Goal: Transaction & Acquisition: Subscribe to service/newsletter

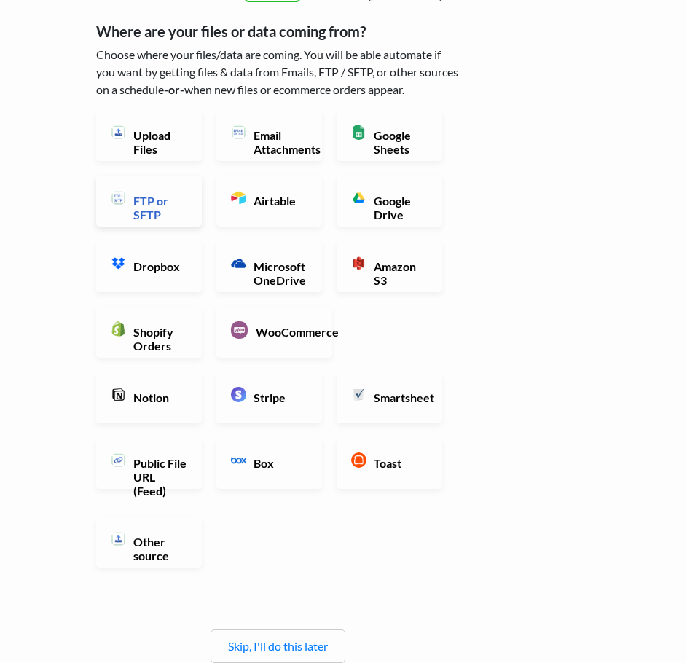
scroll to position [73, 0]
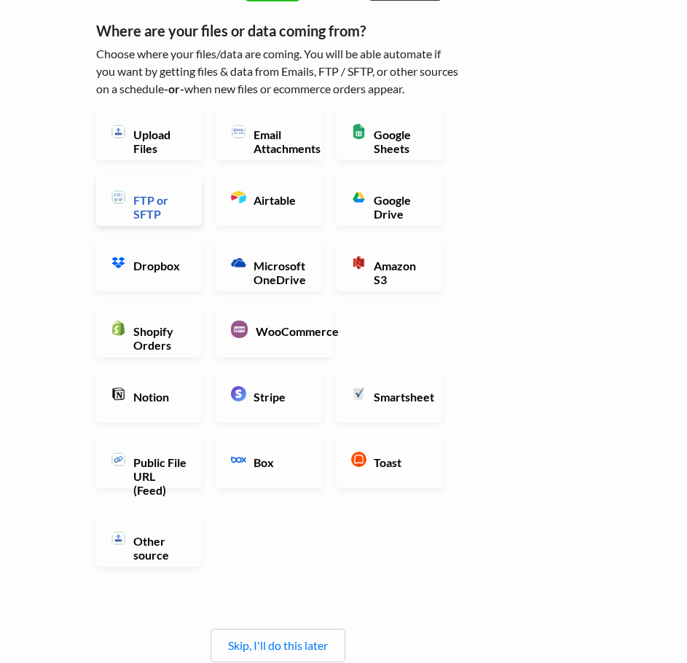
click at [131, 201] on h6 "FTP or SFTP" at bounding box center [159, 207] width 58 height 28
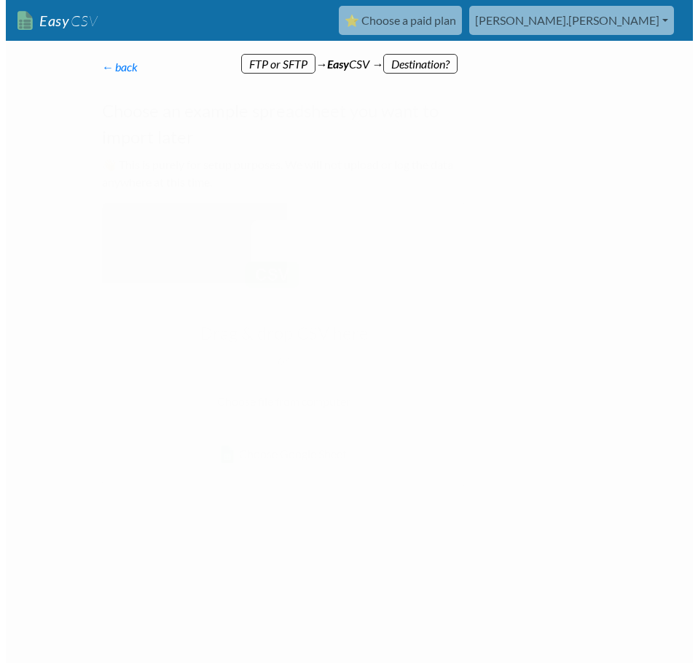
scroll to position [0, 0]
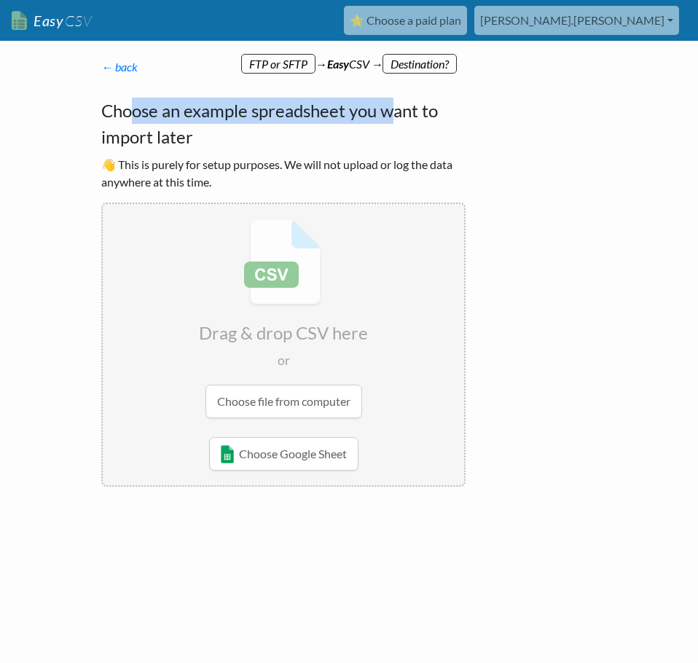
drag, startPoint x: 197, startPoint y: 120, endPoint x: 394, endPoint y: 118, distance: 197.4
click at [394, 118] on h4 "Choose an example spreadsheet you want to import later" at bounding box center [283, 124] width 364 height 52
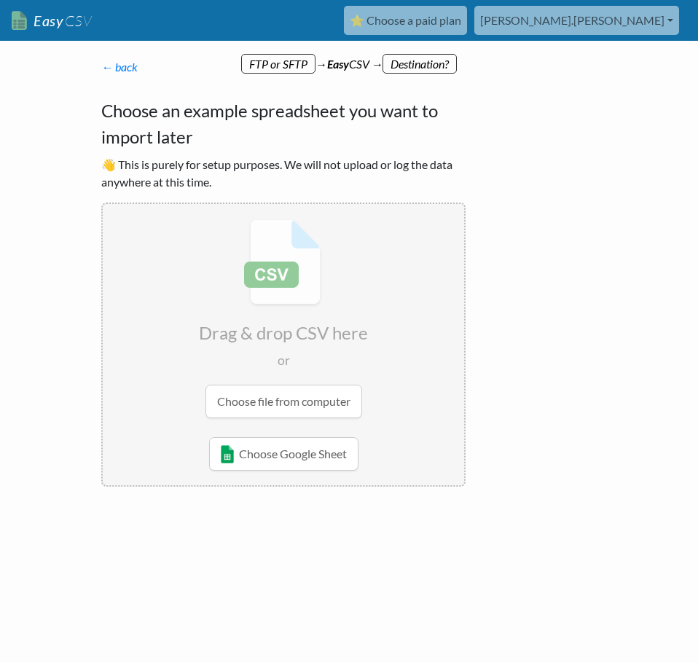
click at [402, 189] on p "👋 This is purely for setup purposes. We will not upload or log the data anywher…" at bounding box center [283, 173] width 364 height 35
click at [316, 171] on p "👋 This is purely for setup purposes. We will not upload or log the data anywher…" at bounding box center [283, 173] width 364 height 35
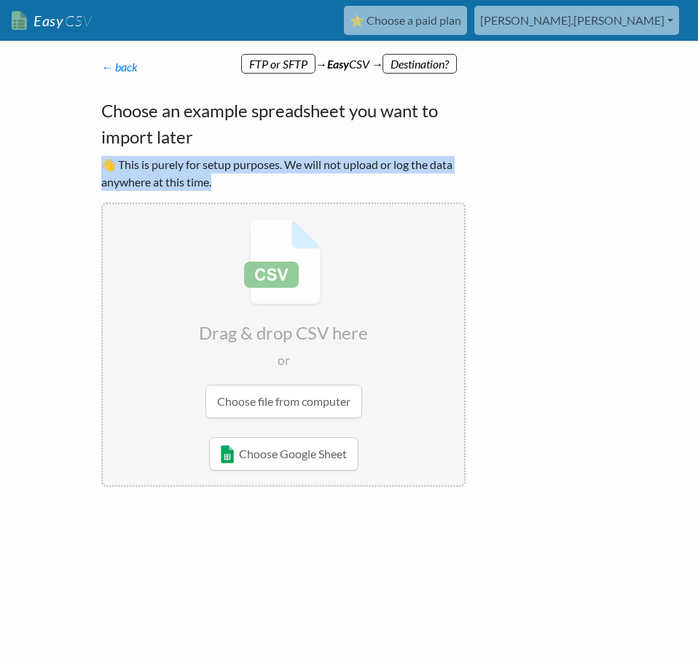
click at [318, 171] on p "👋 This is purely for setup purposes. We will not upload or log the data anywher…" at bounding box center [283, 173] width 364 height 35
click at [430, 203] on form "Drag & drop CSV here or Choose file from computer Whoops! Not all the required …" at bounding box center [283, 345] width 364 height 284
click at [391, 169] on p "👋 This is purely for setup purposes. We will not upload or log the data anywher…" at bounding box center [283, 173] width 364 height 35
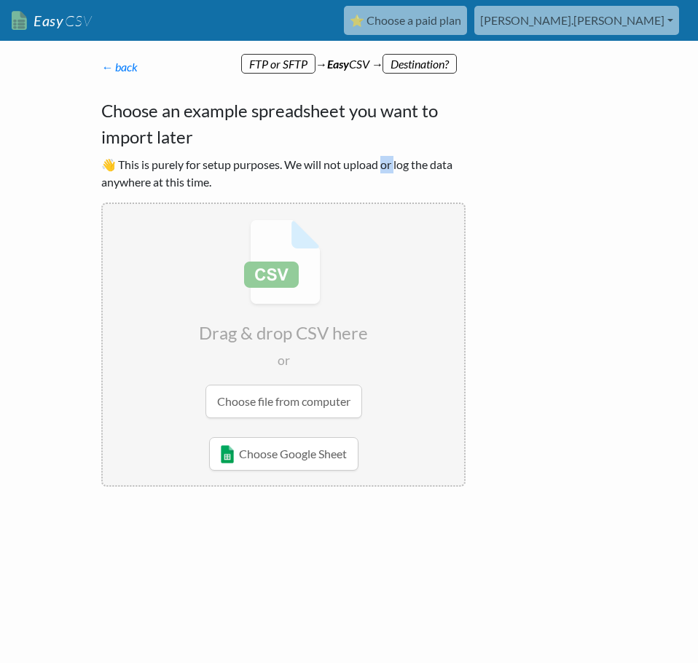
click at [391, 169] on p "👋 This is purely for setup purposes. We will not upload or log the data anywher…" at bounding box center [283, 173] width 364 height 35
click at [453, 181] on p "👋 This is purely for setup purposes. We will not upload or log the data anywher…" at bounding box center [283, 173] width 364 height 35
click at [455, 181] on p "👋 This is purely for setup purposes. We will not upload or log the data anywher…" at bounding box center [283, 173] width 364 height 35
click at [425, 64] on p "← back Thanks for signing up! Set up your Import Flow and Upload Page in 1 minu…" at bounding box center [283, 66] width 364 height 17
click at [467, 29] on link "⭐ Choose a paid plan" at bounding box center [405, 20] width 123 height 29
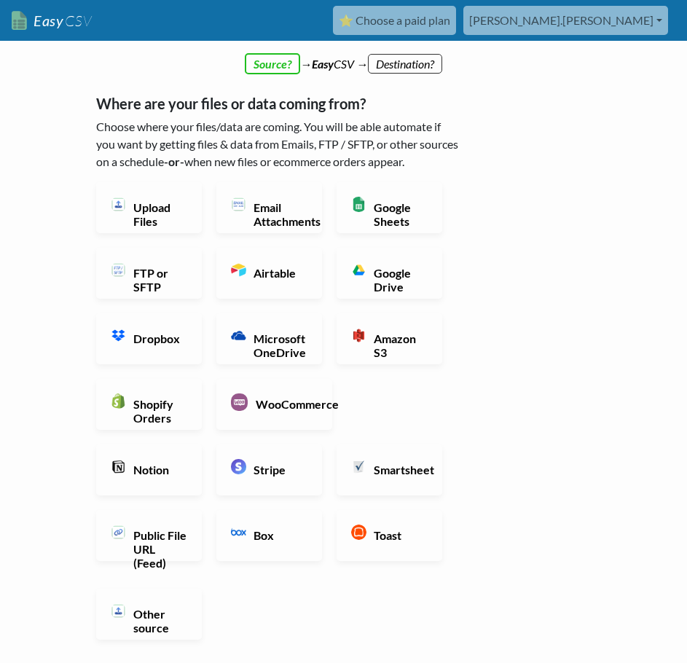
click at [154, 275] on h6 "FTP or SFTP" at bounding box center [159, 280] width 58 height 28
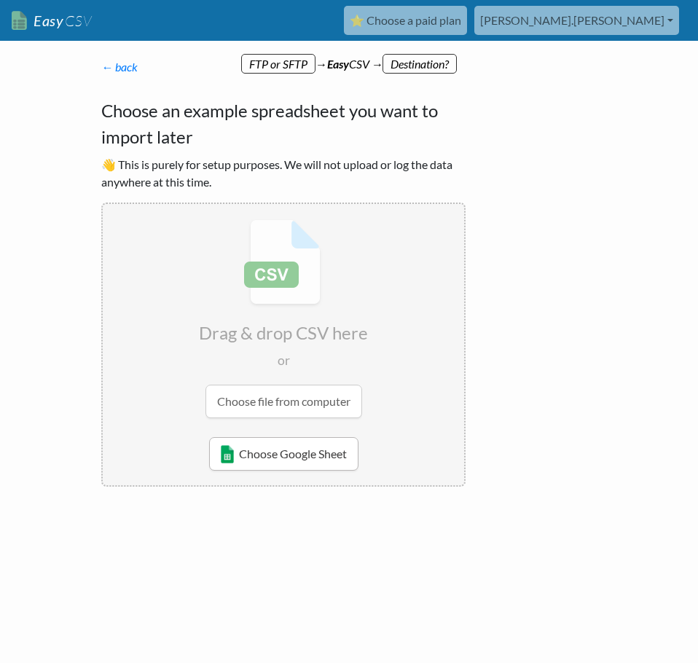
click at [305, 439] on link "Choose Google Sheet" at bounding box center [283, 454] width 149 height 34
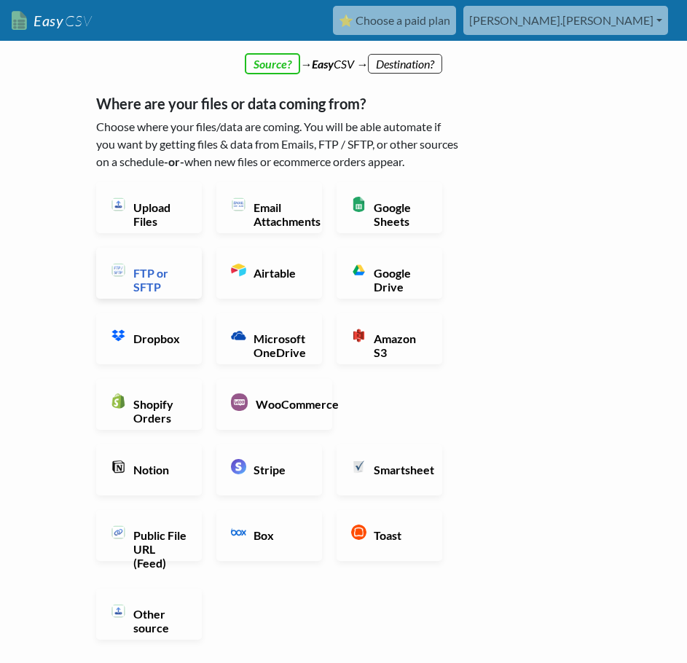
click at [131, 278] on h6 "FTP or SFTP" at bounding box center [159, 280] width 58 height 28
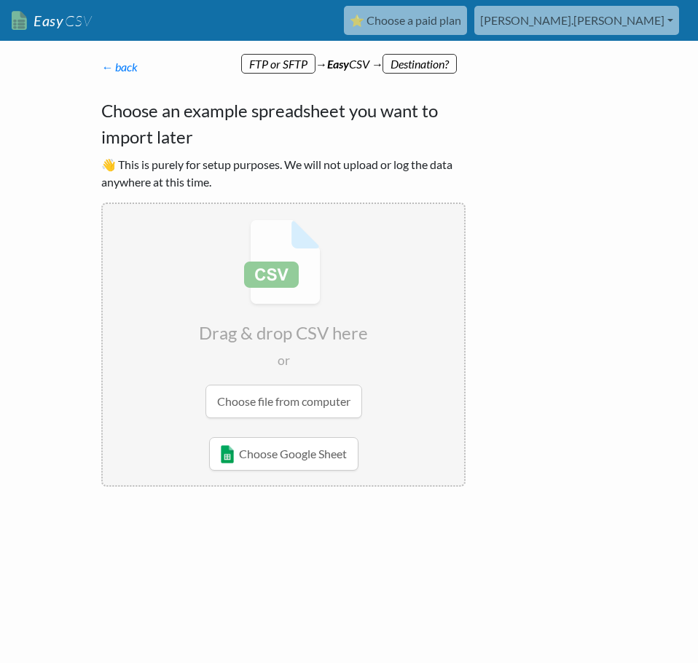
click at [436, 252] on input "file" at bounding box center [283, 318] width 361 height 229
click at [119, 76] on div "← back Thanks for signing up! Set up your Import Flow and Upload Page in 1 minu…" at bounding box center [283, 272] width 393 height 457
click at [182, 152] on div "Choose an example spreadsheet you want to import later 👋 This is purely for set…" at bounding box center [283, 292] width 364 height 389
drag, startPoint x: 227, startPoint y: 163, endPoint x: 334, endPoint y: 165, distance: 107.1
click at [334, 165] on p "👋 This is purely for setup purposes. We will not upload or log the data anywher…" at bounding box center [283, 173] width 364 height 35
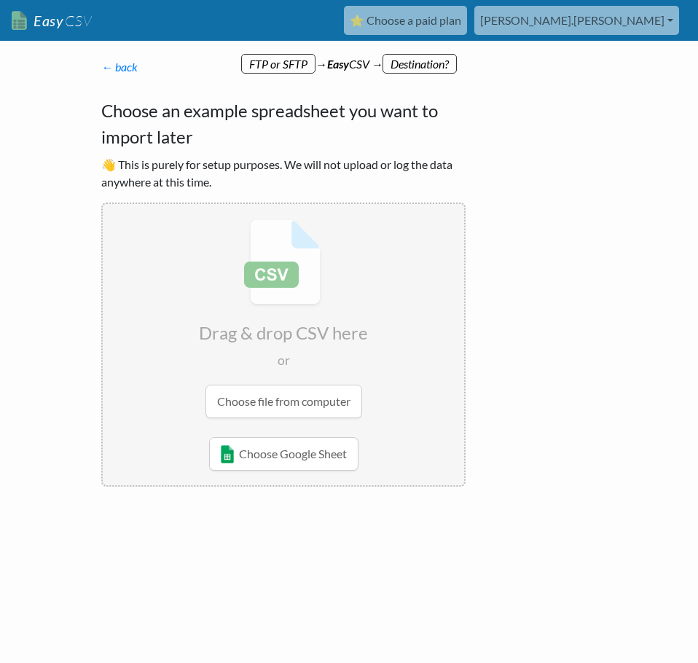
click at [340, 171] on p "👋 This is purely for setup purposes. We will not upload or log the data anywher…" at bounding box center [283, 173] width 364 height 35
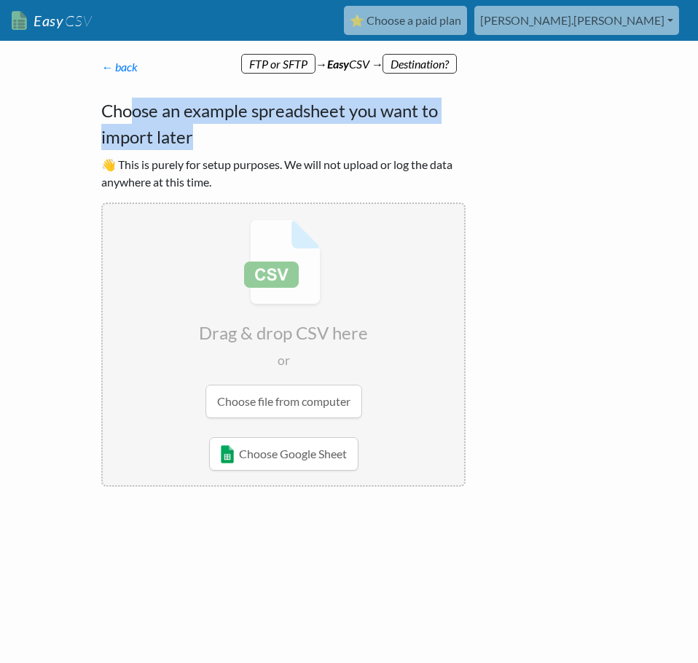
drag, startPoint x: 138, startPoint y: 114, endPoint x: 238, endPoint y: 159, distance: 109.9
click at [265, 138] on h4 "Choose an example spreadsheet you want to import later" at bounding box center [283, 124] width 364 height 52
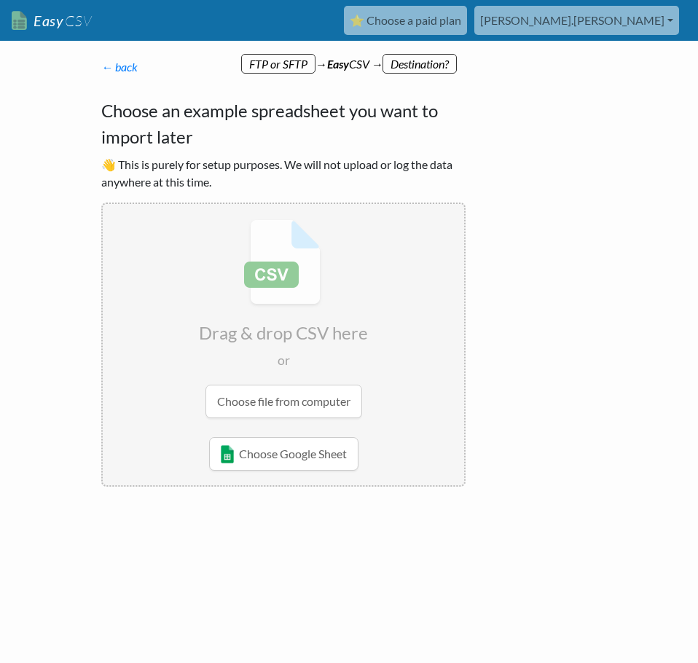
click at [235, 163] on p "👋 This is purely for setup purposes. We will not upload or log the data anywher…" at bounding box center [283, 173] width 364 height 35
click at [213, 158] on p "👋 This is purely for setup purposes. We will not upload or log the data anywher…" at bounding box center [283, 173] width 364 height 35
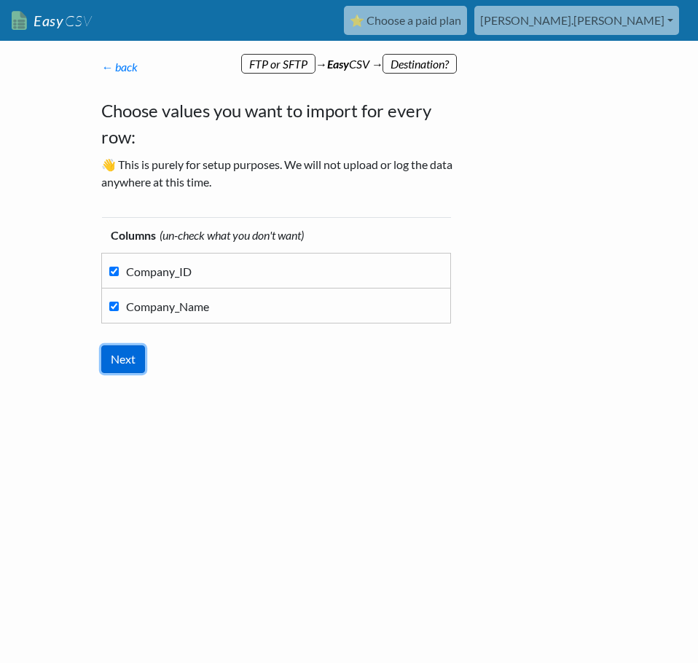
click at [121, 357] on input "Next" at bounding box center [123, 359] width 44 height 28
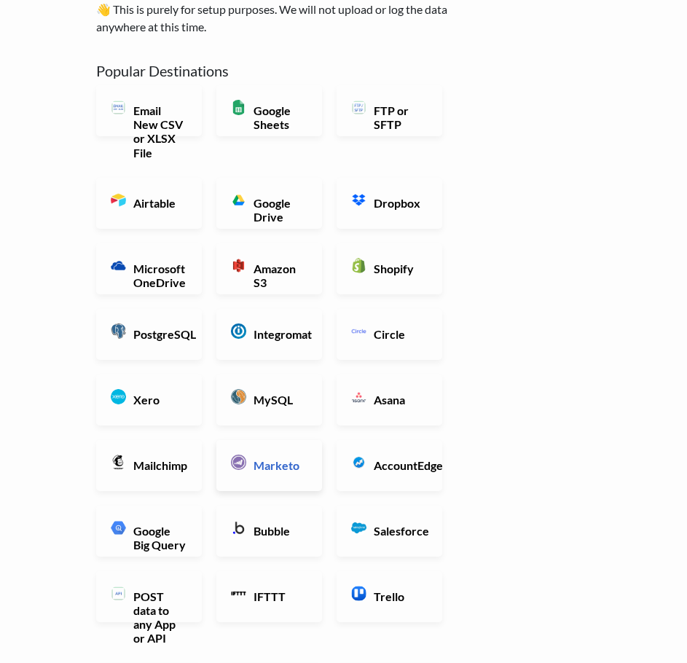
scroll to position [219, 0]
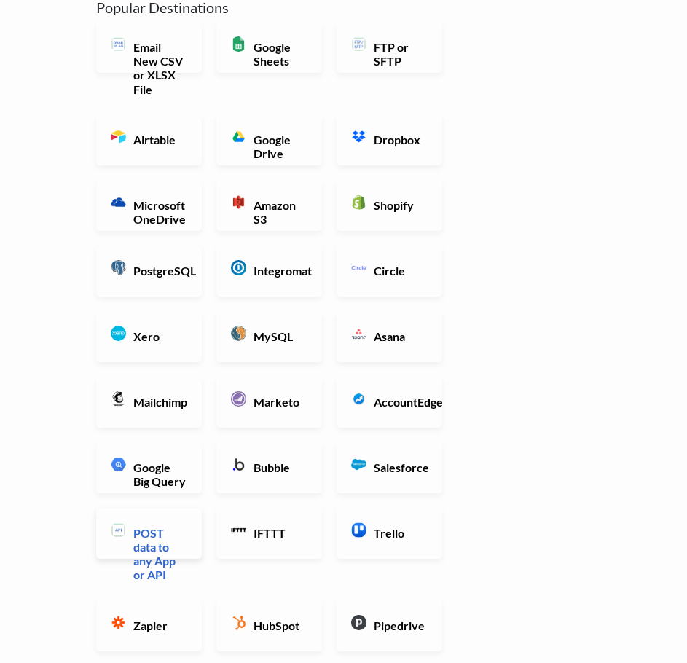
click at [148, 544] on h6 "POST data to any App or API" at bounding box center [159, 554] width 58 height 56
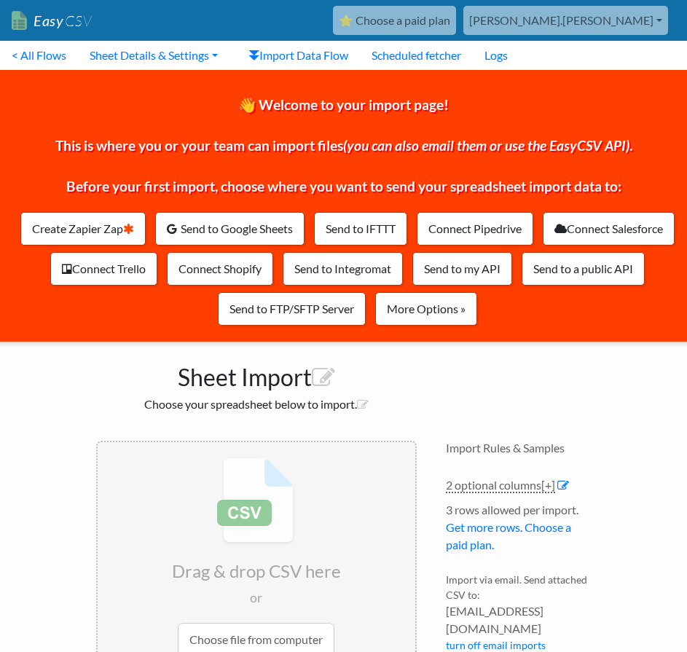
scroll to position [152, 0]
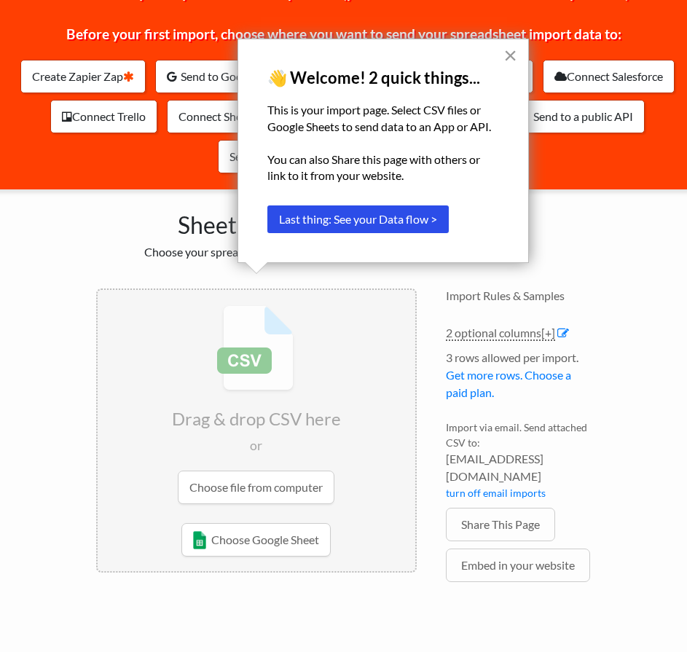
click at [511, 57] on button "×" at bounding box center [510, 55] width 14 height 23
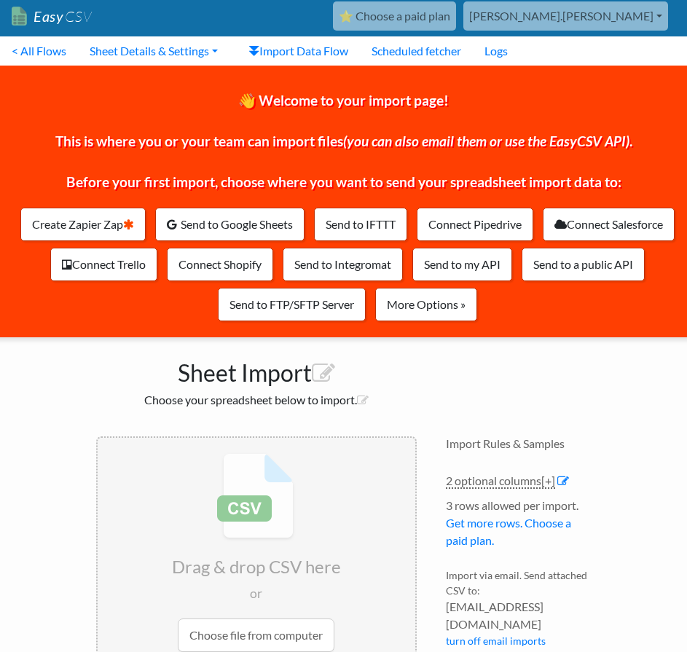
scroll to position [0, 0]
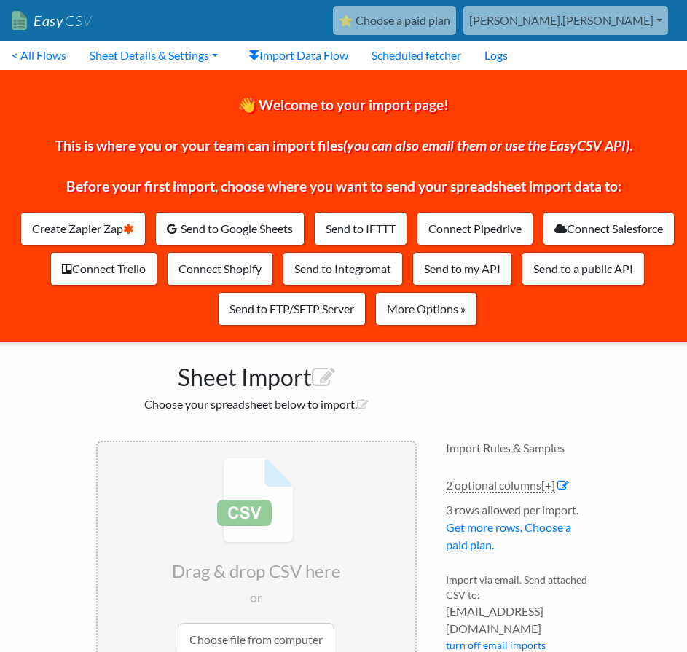
drag, startPoint x: 584, startPoint y: 389, endPoint x: 580, endPoint y: 382, distance: 7.5
click at [583, 389] on div "Sheet Import Choose your spreadsheet below to import. Drag & drop CSV here or C…" at bounding box center [344, 567] width 525 height 451
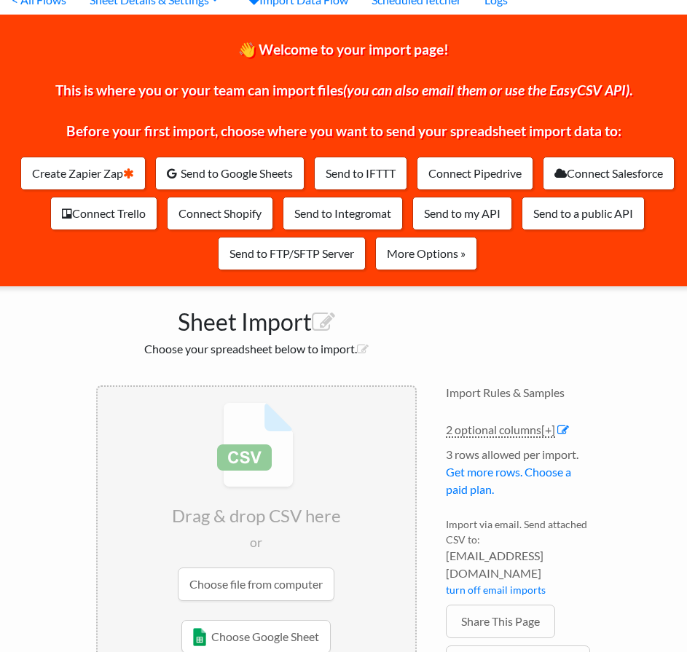
scroll to position [152, 0]
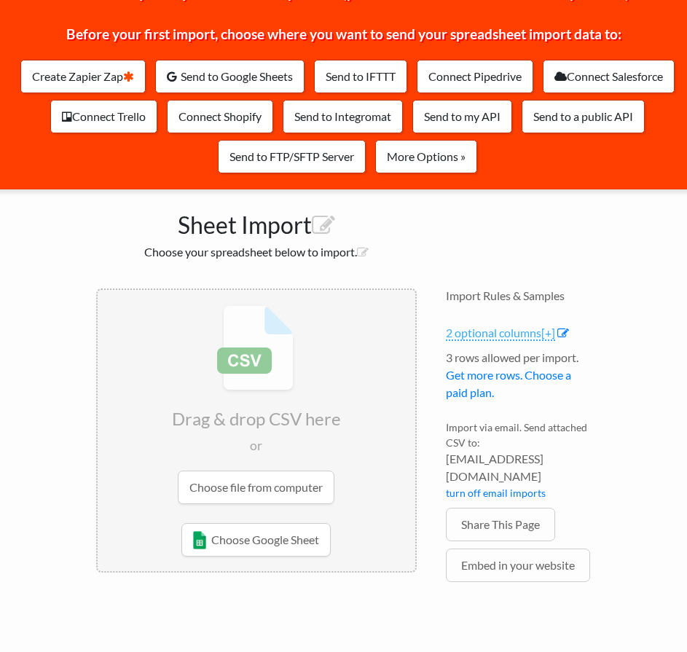
click at [483, 339] on link "2 optional columns [+]" at bounding box center [500, 333] width 109 height 15
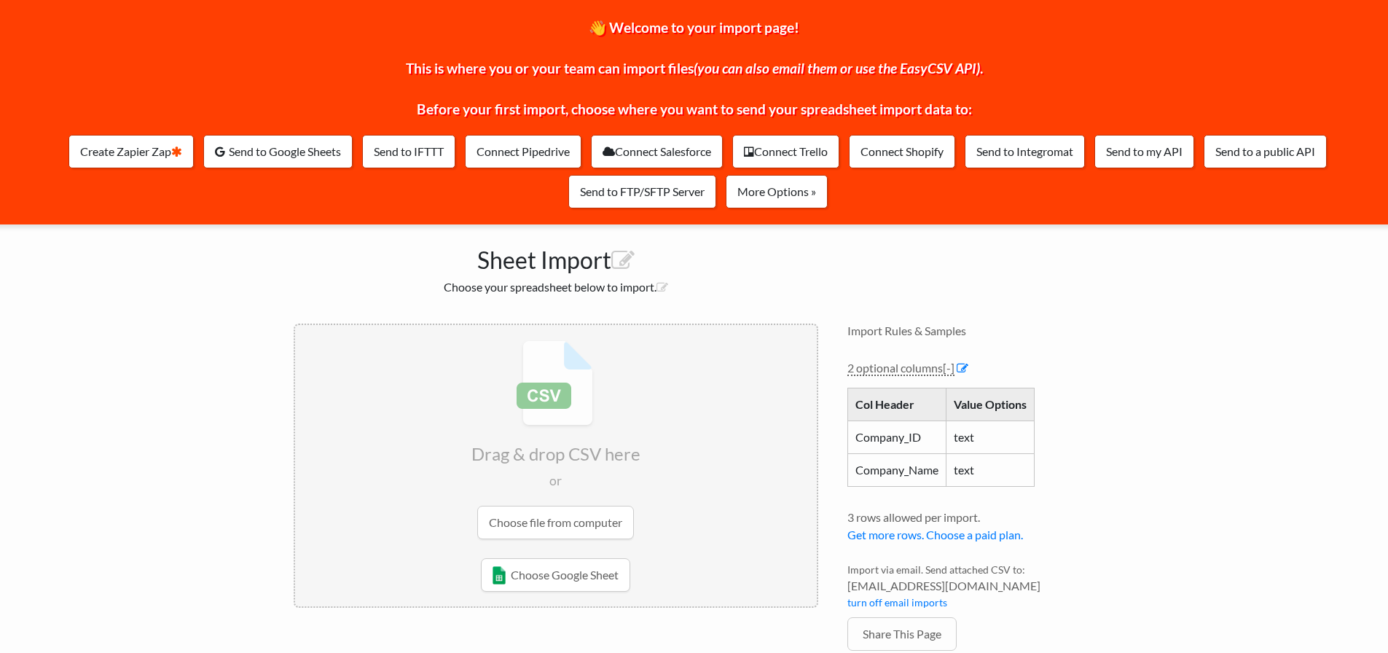
scroll to position [0, 0]
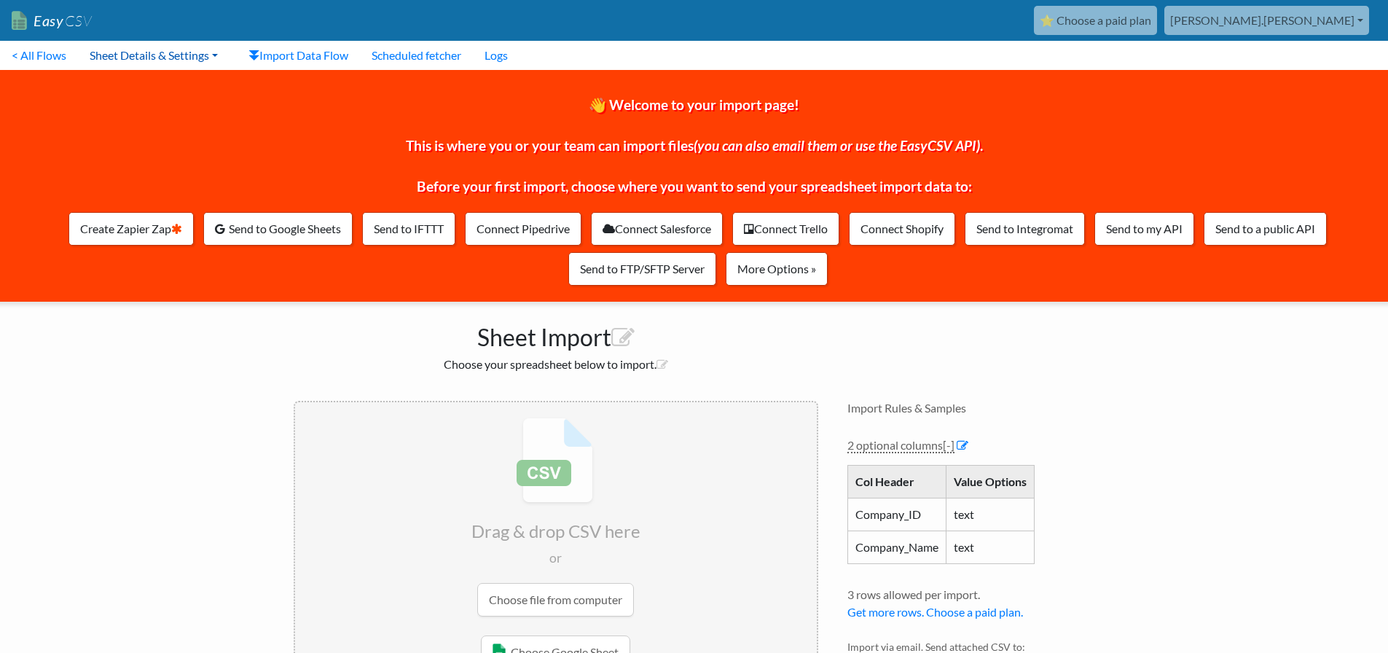
click at [178, 55] on link "Sheet Details & Settings" at bounding box center [154, 55] width 152 height 29
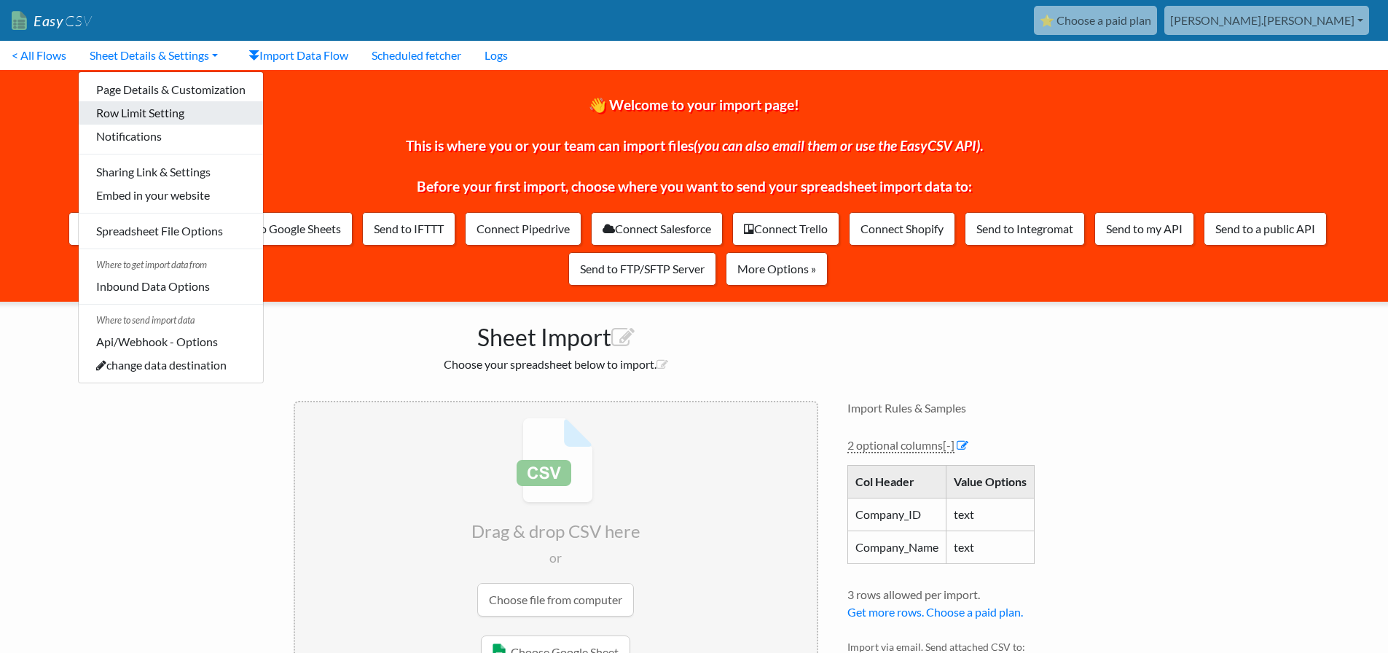
click at [170, 110] on link "Row Limit Setting" at bounding box center [171, 112] width 184 height 23
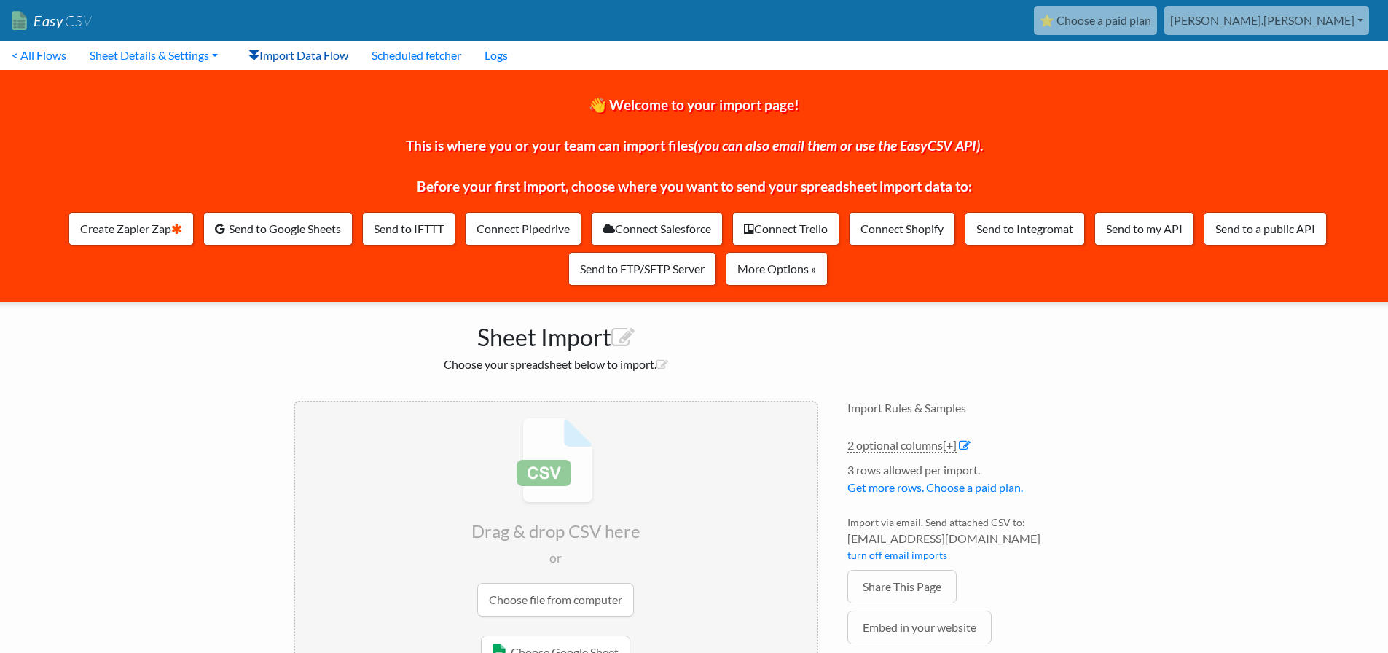
click at [280, 46] on link "Import Data Flow" at bounding box center [298, 55] width 123 height 29
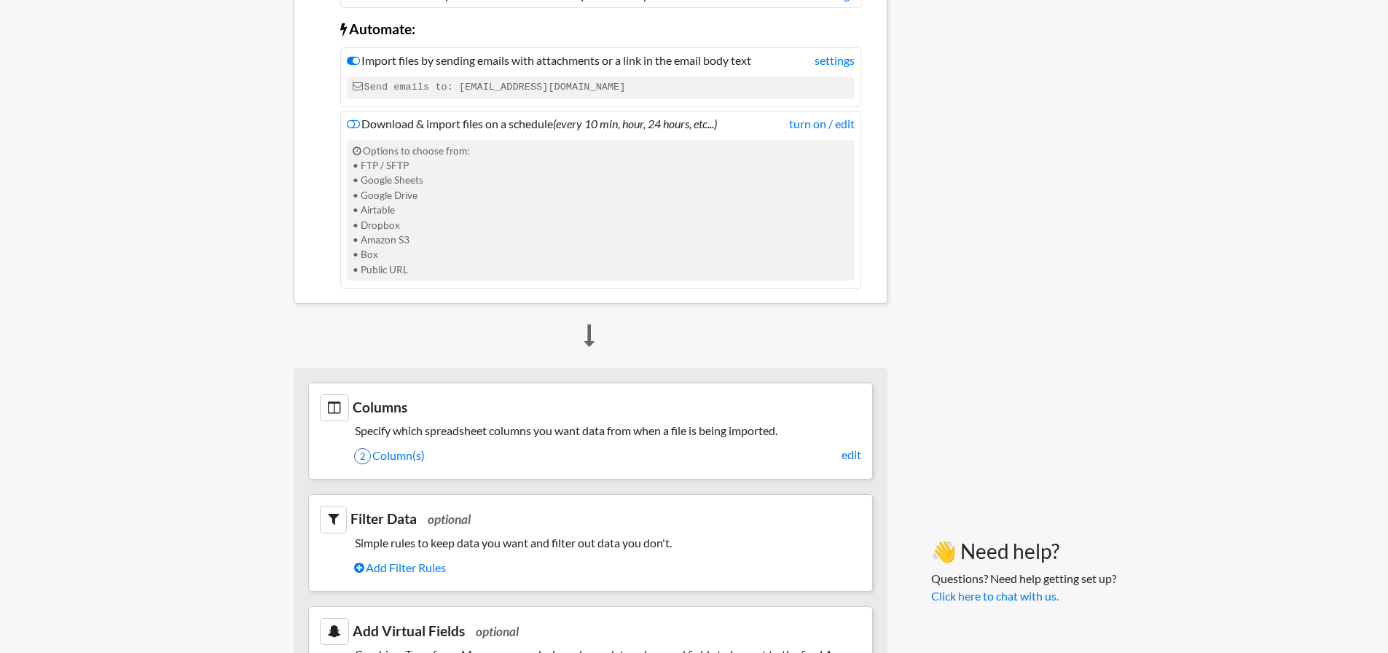
scroll to position [801, 0]
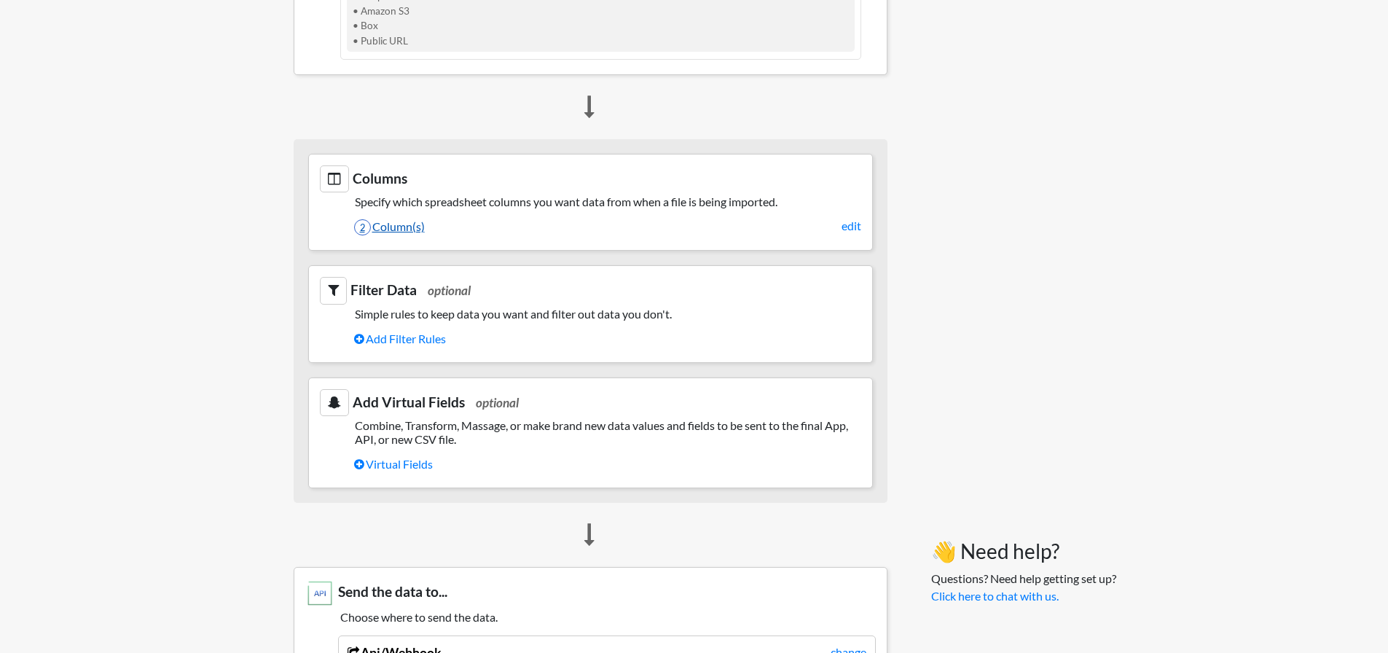
click at [404, 216] on link "2 Column(s)" at bounding box center [607, 226] width 507 height 25
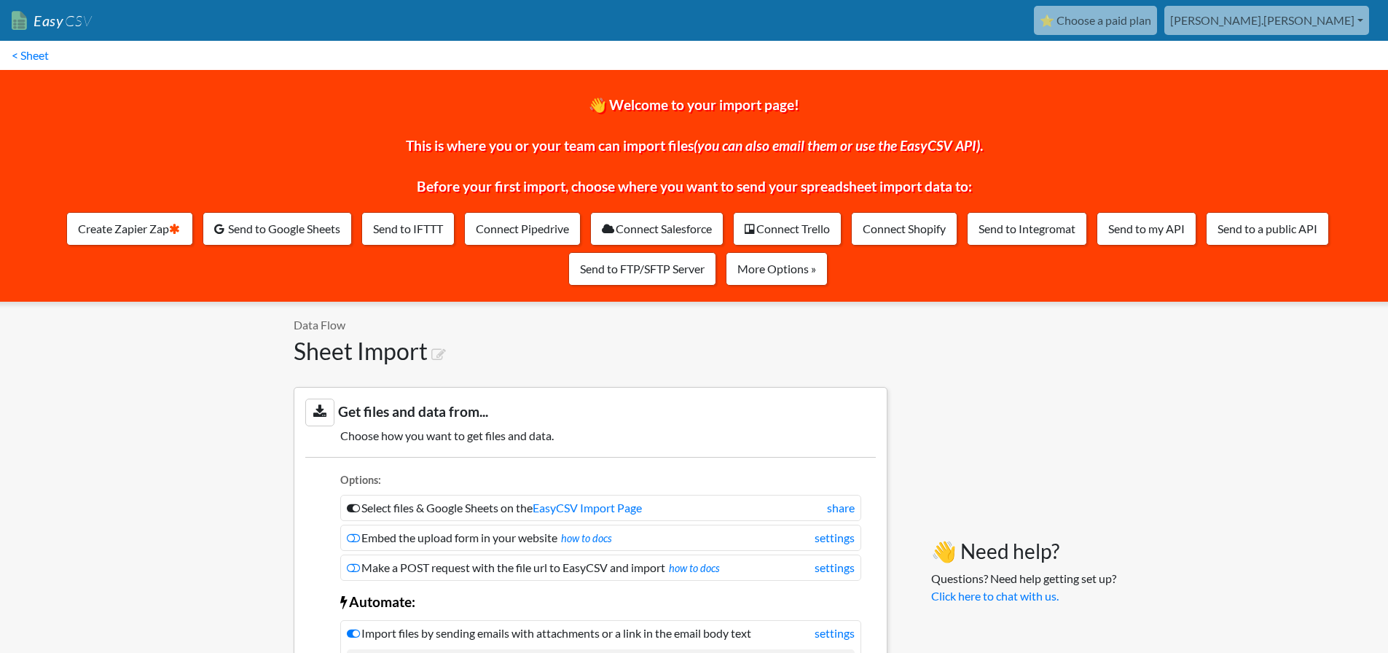
scroll to position [722, 0]
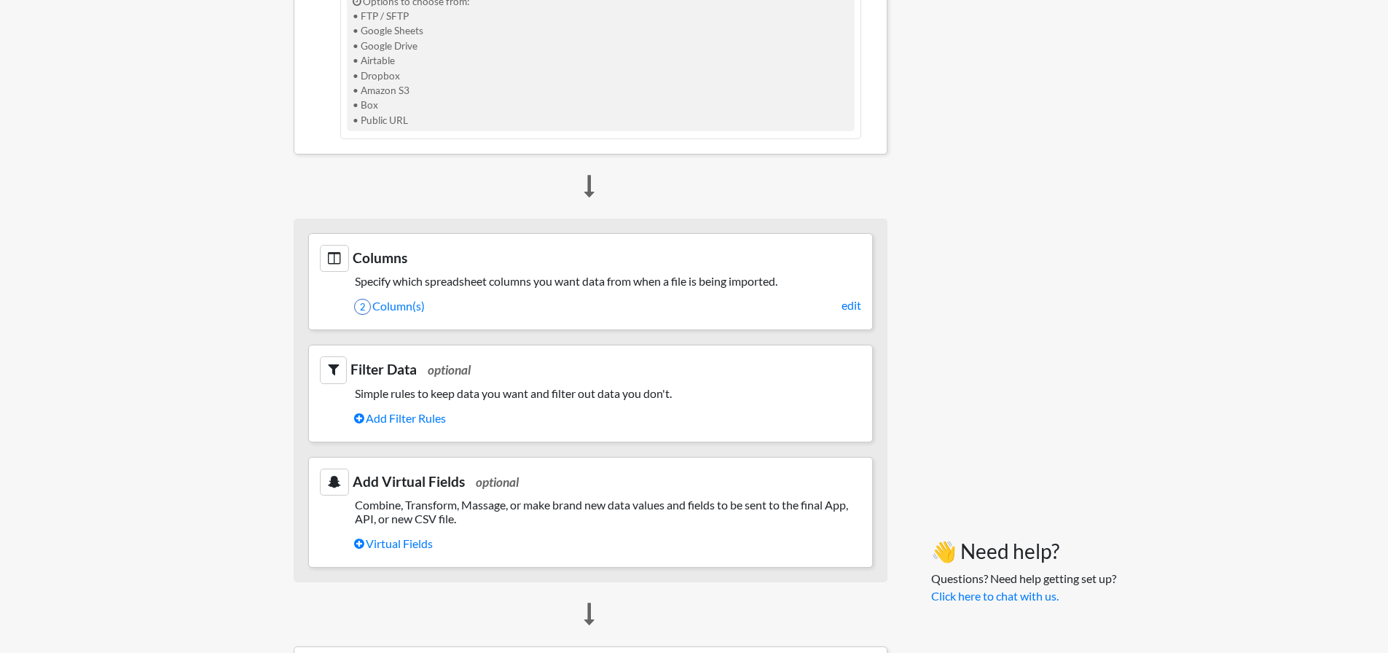
click at [407, 440] on div "Columns Specify which spreadsheet columns you want data from when a file is bei…" at bounding box center [591, 401] width 594 height 364
click at [406, 421] on link "Add Filter Rules" at bounding box center [607, 418] width 507 height 25
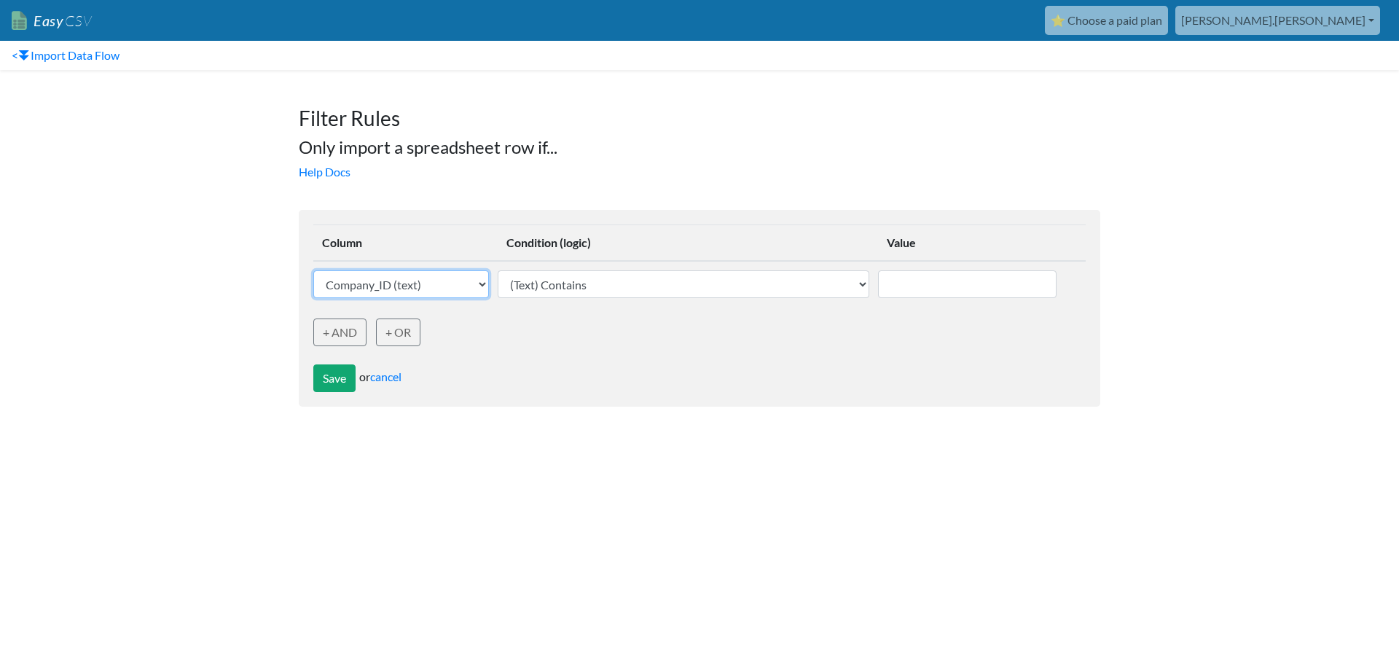
click at [388, 286] on select "Company_ID (text) Company_Name (text)" at bounding box center [401, 284] width 176 height 28
click at [390, 286] on select "Company_ID (text) Company_Name (text)" at bounding box center [401, 284] width 176 height 28
click at [934, 291] on input "text" at bounding box center [967, 284] width 178 height 28
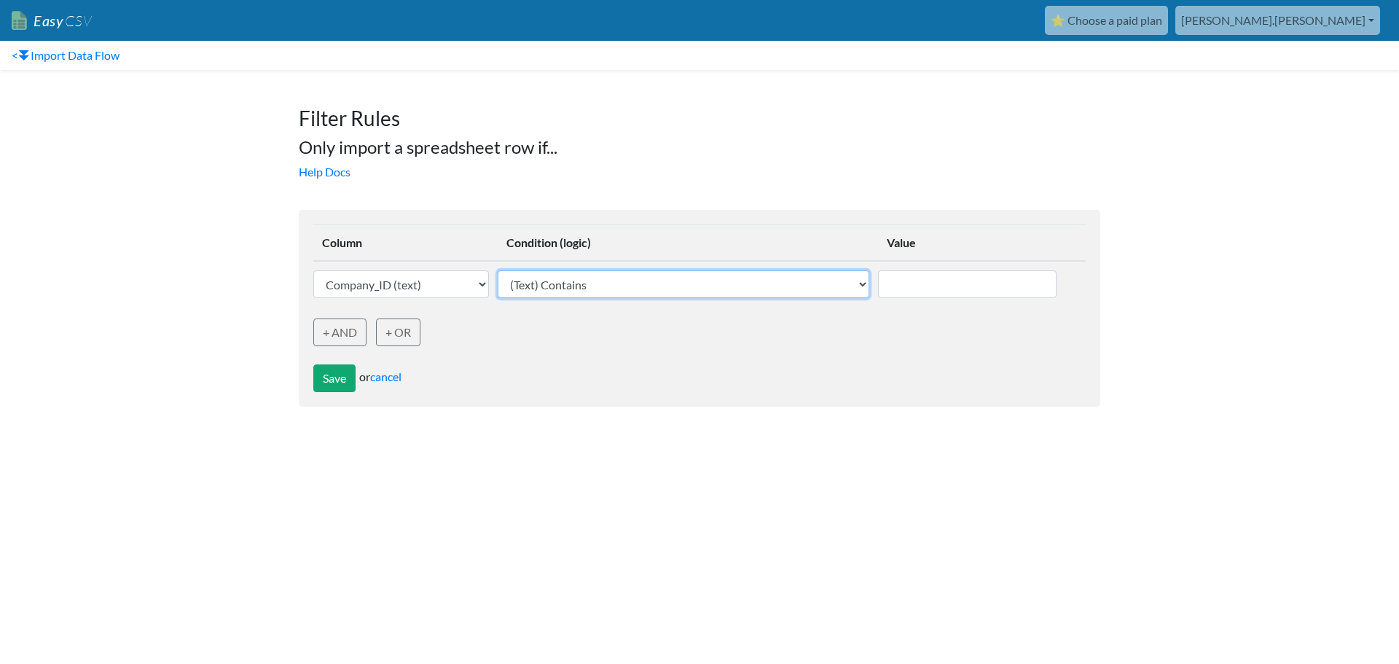
click at [777, 281] on select "(Text) Contains (Text) Does not contain (Text) Exactly matches (Text) Does not …" at bounding box center [684, 284] width 372 height 28
drag, startPoint x: 346, startPoint y: 459, endPoint x: 342, endPoint y: 451, distance: 8.8
click at [346, 421] on html "Easy CSV ⭐ Choose a paid plan ryan.duggan Commpayhr All Flows All CSV Generator…" at bounding box center [699, 210] width 1399 height 421
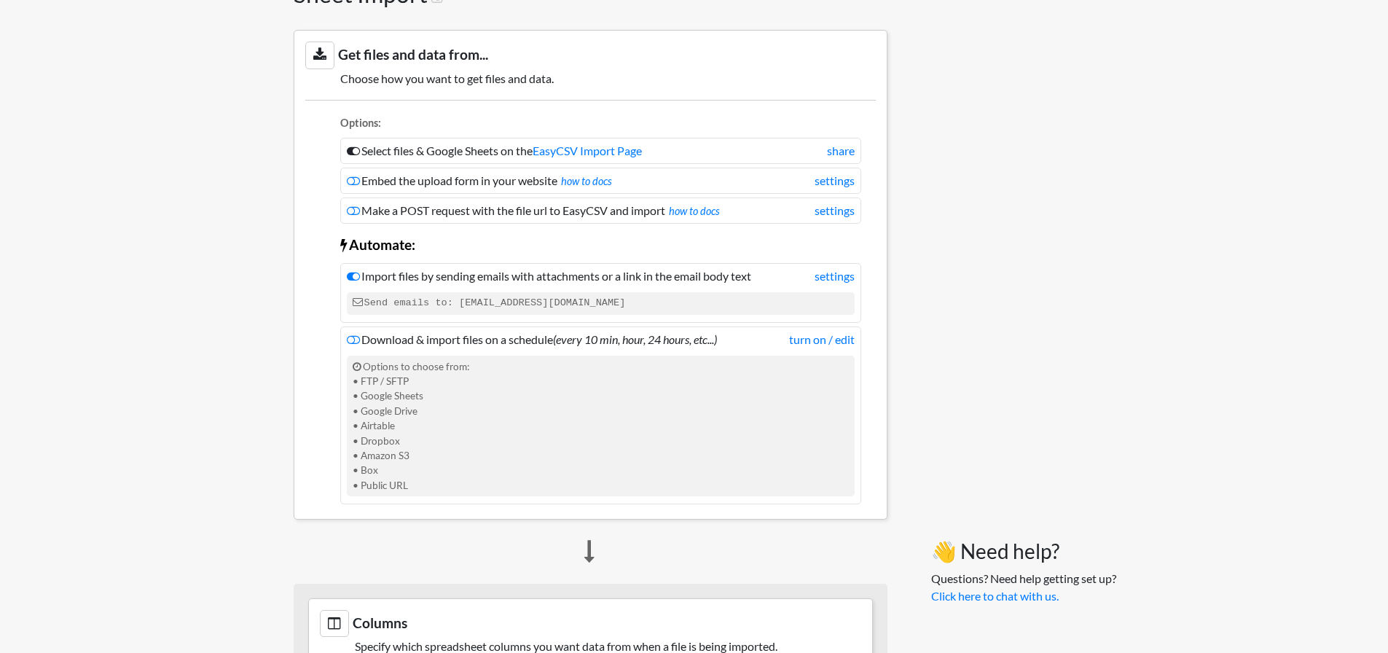
scroll to position [321, 0]
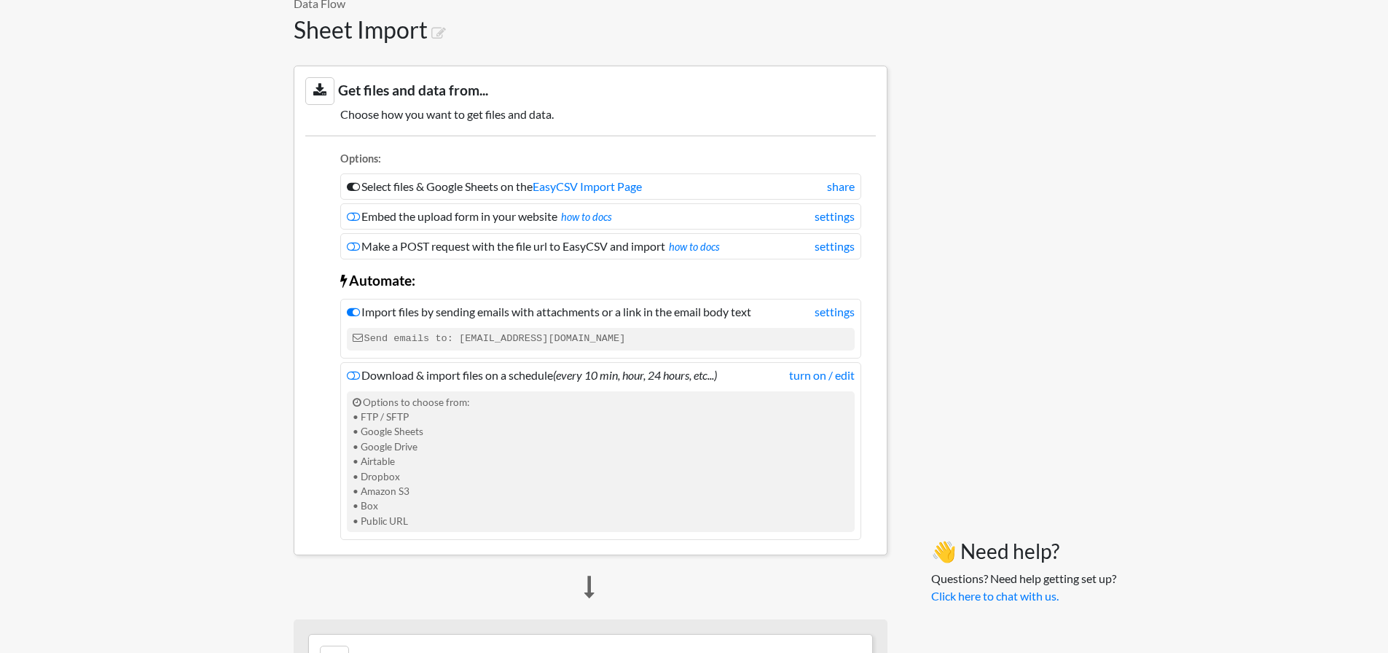
drag, startPoint x: 497, startPoint y: 312, endPoint x: 717, endPoint y: 316, distance: 220.1
click at [727, 315] on li "Import files by sending emails with attachments or a link in the email body tex…" at bounding box center [600, 328] width 521 height 59
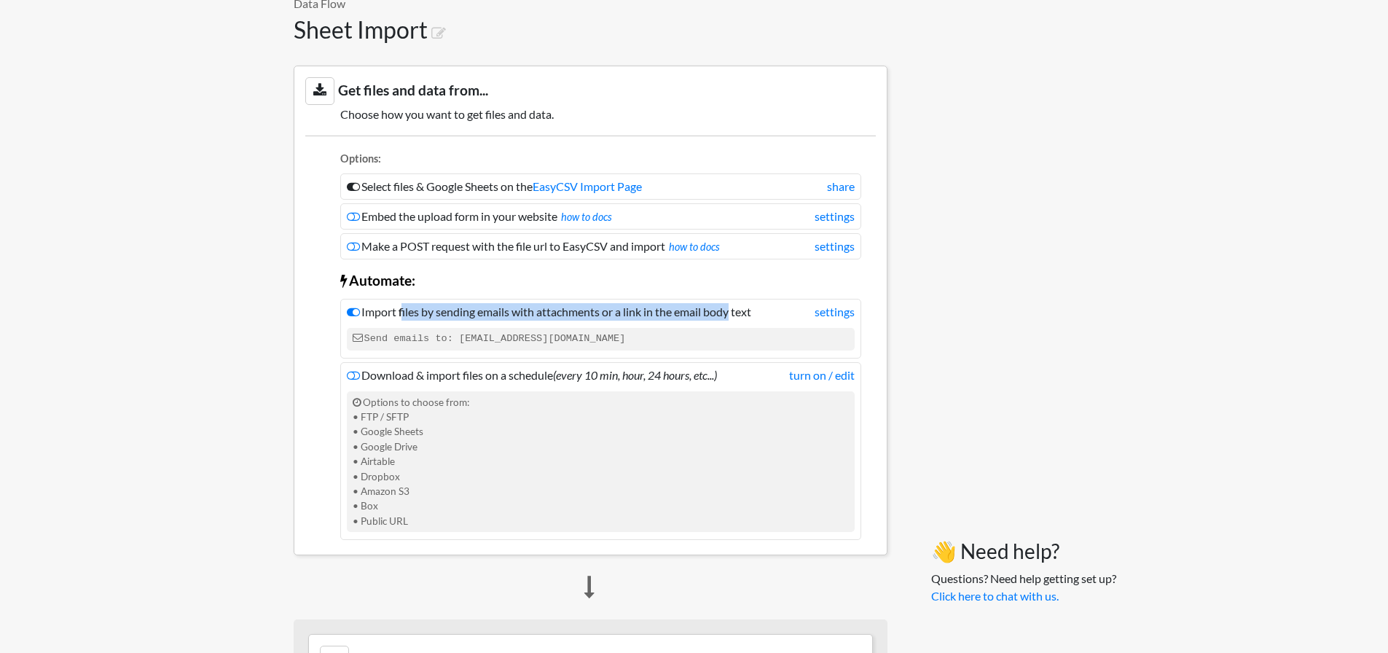
click at [543, 317] on li "Import files by sending emails with attachments or a link in the email body tex…" at bounding box center [600, 328] width 521 height 59
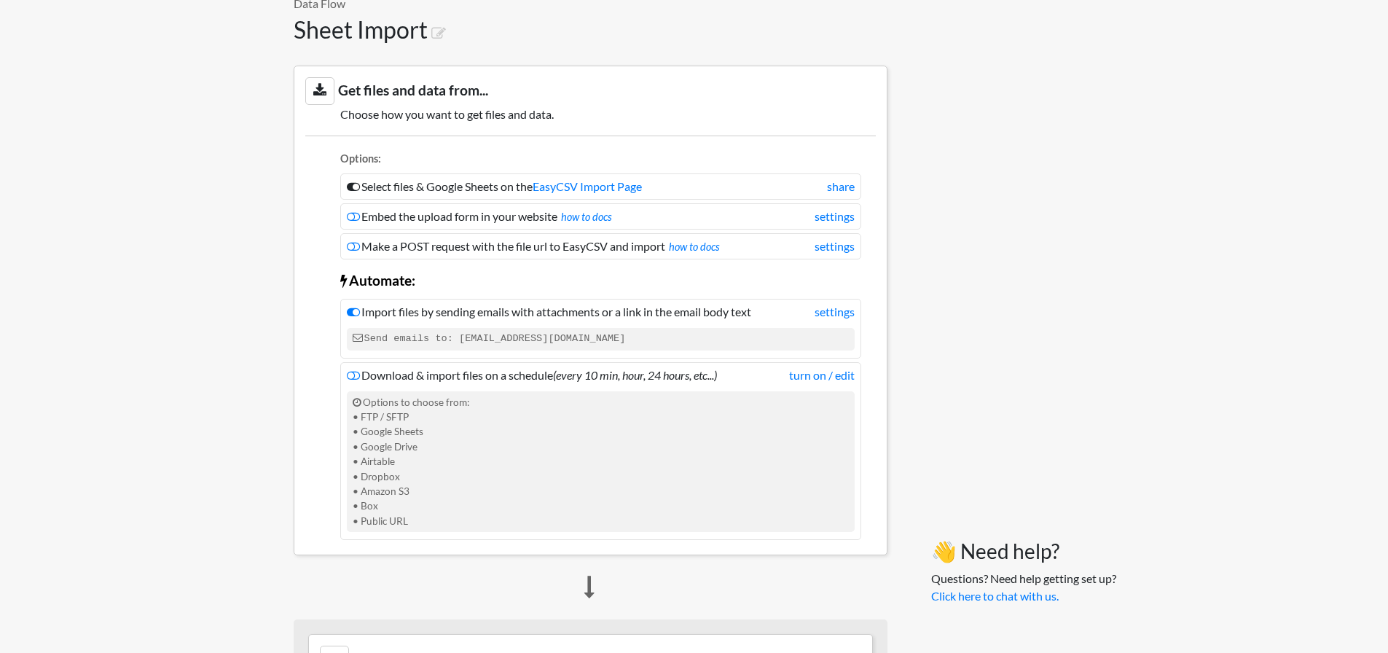
drag, startPoint x: 398, startPoint y: 380, endPoint x: 541, endPoint y: 375, distance: 142.1
click at [541, 374] on li "Download & import files on a schedule (every 10 min, hour, 24 hours, etc...) tu…" at bounding box center [600, 451] width 521 height 178
drag, startPoint x: 539, startPoint y: 376, endPoint x: 514, endPoint y: 377, distance: 25.5
click at [539, 377] on li "Download & import files on a schedule (every 10 min, hour, 24 hours, etc...) tu…" at bounding box center [600, 451] width 521 height 178
click at [396, 391] on div "Options to choose from: • FTP / SFTP • Google Sheets • Google Drive • Airtable …" at bounding box center [601, 461] width 508 height 141
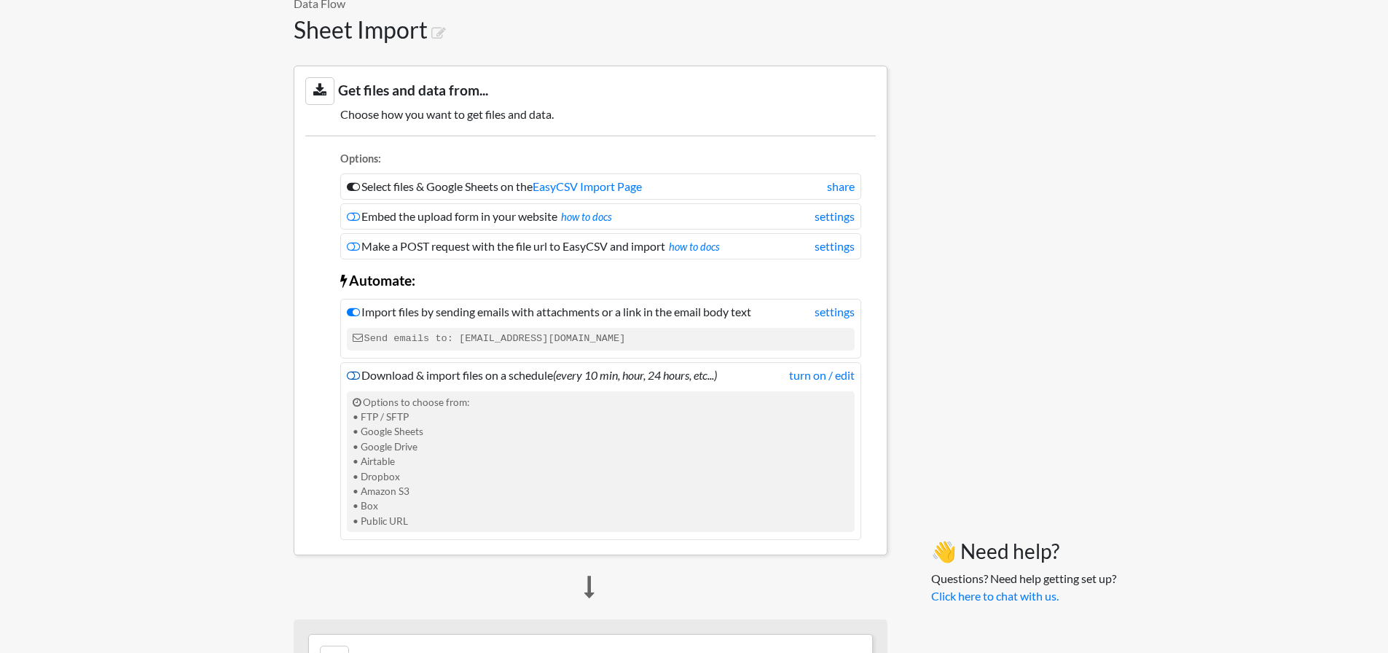
click at [355, 380] on icon at bounding box center [353, 375] width 13 height 12
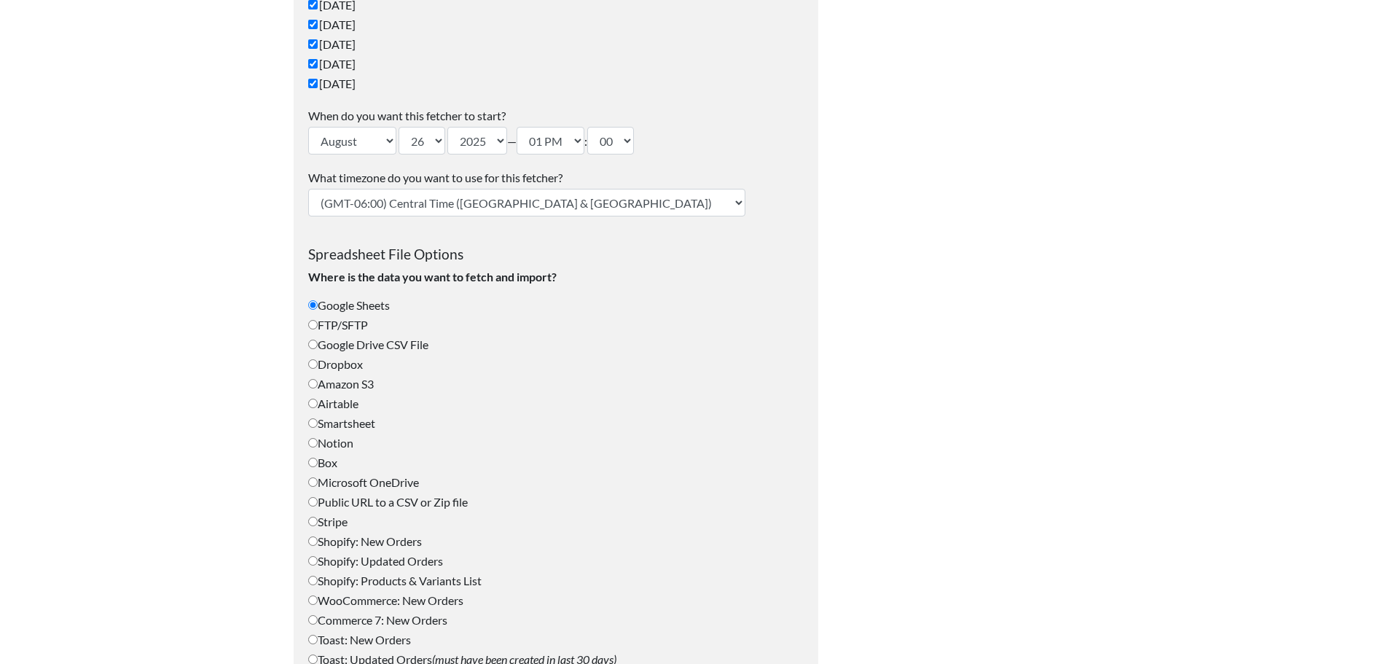
scroll to position [437, 0]
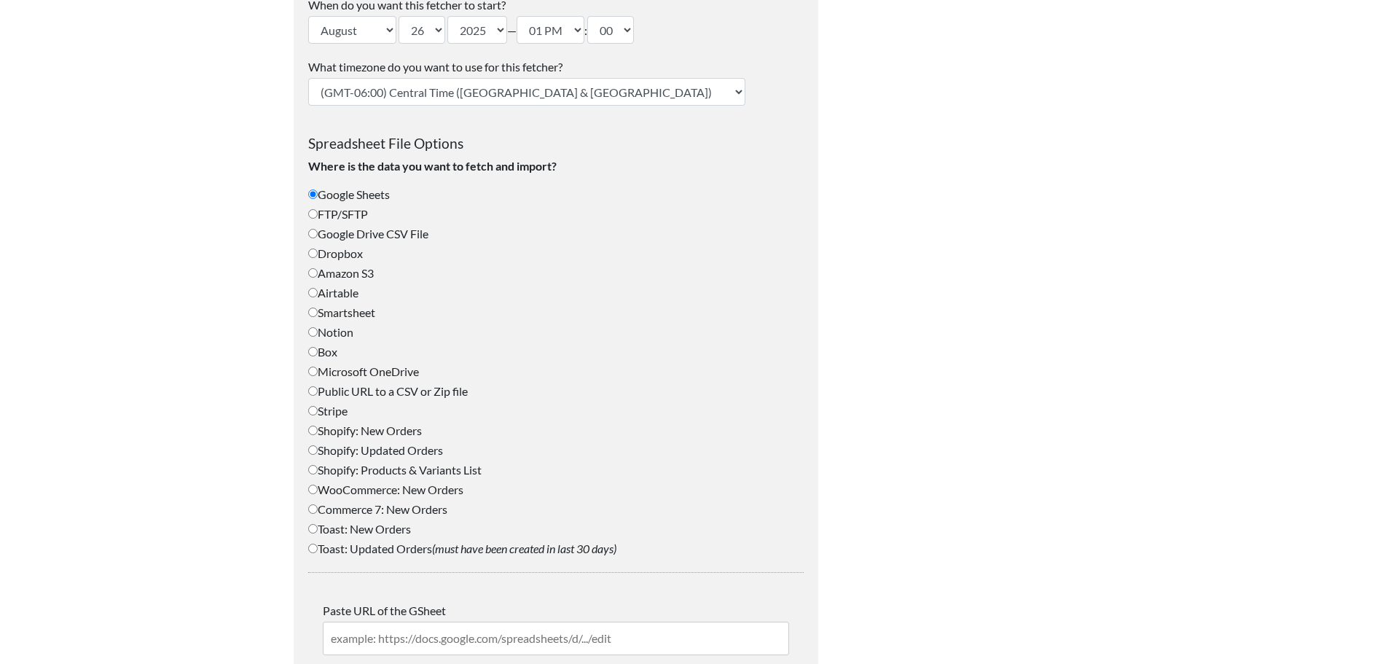
type input "[PERSON_NAME][EMAIL_ADDRESS][PERSON_NAME][DOMAIN_NAME]"
click at [344, 216] on label "FTP/SFTP" at bounding box center [555, 213] width 495 height 17
click at [318, 216] on input "FTP/SFTP" at bounding box center [312, 213] width 9 height 9
radio input "true"
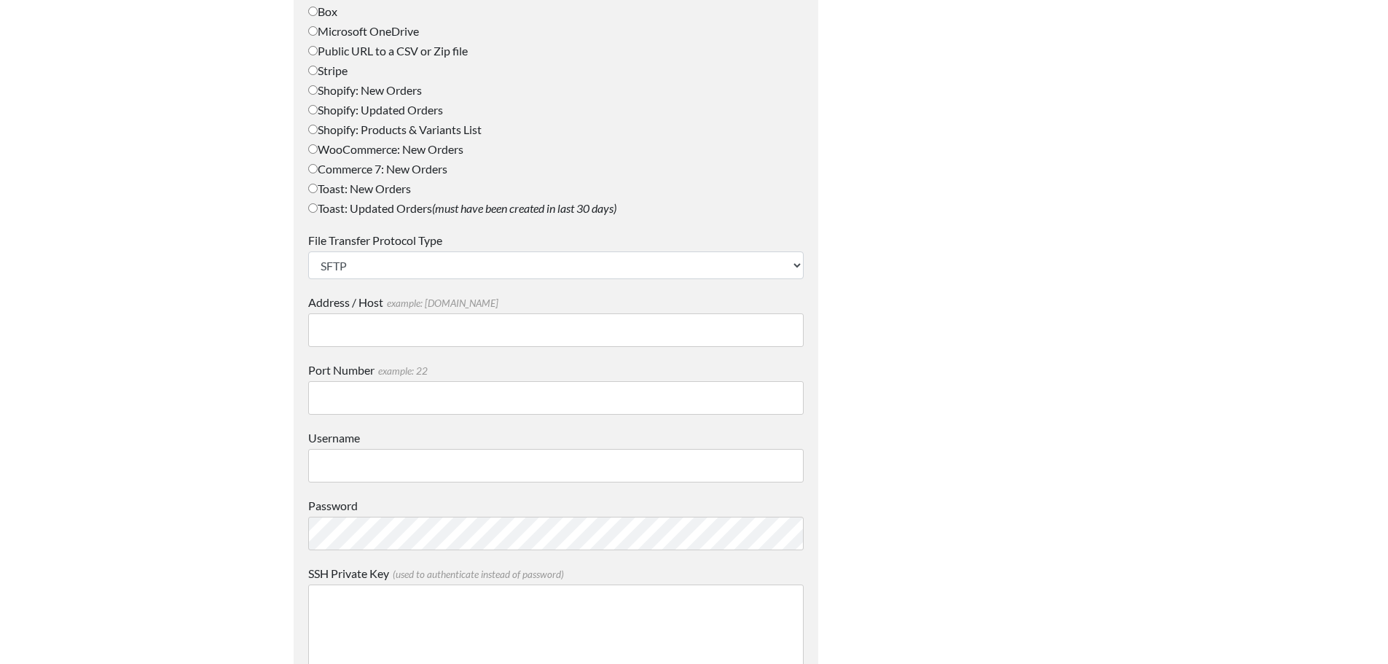
scroll to position [778, 0]
drag, startPoint x: 361, startPoint y: 319, endPoint x: 374, endPoint y: 321, distance: 14.0
click at [361, 319] on input "Address / Host example: mydomain.com" at bounding box center [555, 330] width 495 height 34
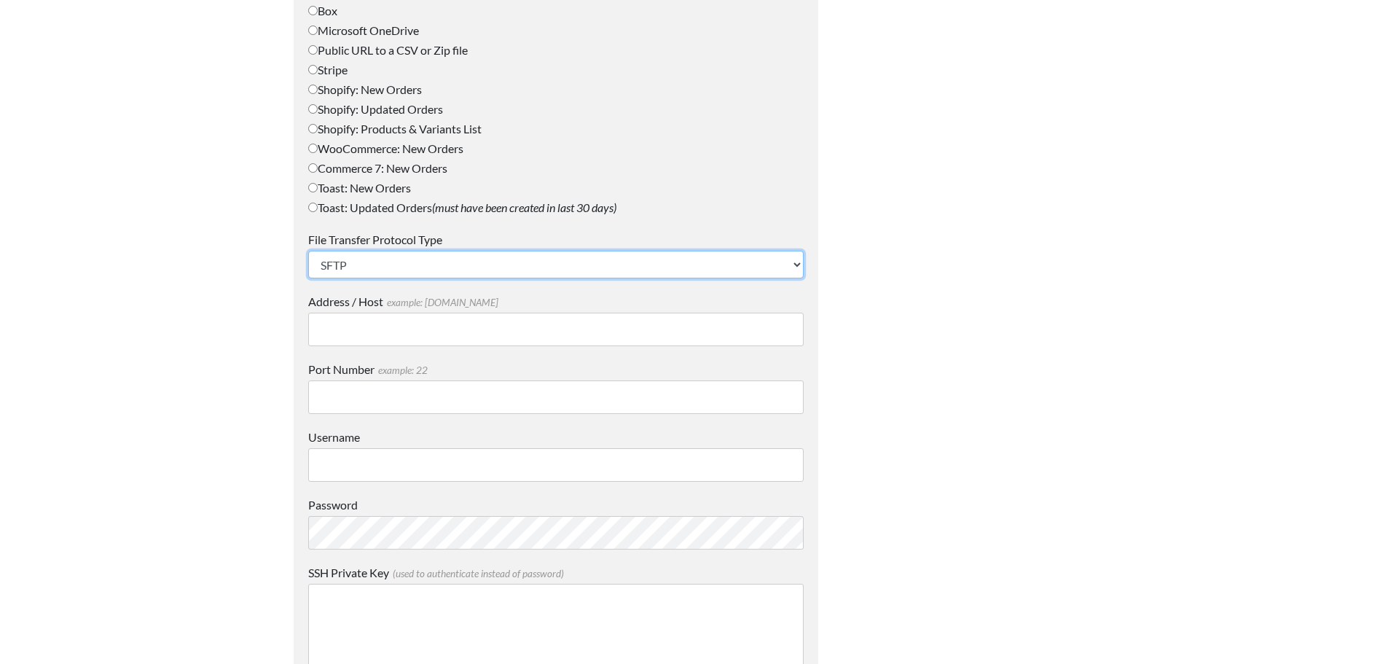
click at [436, 263] on select "SFTP FTP FTPS" at bounding box center [555, 265] width 495 height 28
click at [433, 263] on select "SFTP FTP FTPS" at bounding box center [555, 265] width 495 height 28
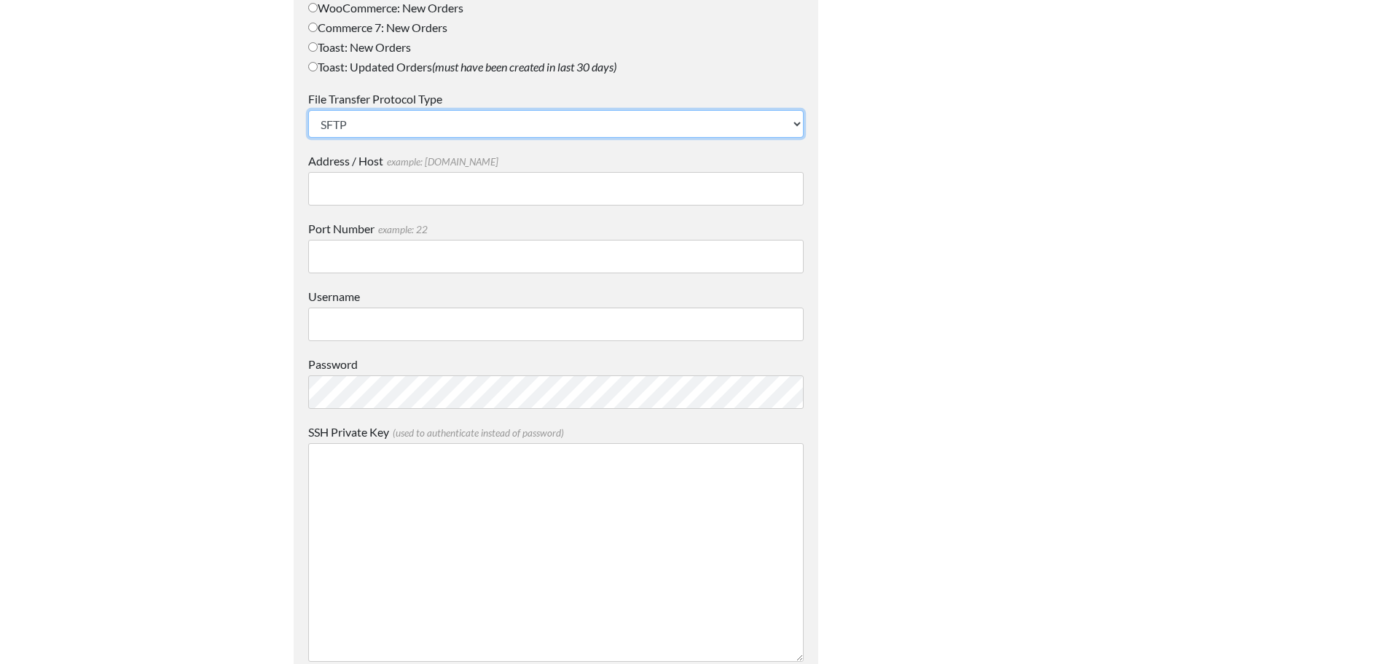
scroll to position [924, 0]
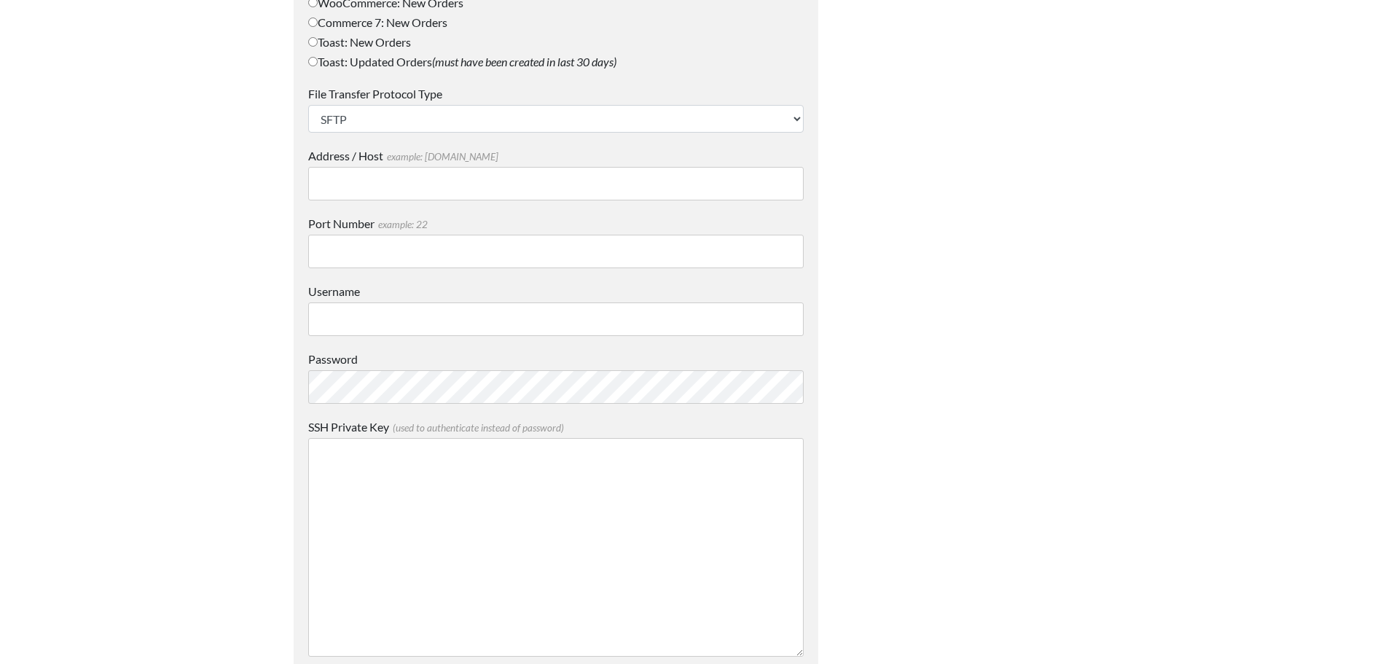
click at [415, 255] on input "Port Number example: 22" at bounding box center [555, 252] width 495 height 34
click at [425, 224] on span "example: 22" at bounding box center [400, 225] width 53 height 12
click at [425, 235] on input "Port Number example: 22" at bounding box center [555, 252] width 495 height 34
click at [444, 219] on label "Port Number example: 22" at bounding box center [555, 223] width 495 height 17
click at [444, 235] on input "Port Number example: 22" at bounding box center [555, 252] width 495 height 34
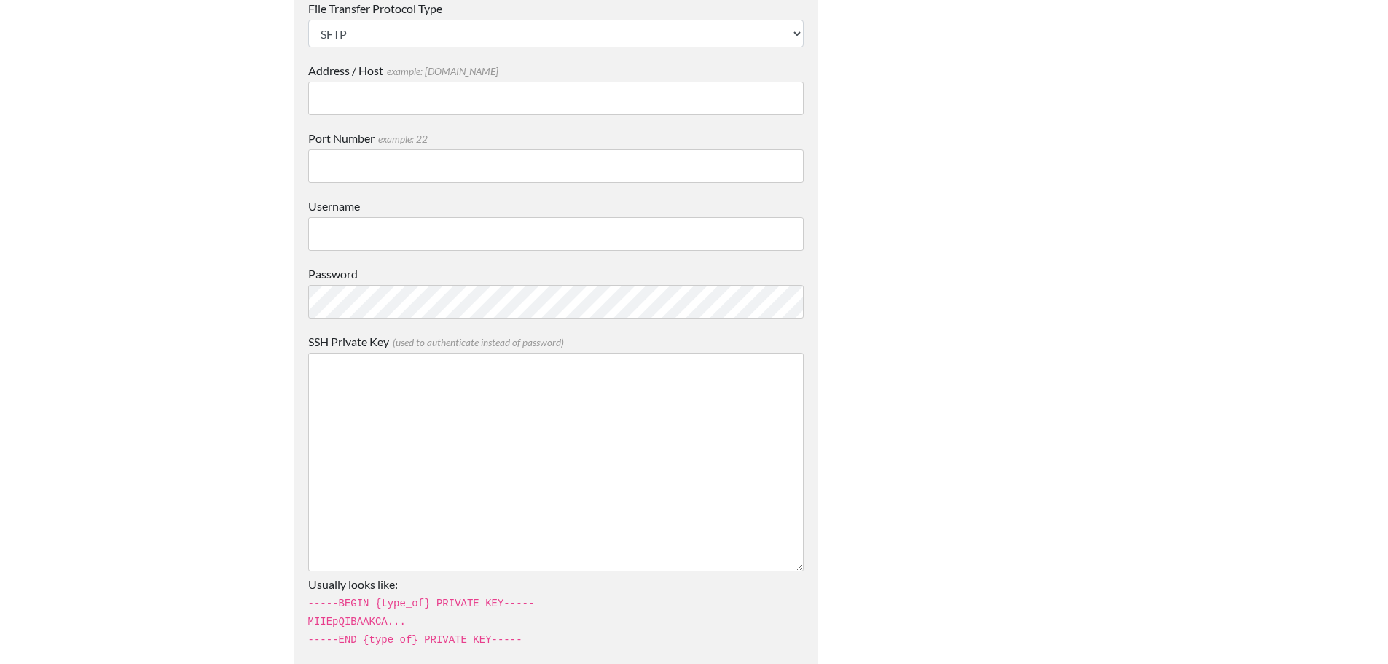
scroll to position [1215, 0]
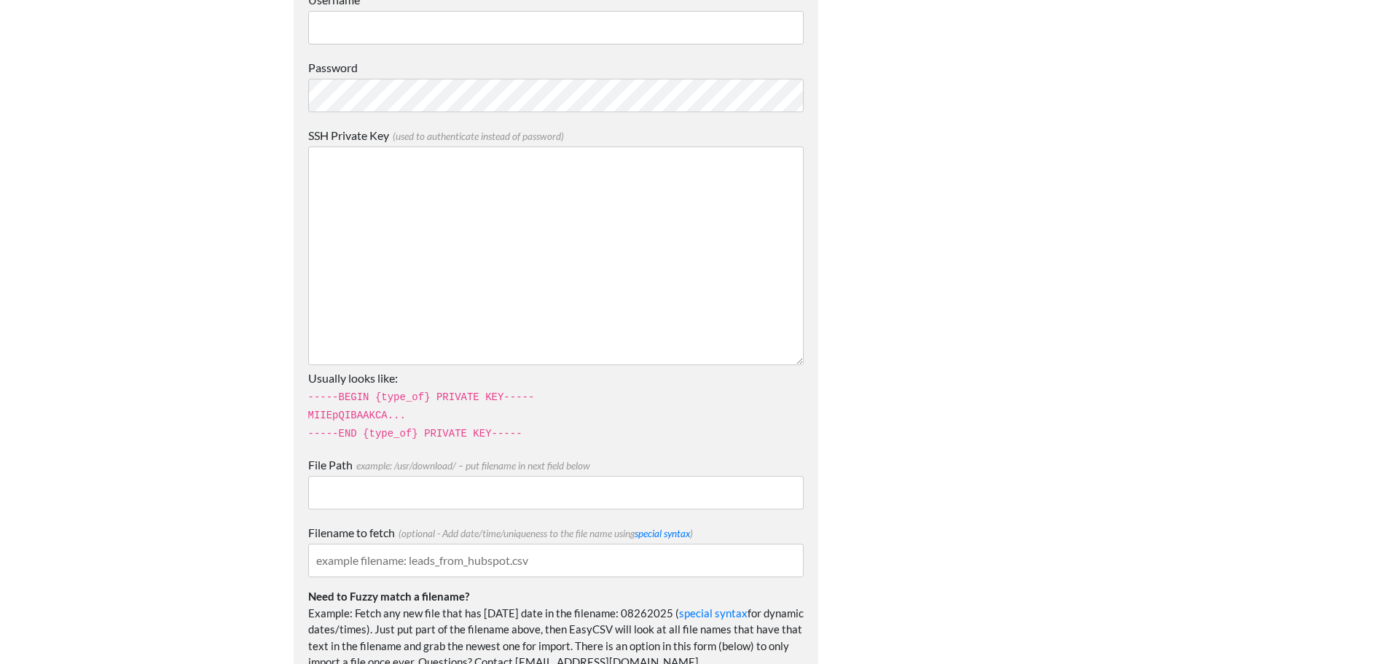
click at [498, 217] on textarea "SSH Private Key (used to authenticate instead of password)" at bounding box center [555, 255] width 495 height 219
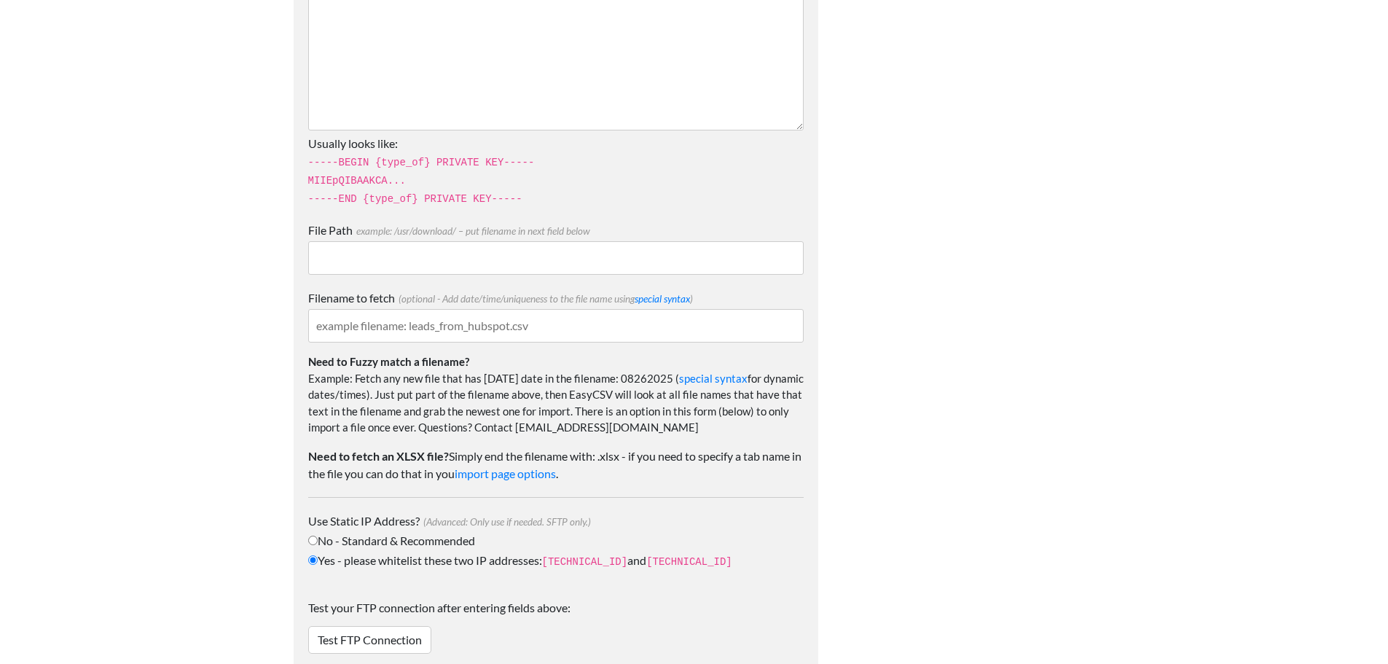
scroll to position [1507, 0]
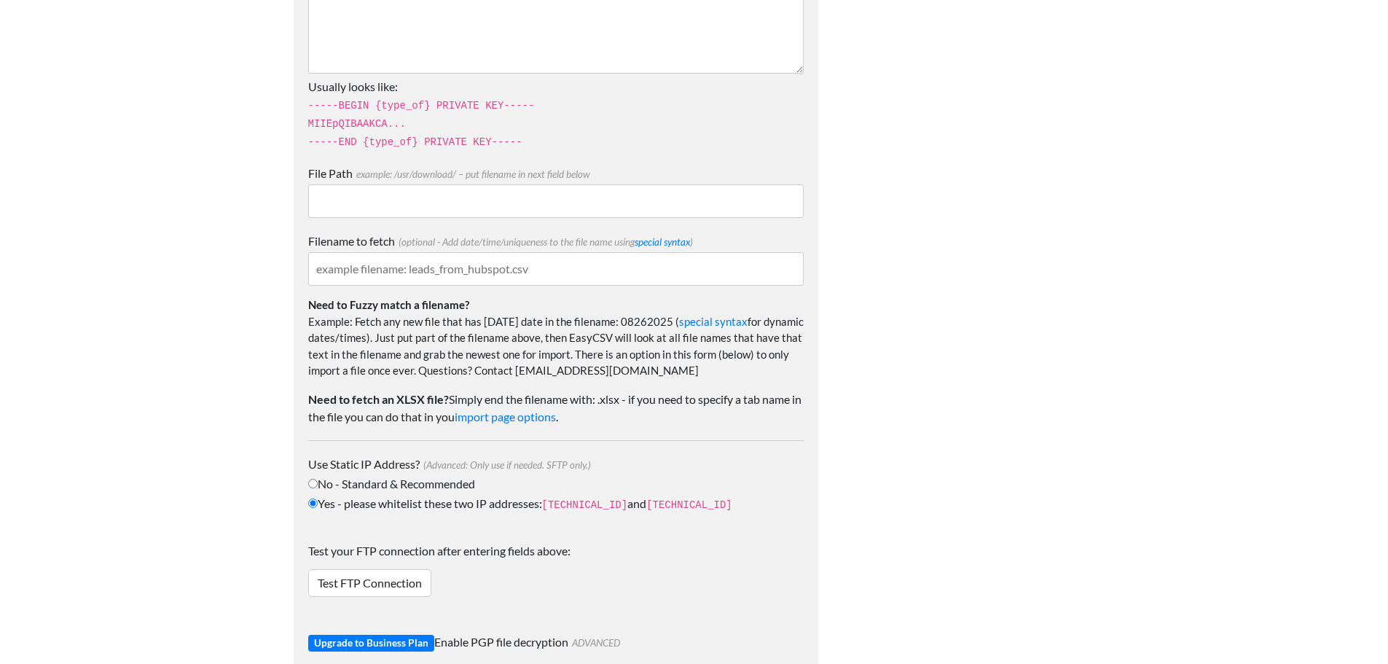
click at [362, 199] on input "File Path example: /usr/download/ – put filename in next field below" at bounding box center [555, 201] width 495 height 34
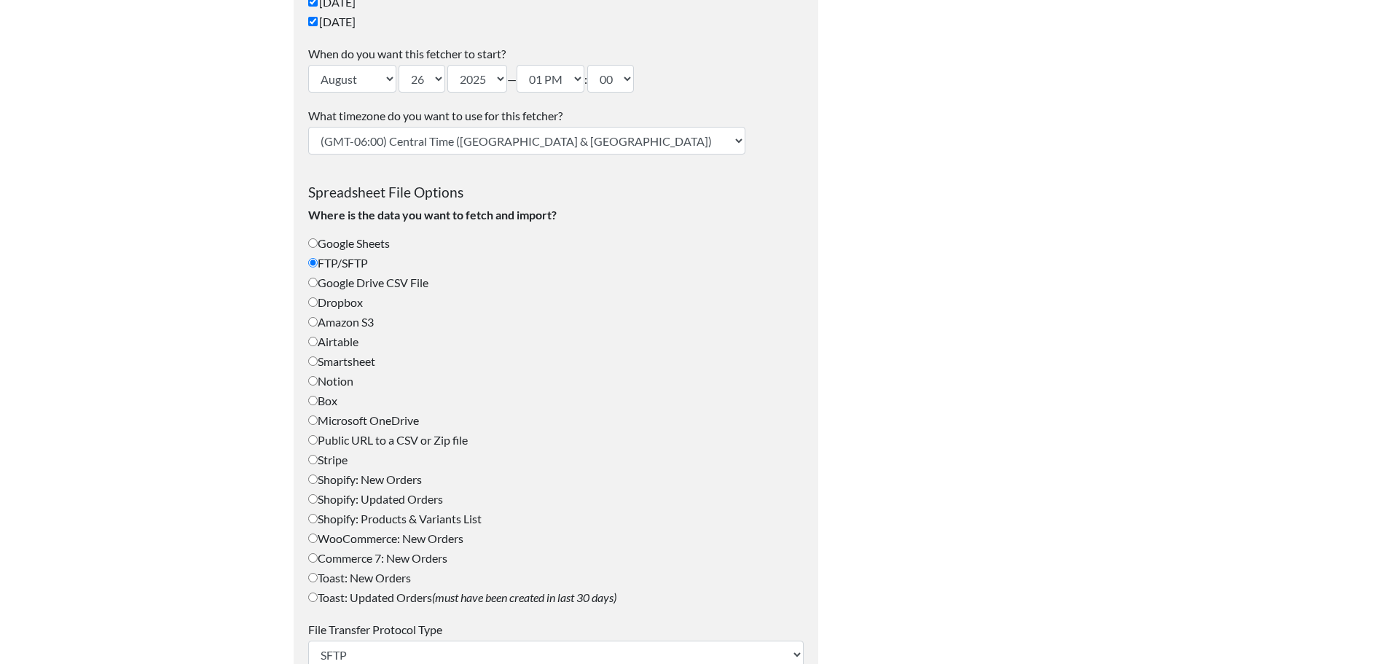
scroll to position [149, 0]
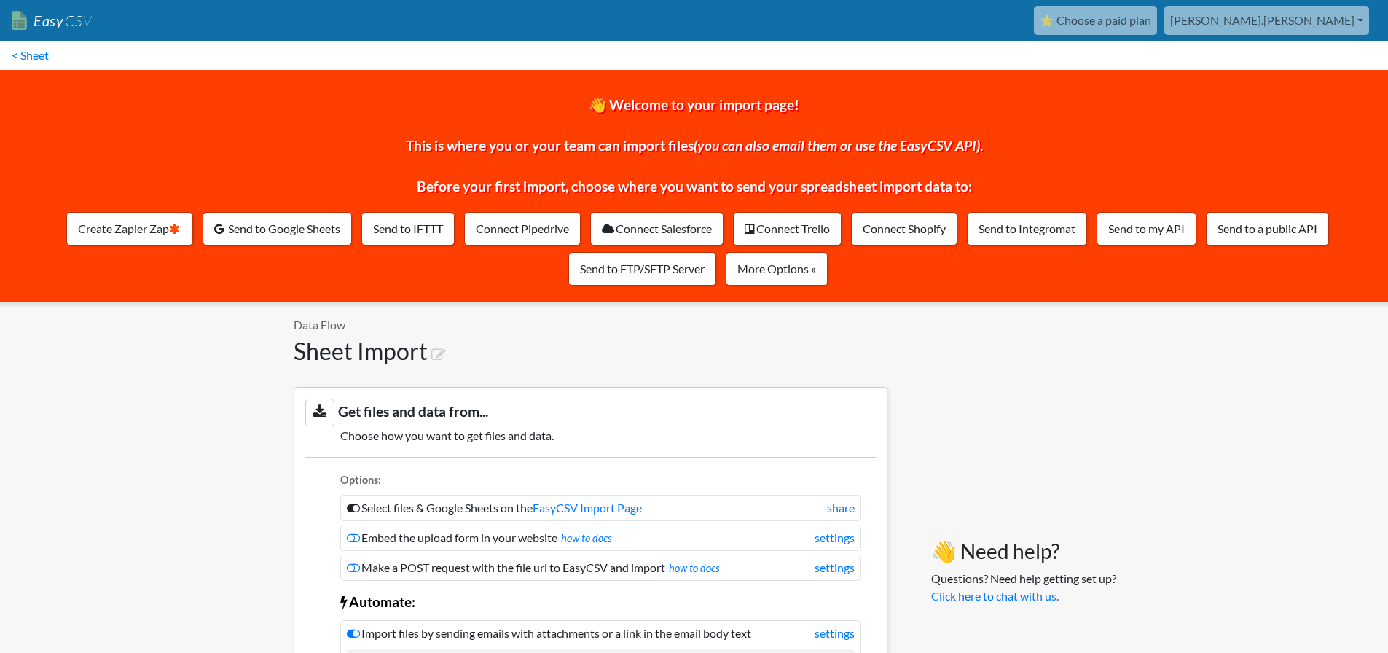
click at [1157, 19] on link "⭐ Choose a paid plan" at bounding box center [1095, 20] width 123 height 29
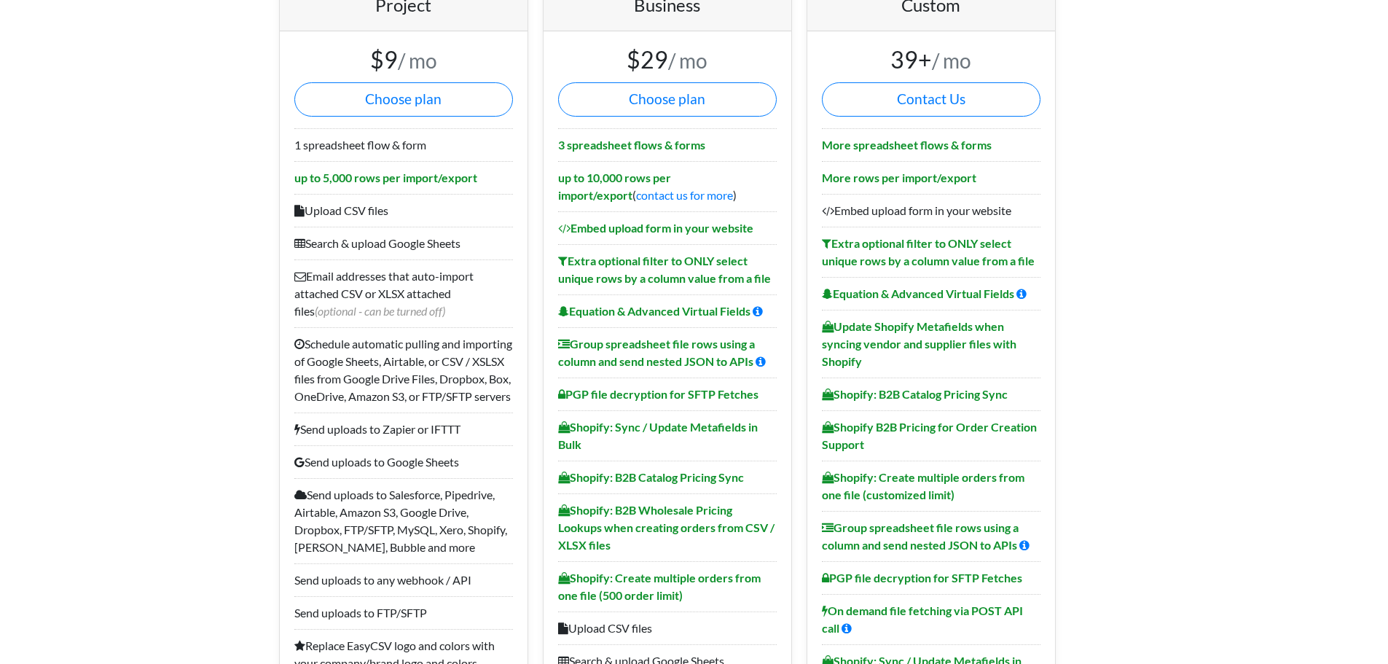
scroll to position [219, 0]
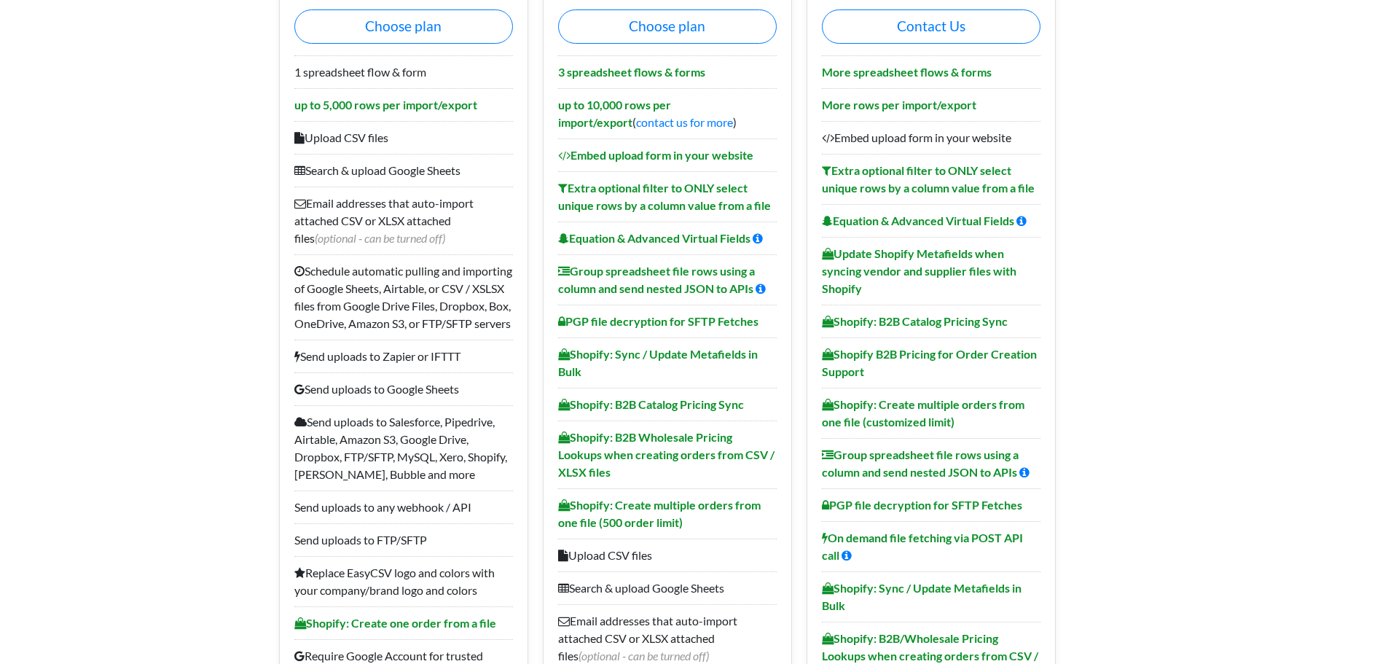
click at [710, 114] on li "up to 10,000 rows per import/export ( contact us for more )" at bounding box center [667, 113] width 219 height 50
click at [683, 81] on li "3 spreadsheet flows & forms" at bounding box center [667, 71] width 219 height 33
click at [681, 76] on b "3 spreadsheet flows & forms" at bounding box center [631, 72] width 147 height 14
click at [678, 111] on li "up to 10,000 rows per import/export ( contact us for more )" at bounding box center [667, 113] width 219 height 50
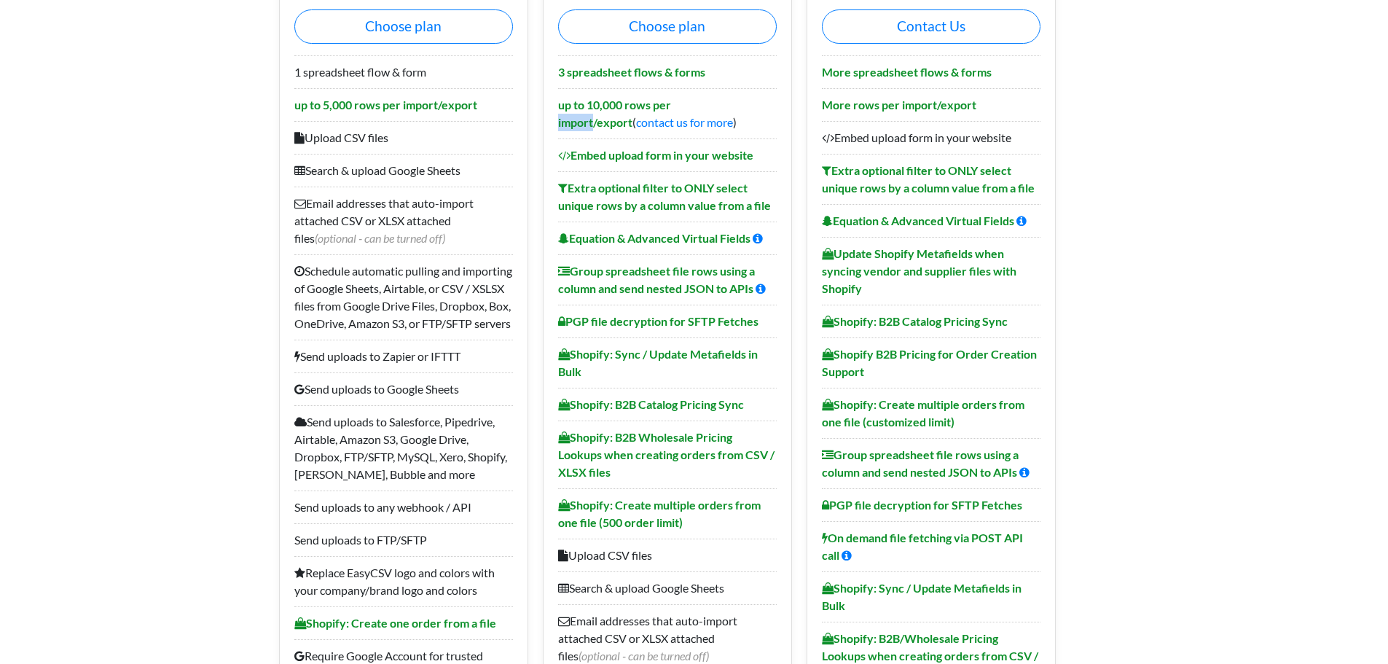
click at [678, 111] on li "up to 10,000 rows per import/export ( contact us for more )" at bounding box center [667, 113] width 219 height 50
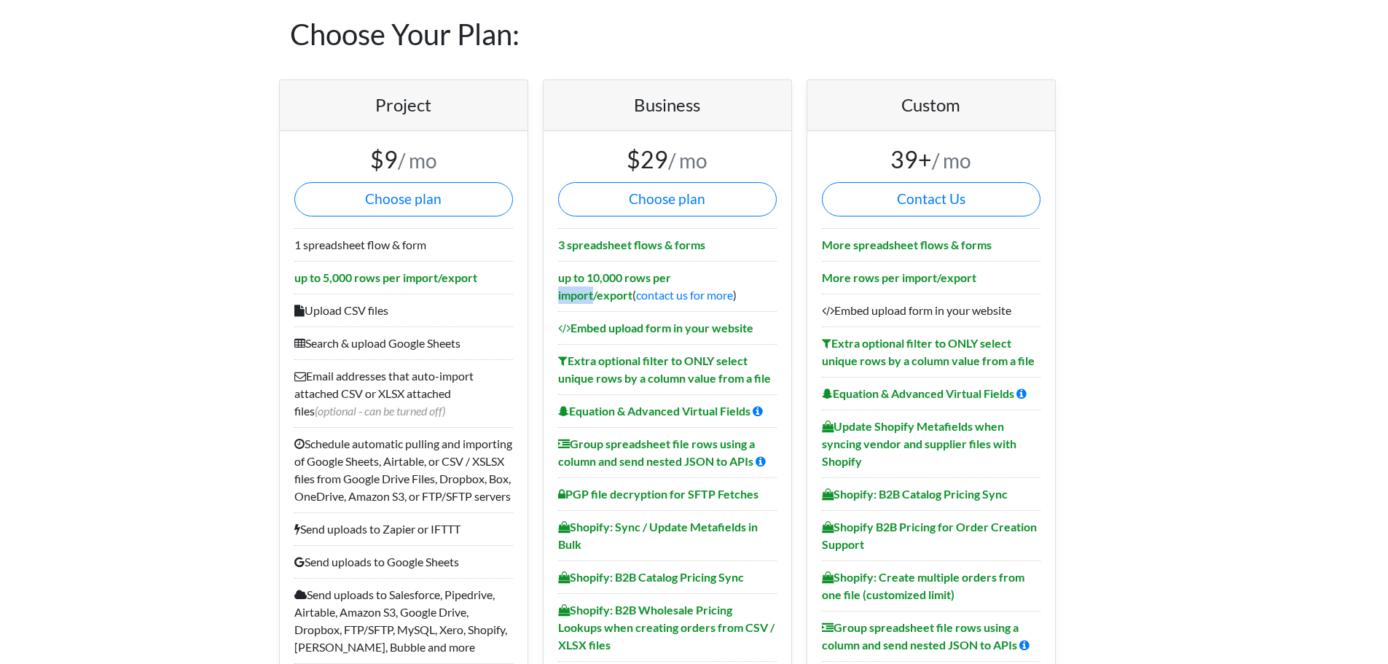
scroll to position [0, 0]
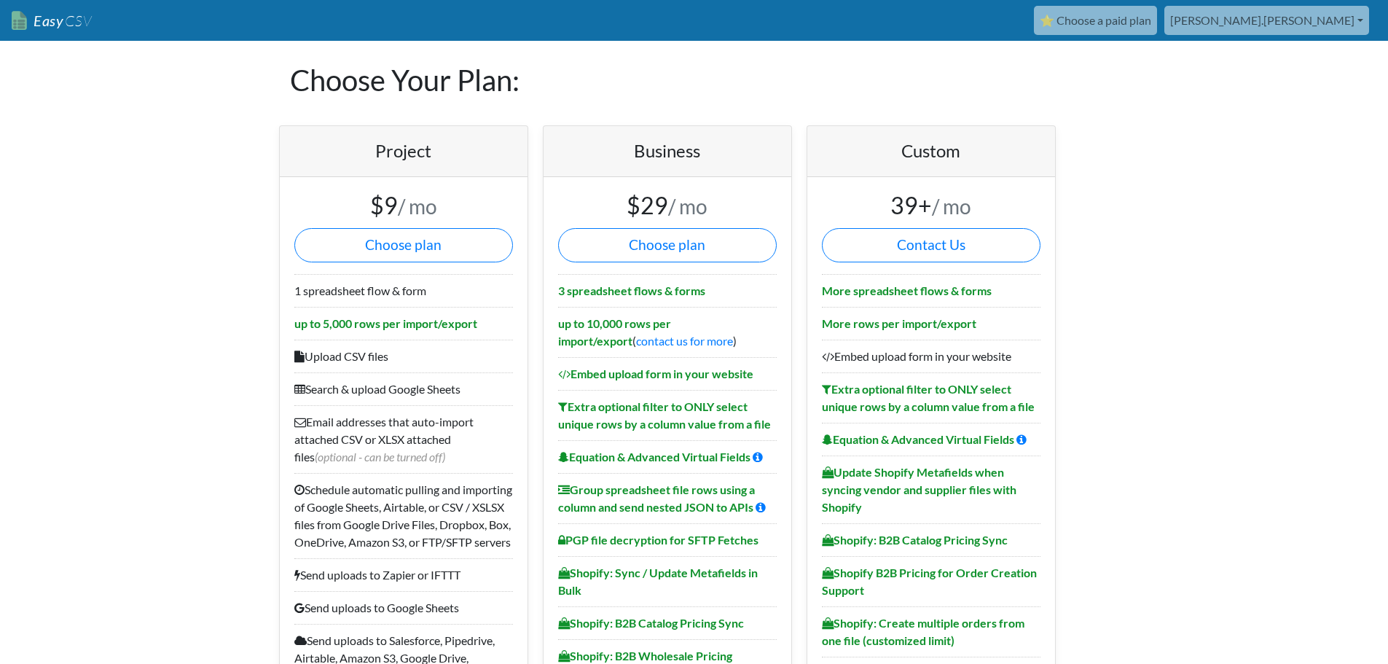
click at [573, 290] on b "3 spreadsheet flows & forms" at bounding box center [631, 290] width 147 height 14
click at [573, 286] on b "3 spreadsheet flows & forms" at bounding box center [631, 290] width 147 height 14
click at [639, 321] on b "up to 10,000 rows per import/export" at bounding box center [614, 331] width 113 height 31
click at [640, 321] on b "up to 10,000 rows per import/export" at bounding box center [614, 331] width 113 height 31
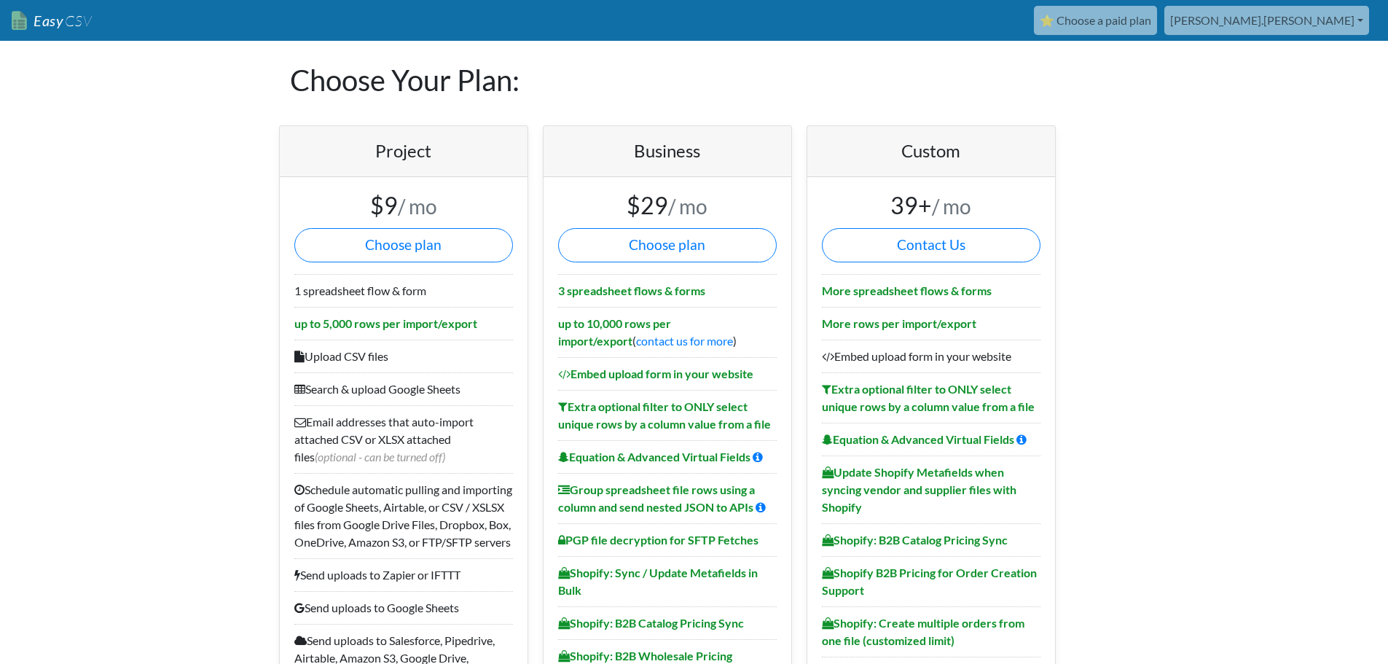
click at [599, 300] on li "3 spreadsheet flows & forms" at bounding box center [667, 290] width 219 height 33
click at [651, 322] on b "up to 10,000 rows per import/export" at bounding box center [614, 331] width 113 height 31
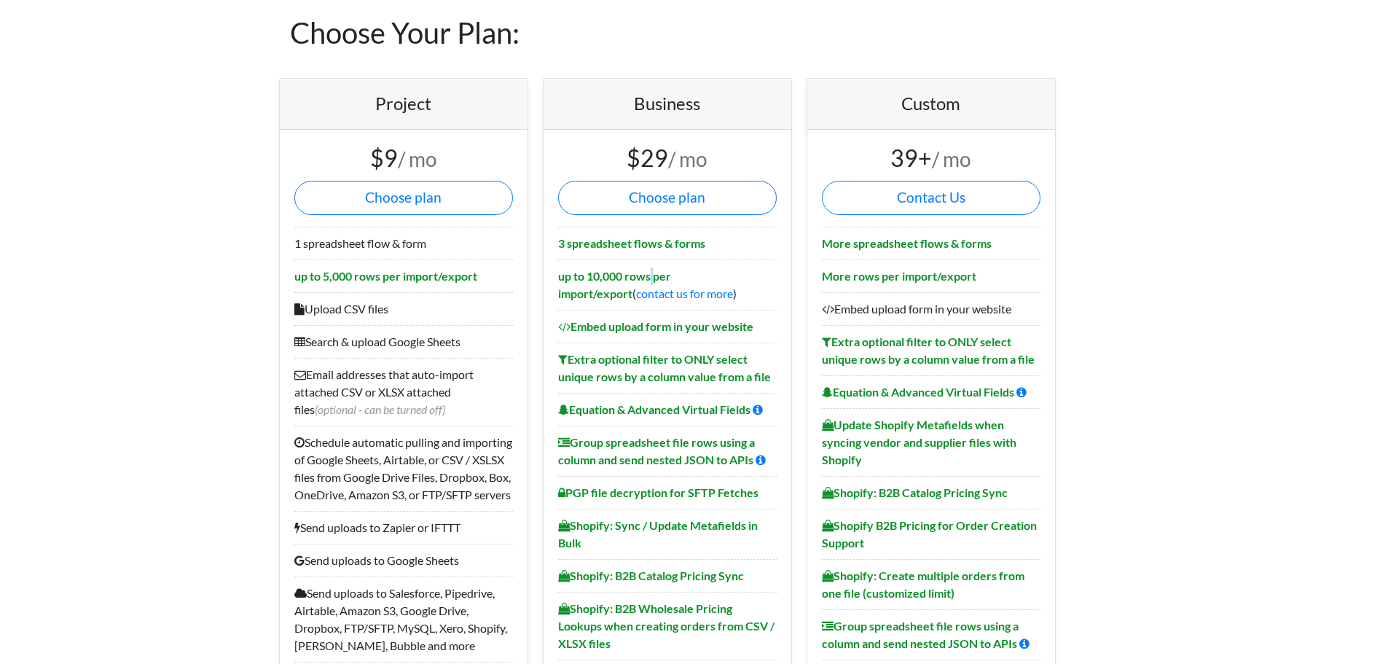
scroll to position [73, 0]
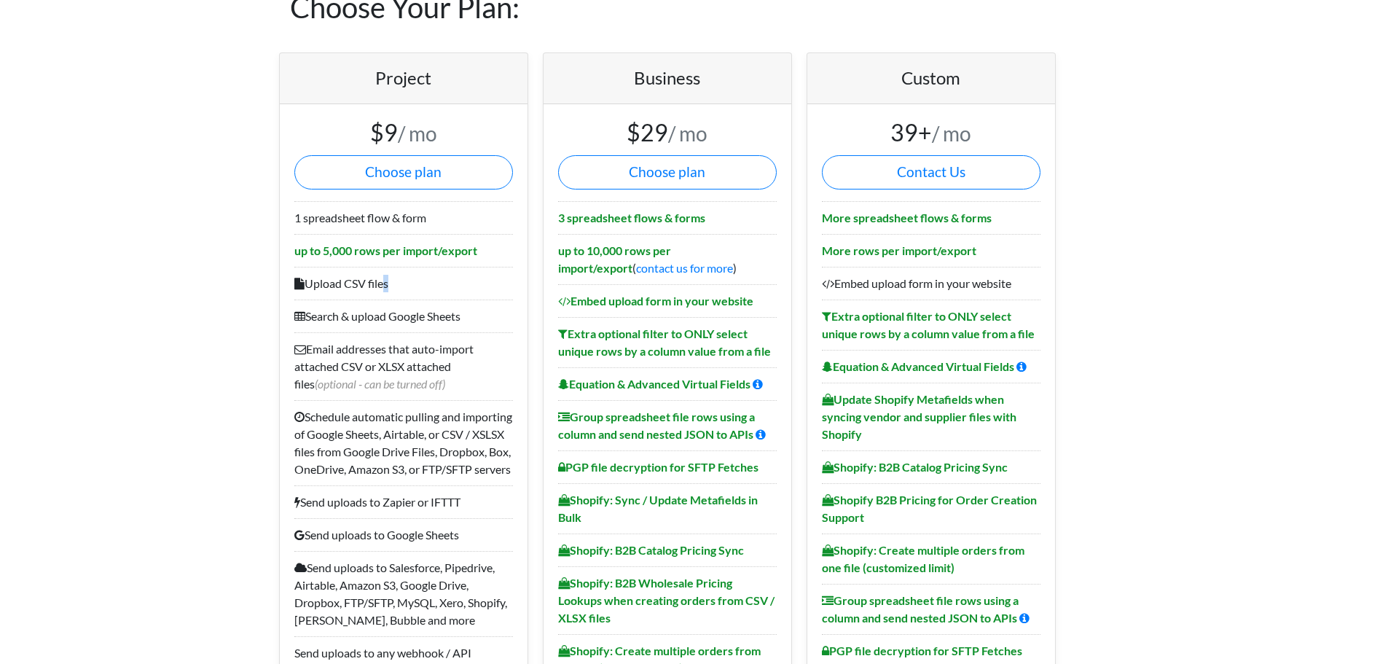
click at [382, 281] on li "Upload CSV files" at bounding box center [403, 283] width 219 height 33
click at [383, 281] on li "Upload CSV files" at bounding box center [403, 283] width 219 height 33
click at [667, 300] on b "Embed upload form in your website" at bounding box center [655, 301] width 195 height 14
click at [667, 301] on b "Embed upload form in your website" at bounding box center [655, 301] width 195 height 14
click at [667, 302] on b "Embed upload form in your website" at bounding box center [655, 301] width 195 height 14
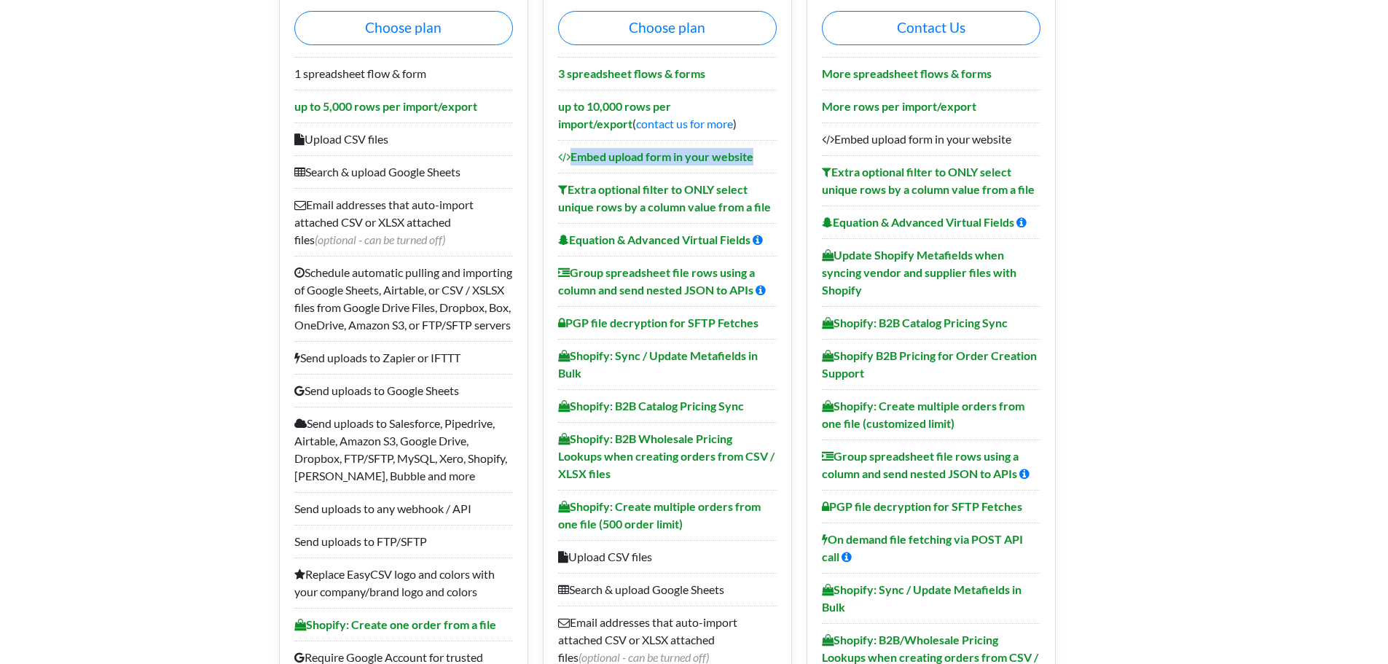
scroll to position [219, 0]
click at [702, 333] on li "PGP file decryption for SFTP Fetches" at bounding box center [667, 321] width 219 height 33
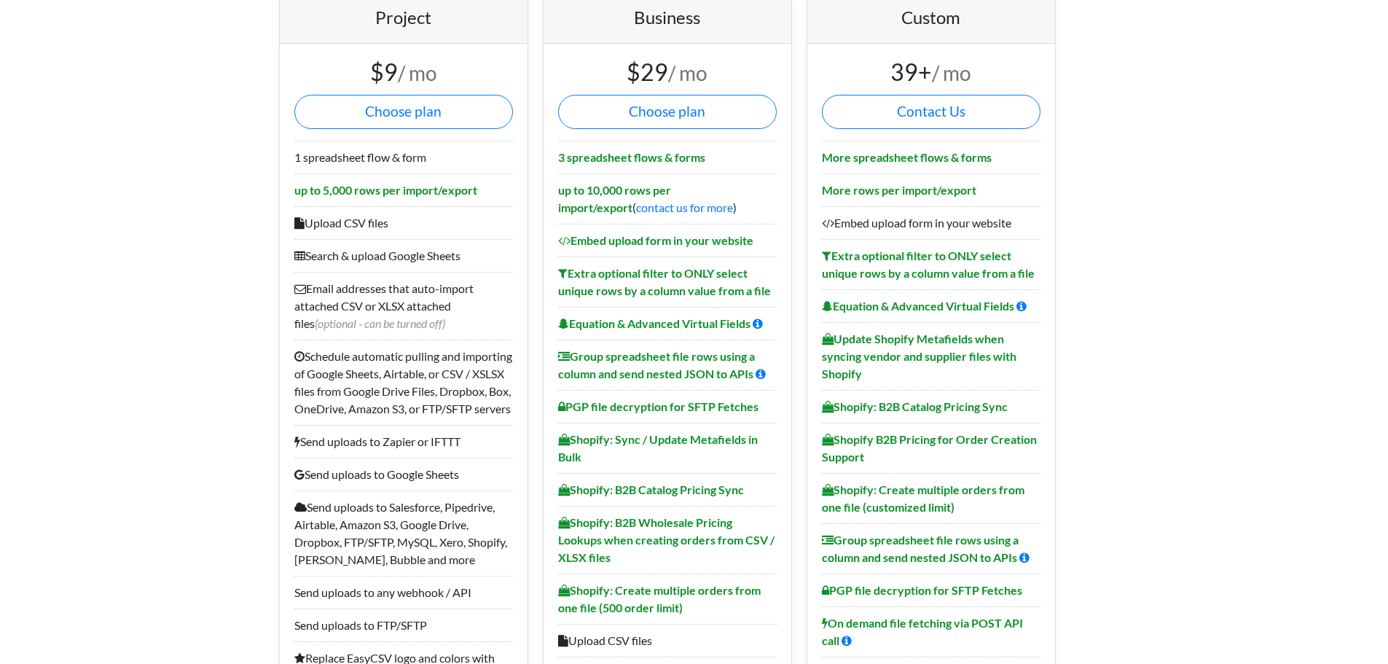
scroll to position [0, 0]
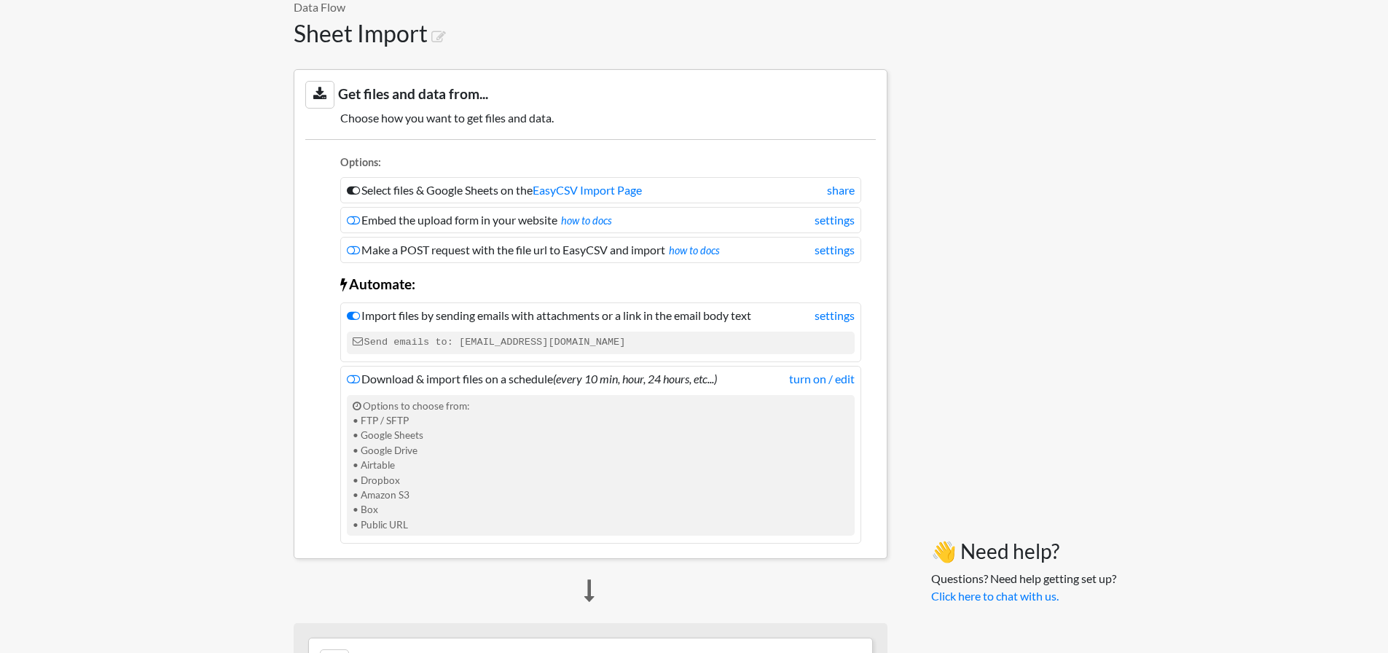
scroll to position [291, 0]
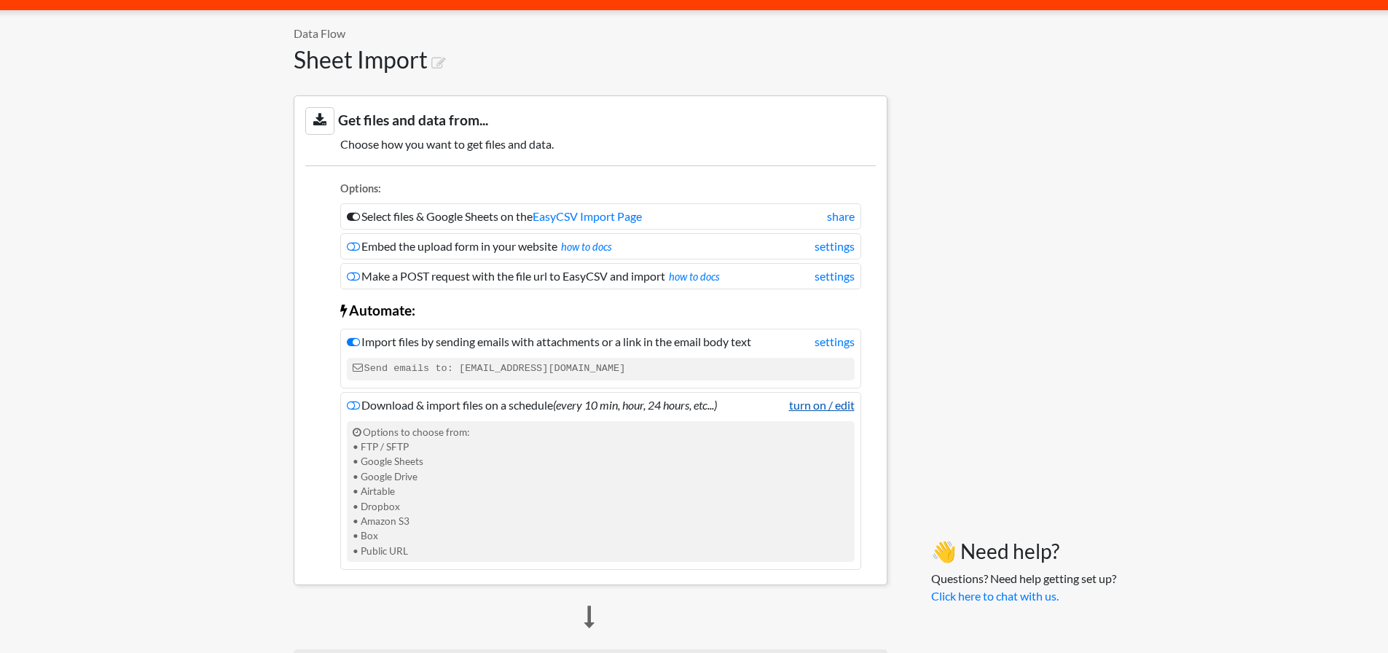
click at [822, 410] on li "Download & import files on a schedule (every 10 min, hour, 24 hours, etc...) tu…" at bounding box center [600, 481] width 521 height 178
click at [823, 404] on link "turn on / edit" at bounding box center [822, 404] width 66 height 17
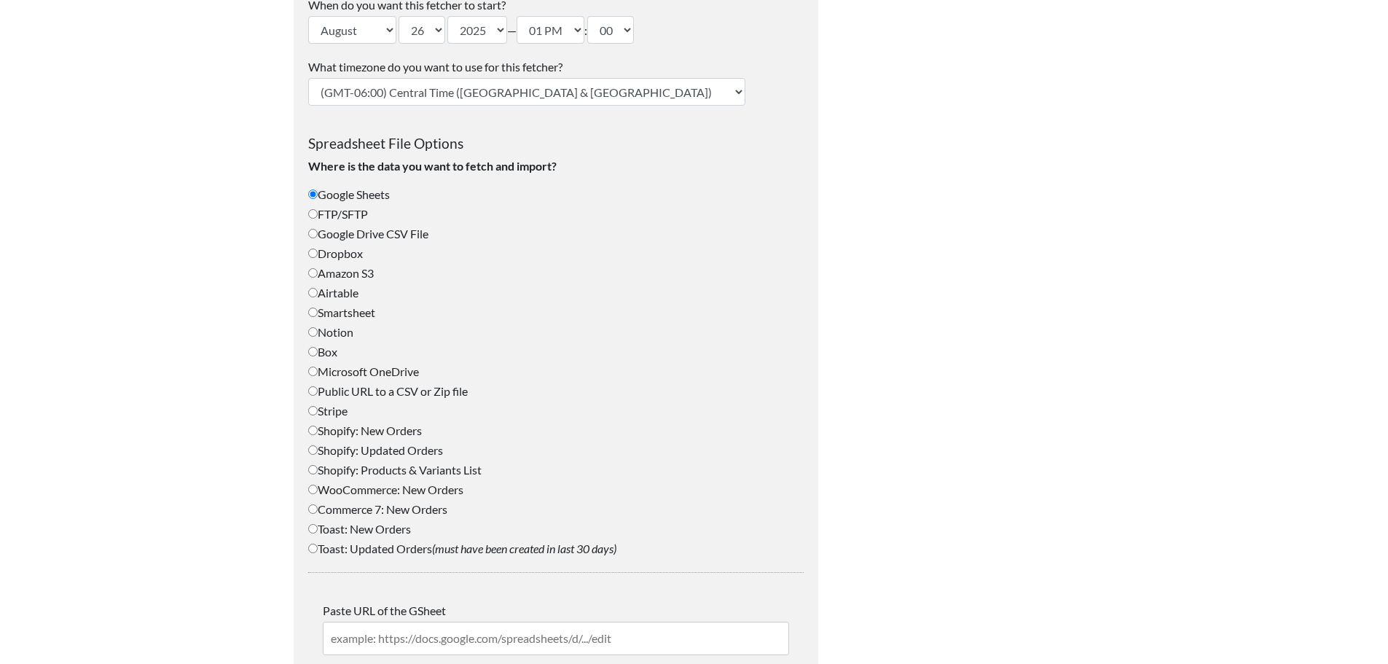
type input "[PERSON_NAME][EMAIL_ADDRESS][PERSON_NAME][DOMAIN_NAME]"
drag, startPoint x: 350, startPoint y: 208, endPoint x: 350, endPoint y: 215, distance: 7.3
click at [350, 209] on label "FTP/SFTP" at bounding box center [555, 213] width 495 height 17
click at [318, 209] on input "FTP/SFTP" at bounding box center [312, 213] width 9 height 9
radio input "true"
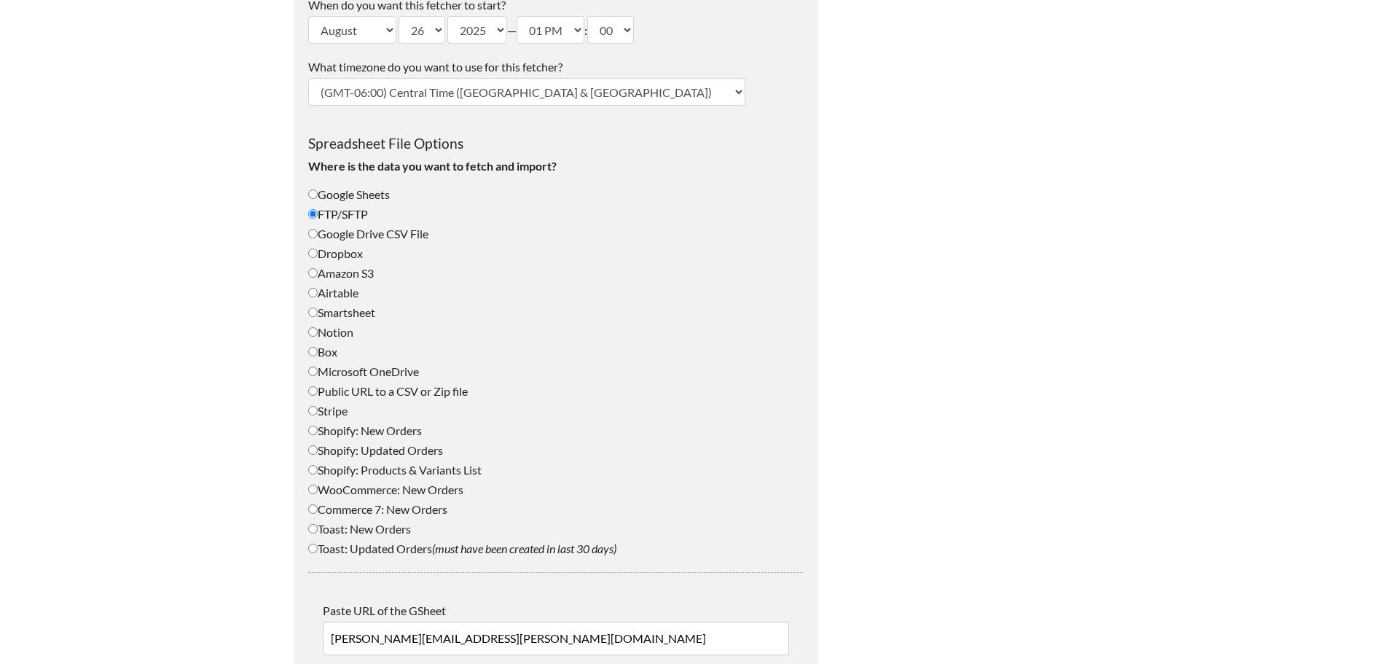
scroll to position [414, 0]
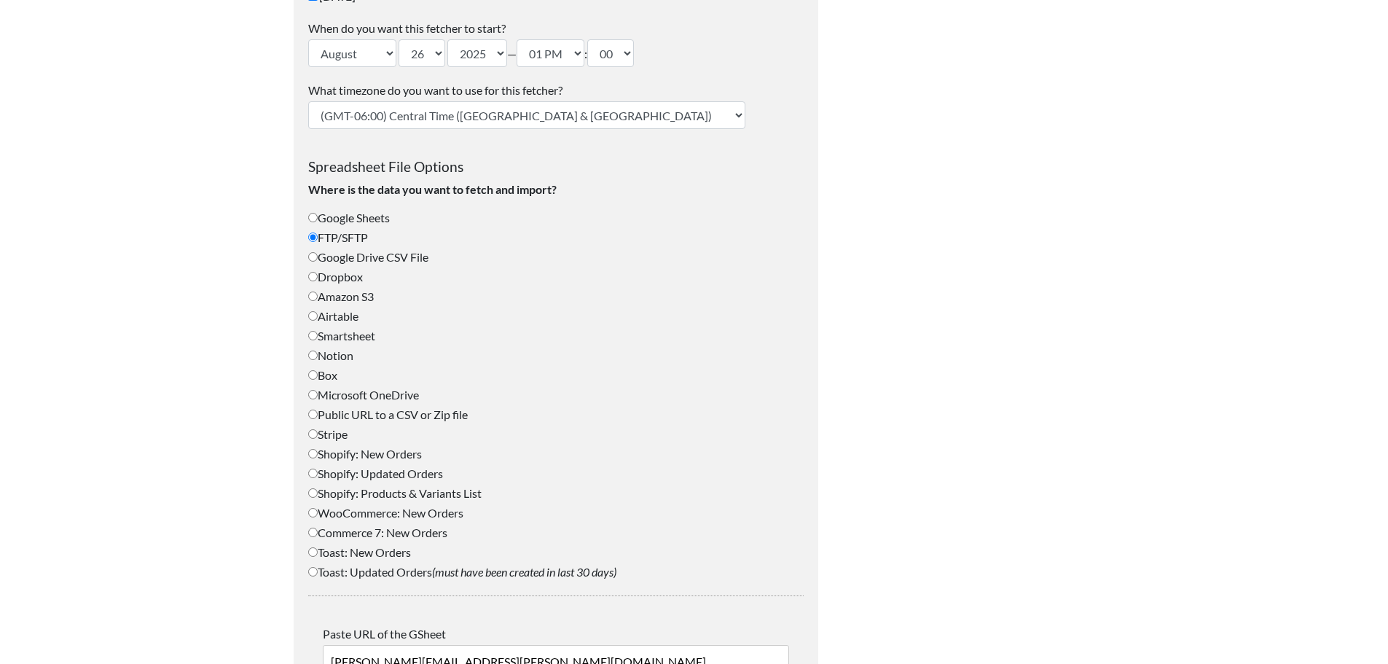
click at [350, 215] on label "Google Sheets" at bounding box center [555, 217] width 495 height 17
click at [318, 215] on input "Google Sheets" at bounding box center [312, 217] width 9 height 9
radio input "true"
click at [350, 232] on label "FTP/SFTP" at bounding box center [555, 237] width 495 height 17
click at [318, 232] on input "FTP/SFTP" at bounding box center [312, 236] width 9 height 9
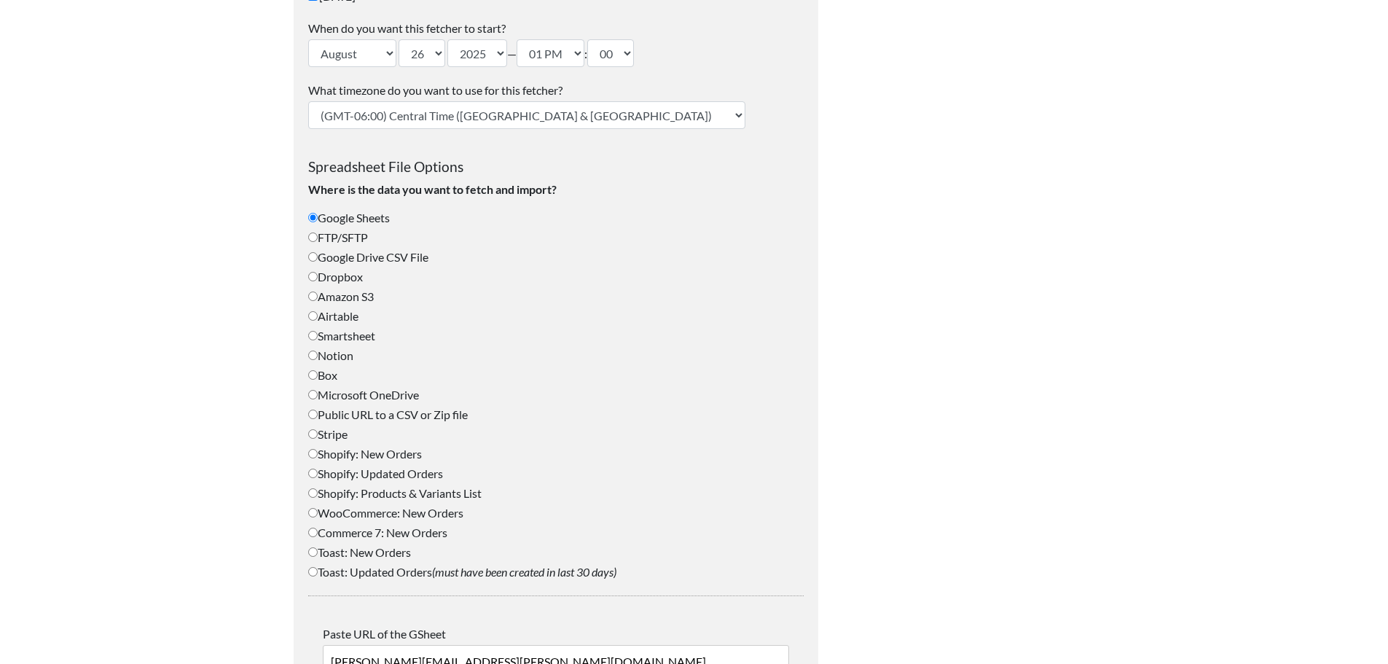
radio input "true"
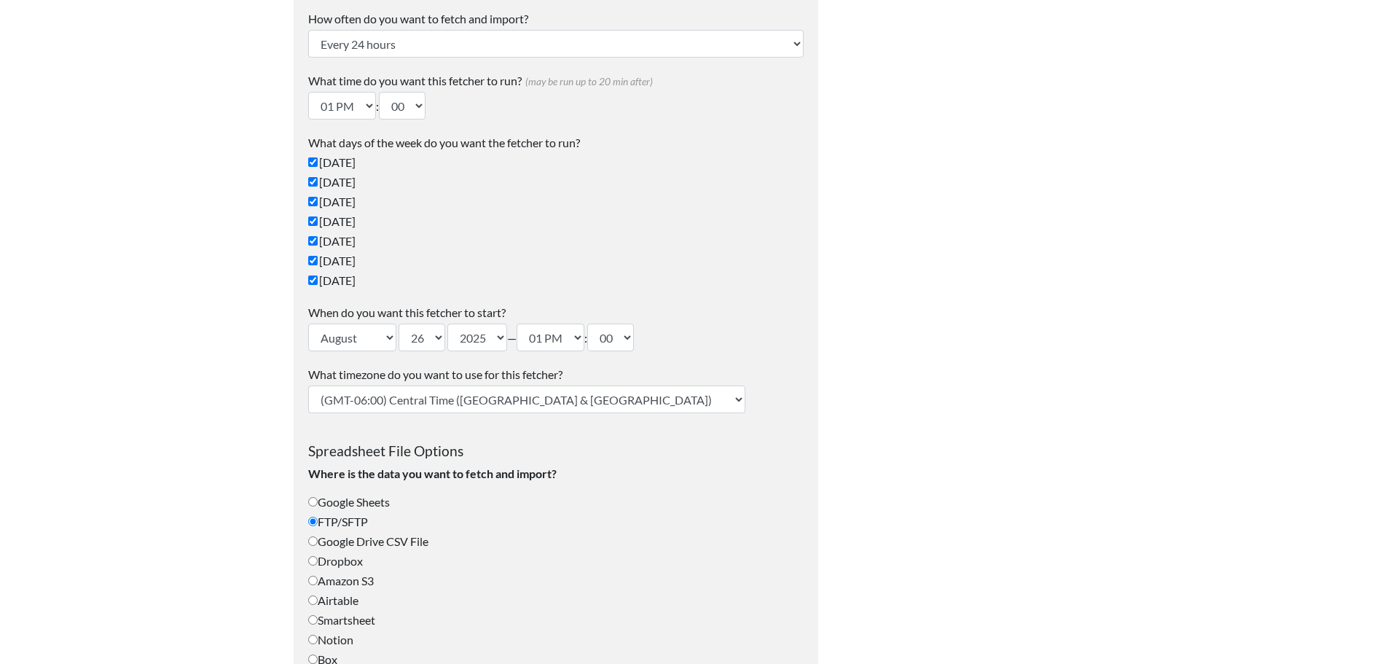
scroll to position [0, 0]
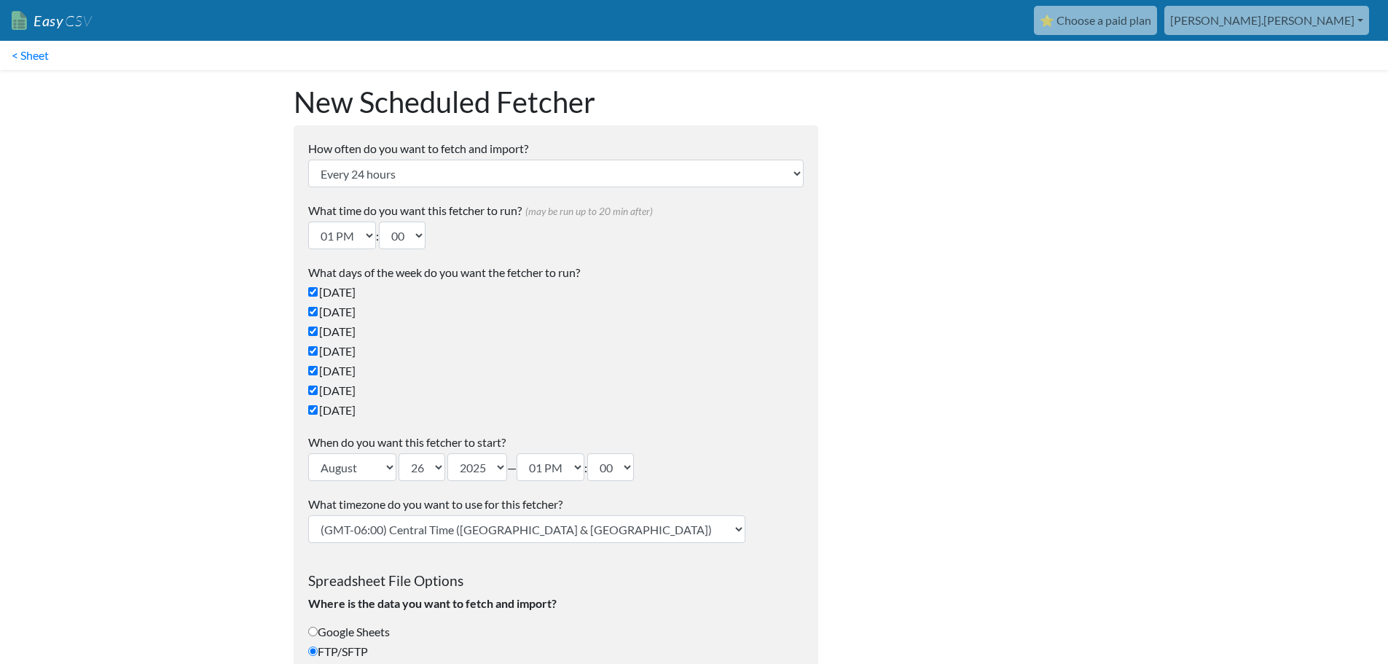
click at [1157, 24] on link "⭐ Choose a paid plan" at bounding box center [1095, 20] width 123 height 29
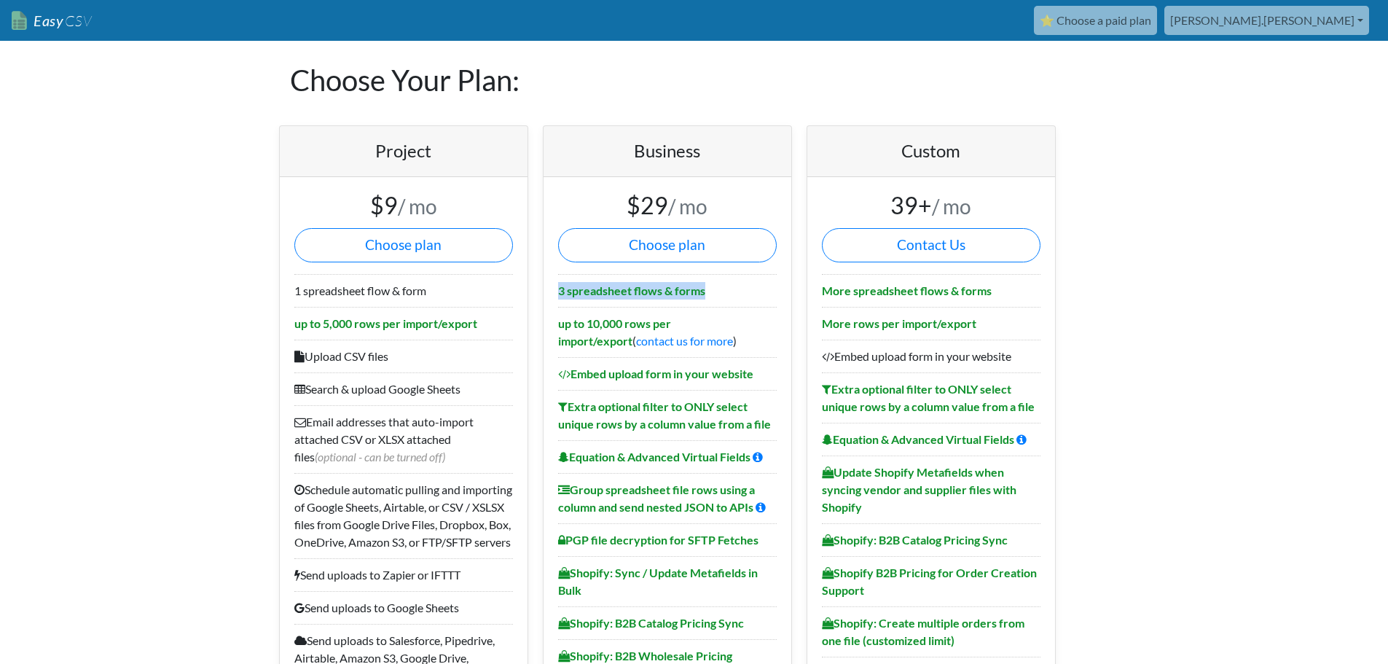
drag, startPoint x: 564, startPoint y: 297, endPoint x: 734, endPoint y: 280, distance: 171.4
click at [662, 253] on button "Choose plan" at bounding box center [667, 245] width 219 height 34
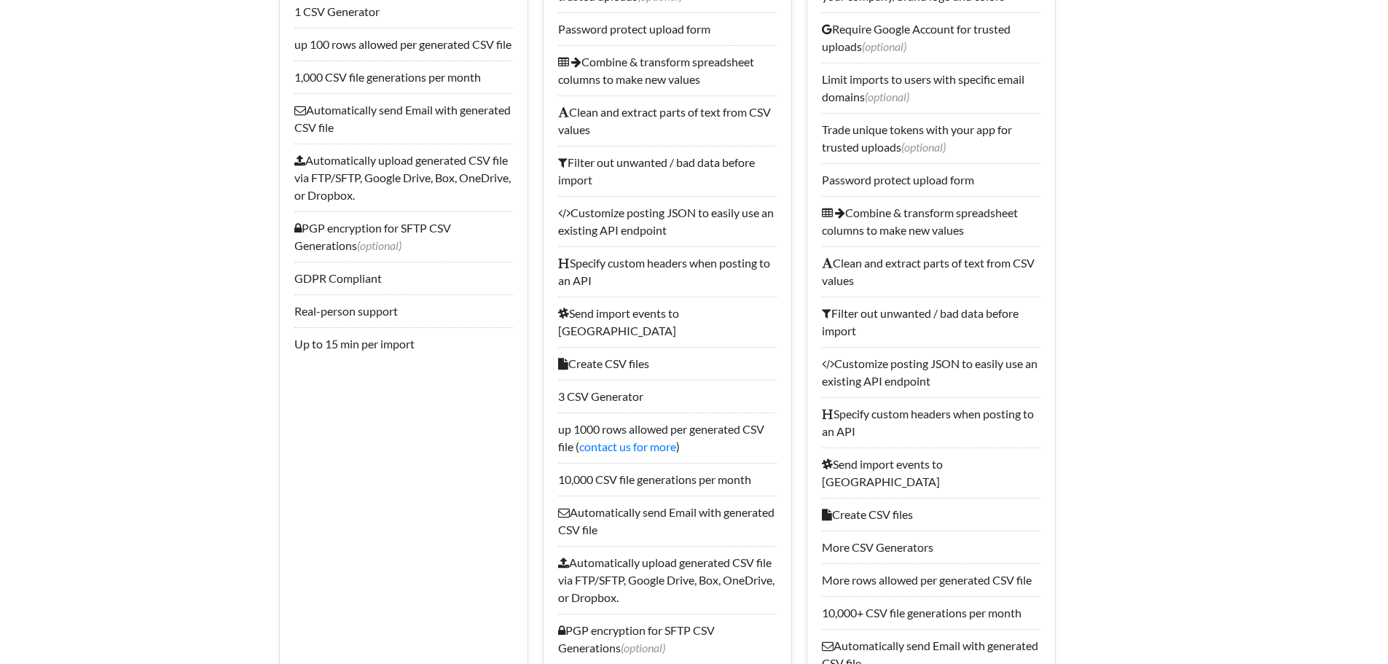
scroll to position [1457, 0]
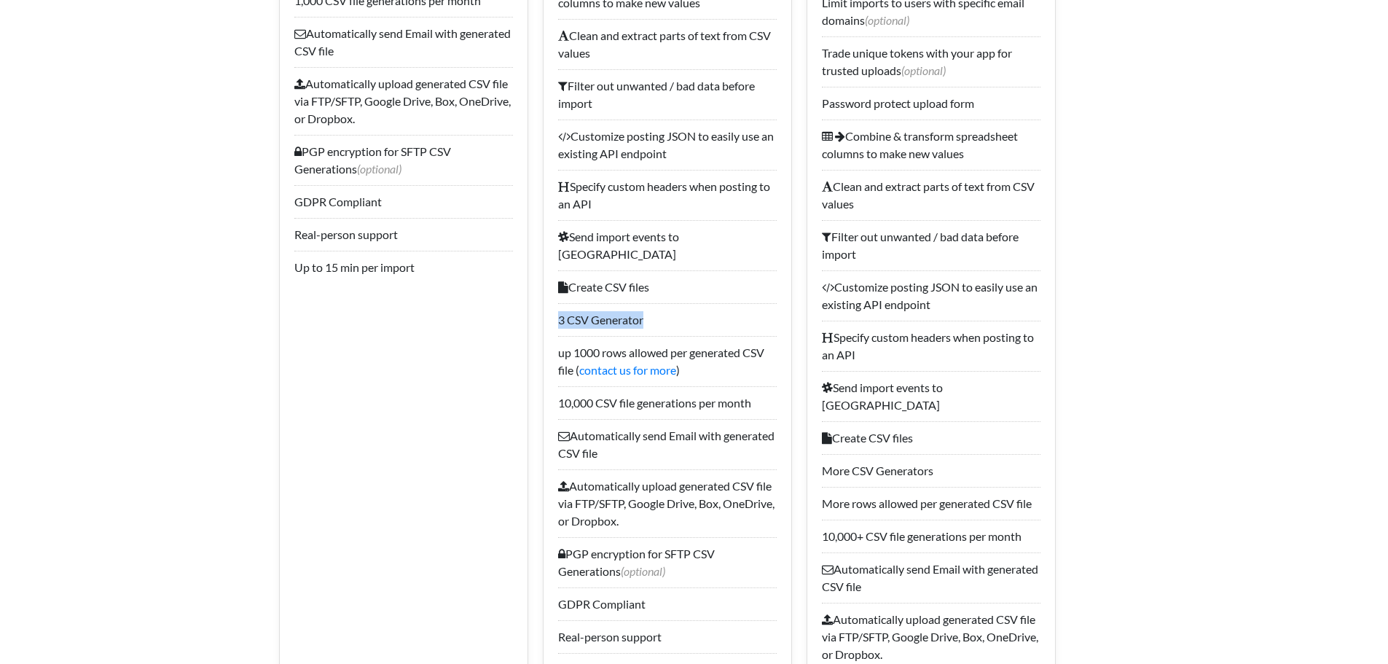
drag, startPoint x: 604, startPoint y: 329, endPoint x: 672, endPoint y: 361, distance: 75.3
click at [658, 331] on li "3 CSV Generator" at bounding box center [667, 319] width 219 height 33
click at [672, 361] on li "up 1000 rows allowed per generated CSV file ( contact us for more )" at bounding box center [667, 361] width 219 height 50
click at [669, 353] on li "up 1000 rows allowed per generated CSV file ( contact us for more )" at bounding box center [667, 361] width 219 height 50
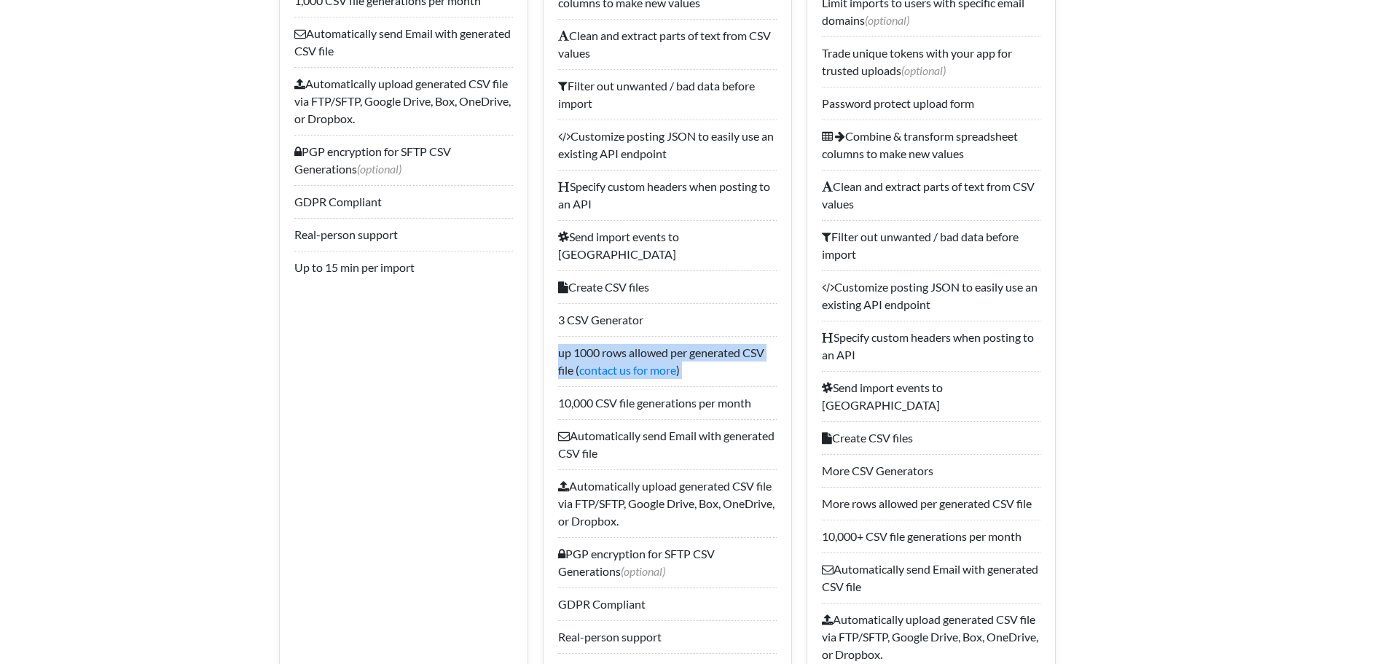
click at [669, 353] on li "up 1000 rows allowed per generated CSV file ( contact us for more )" at bounding box center [667, 361] width 219 height 50
click at [684, 396] on li "10,000 CSV file generations per month" at bounding box center [667, 402] width 219 height 33
click at [684, 395] on li "10,000 CSV file generations per month" at bounding box center [667, 402] width 219 height 33
click at [731, 435] on li "Automatically send Email with generated CSV file" at bounding box center [667, 444] width 219 height 50
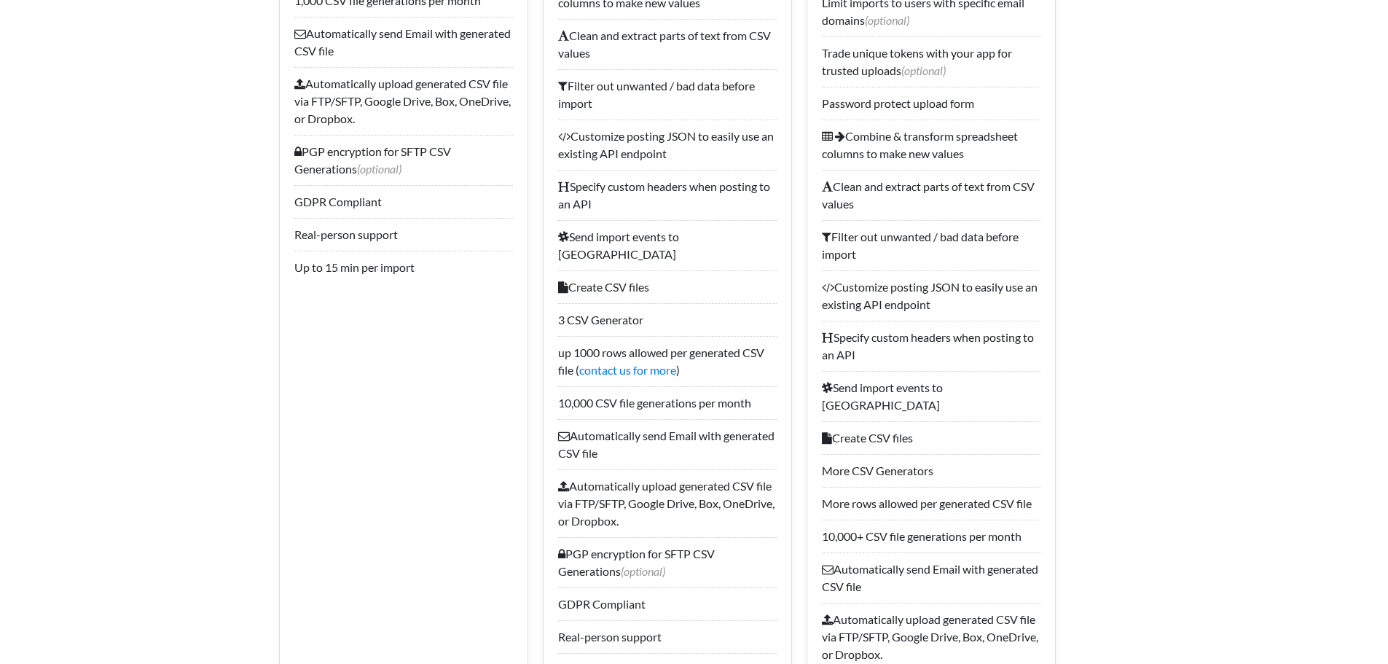
click at [707, 494] on li "Automatically upload generated CSV file via FTP/SFTP, Google Drive, Box, OneDri…" at bounding box center [667, 503] width 219 height 68
click at [706, 494] on li "Automatically upload generated CSV file via FTP/SFTP, Google Drive, Box, OneDri…" at bounding box center [667, 503] width 219 height 68
click at [706, 492] on li "Automatically upload generated CSV file via FTP/SFTP, Google Drive, Box, OneDri…" at bounding box center [667, 503] width 219 height 68
click at [696, 511] on li "Automatically upload generated CSV file via FTP/SFTP, Google Drive, Box, OneDri…" at bounding box center [667, 503] width 219 height 68
drag, startPoint x: 710, startPoint y: 491, endPoint x: 741, endPoint y: 491, distance: 30.6
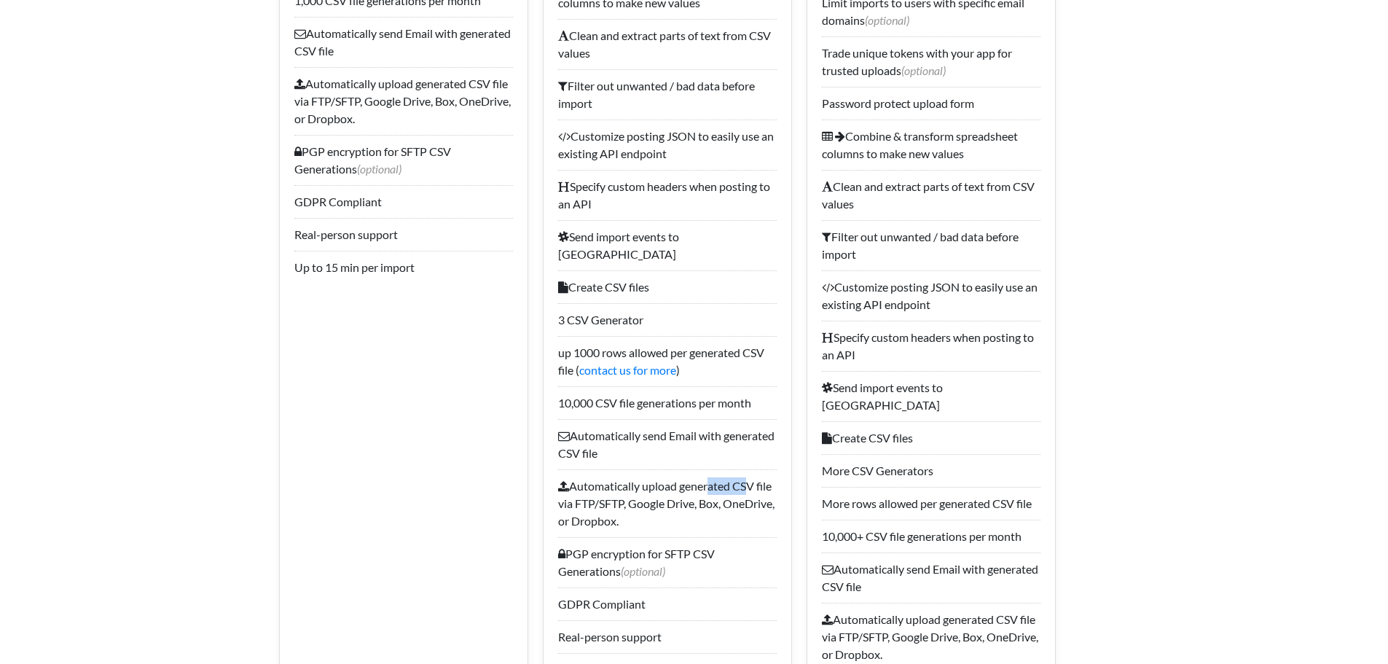
click at [742, 490] on li "Automatically upload generated CSV file via FTP/SFTP, Google Drive, Box, OneDri…" at bounding box center [667, 503] width 219 height 68
drag, startPoint x: 619, startPoint y: 508, endPoint x: 704, endPoint y: 506, distance: 85.3
click at [704, 506] on li "Automatically upload generated CSV file via FTP/SFTP, Google Drive, Box, OneDri…" at bounding box center [667, 503] width 219 height 68
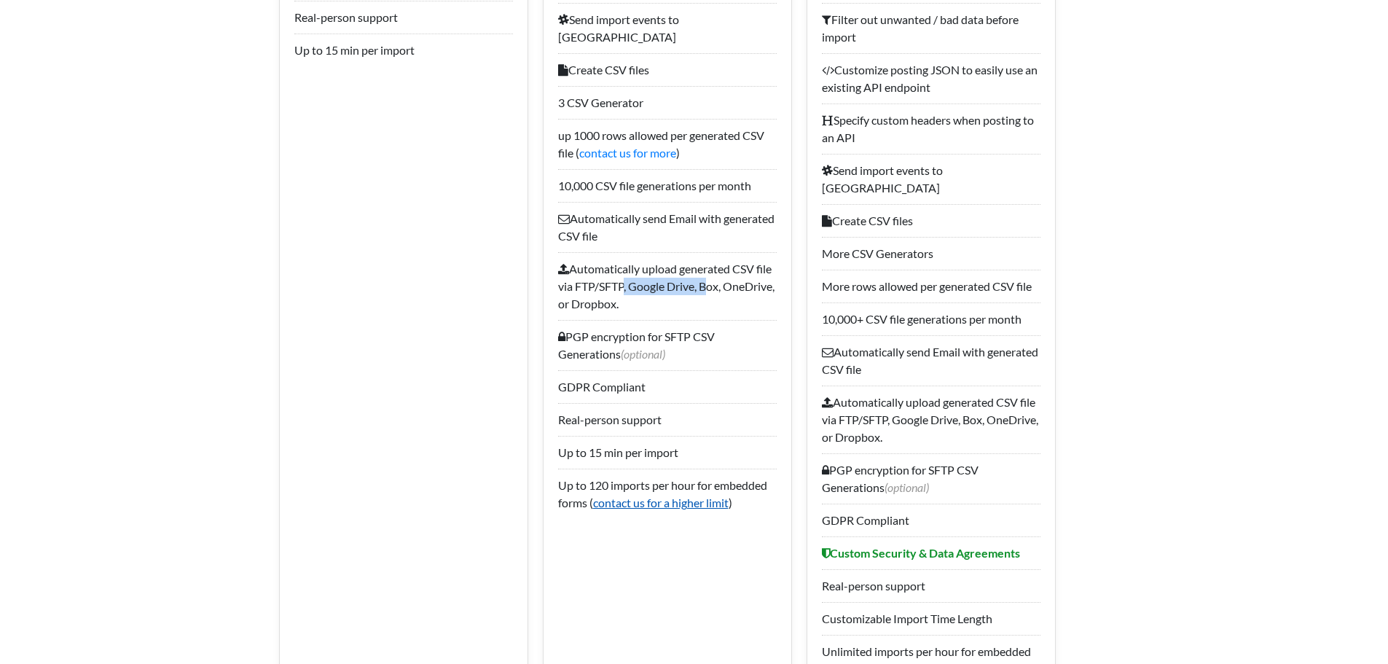
scroll to position [1676, 0]
drag, startPoint x: 592, startPoint y: 345, endPoint x: 696, endPoint y: 350, distance: 104.3
click at [686, 347] on li "PGP encryption for SFTP CSV Generations (optional)" at bounding box center [667, 343] width 219 height 50
click at [707, 361] on li "PGP encryption for SFTP CSV Generations (optional)" at bounding box center [667, 343] width 219 height 50
click at [640, 415] on li "Real-person support" at bounding box center [667, 417] width 219 height 33
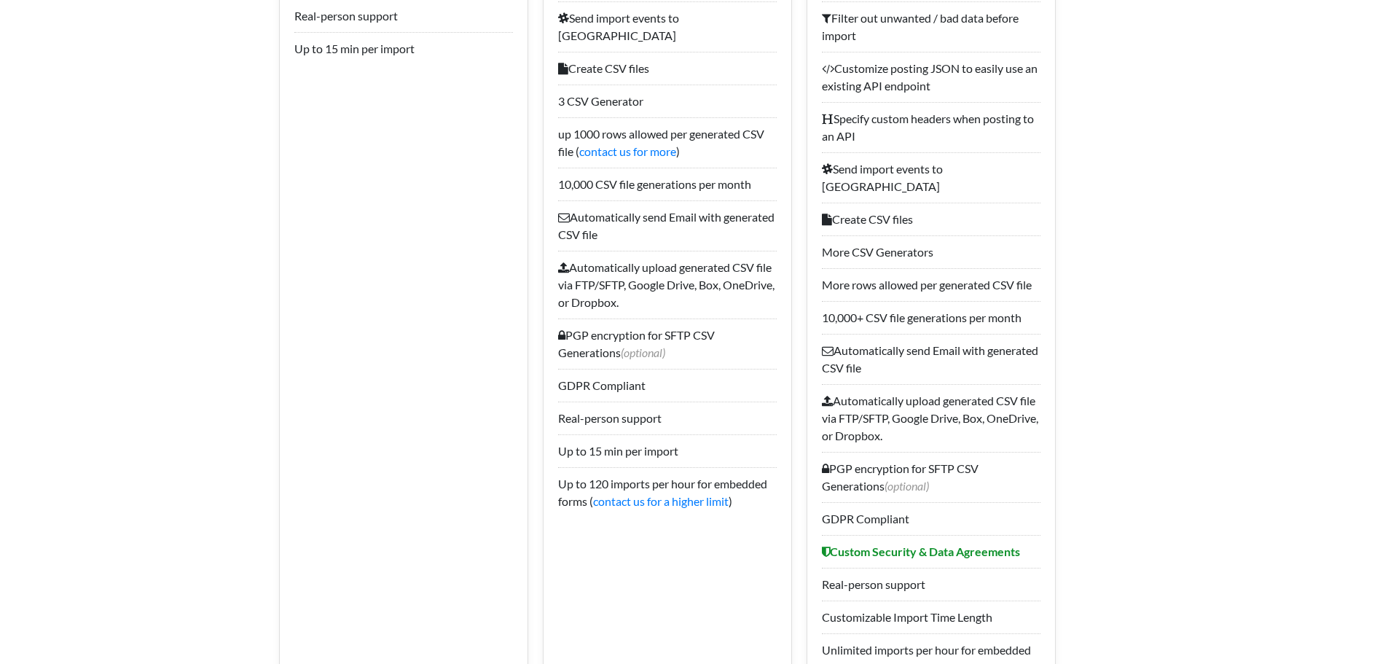
click at [609, 393] on li "GDPR Compliant" at bounding box center [667, 385] width 219 height 33
click at [618, 420] on li "Real-person support" at bounding box center [667, 417] width 219 height 33
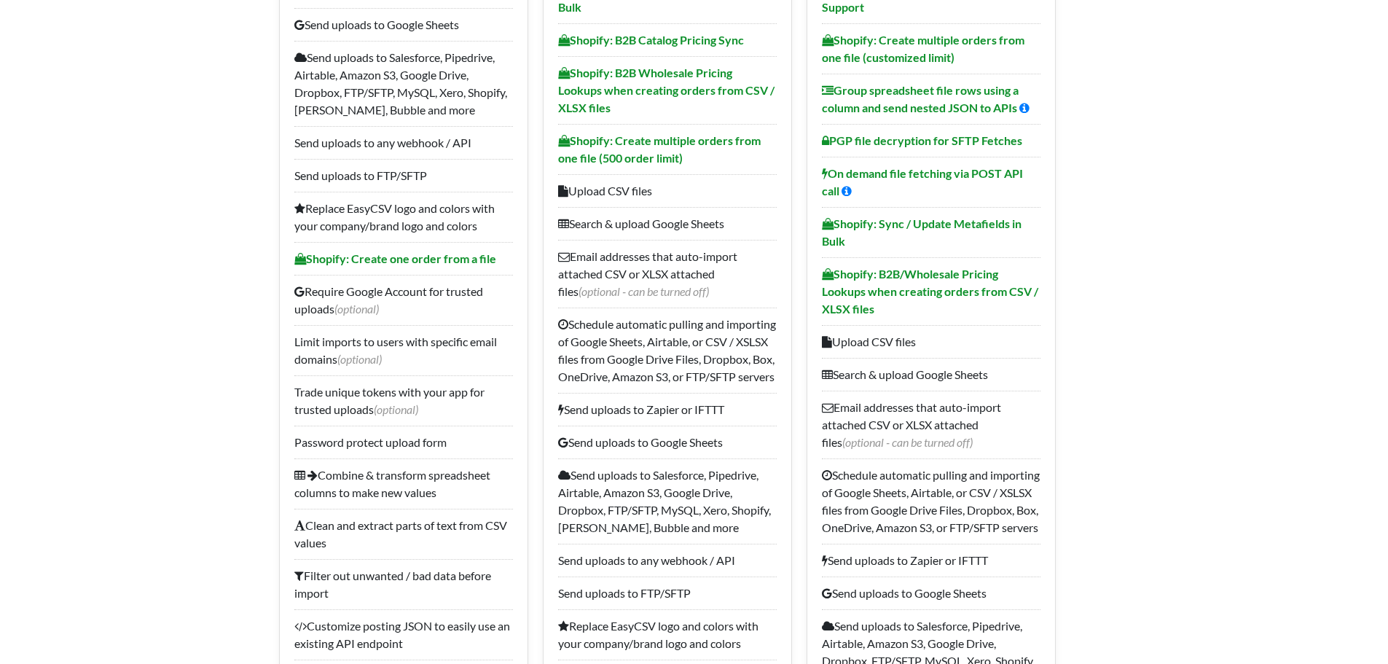
scroll to position [73, 0]
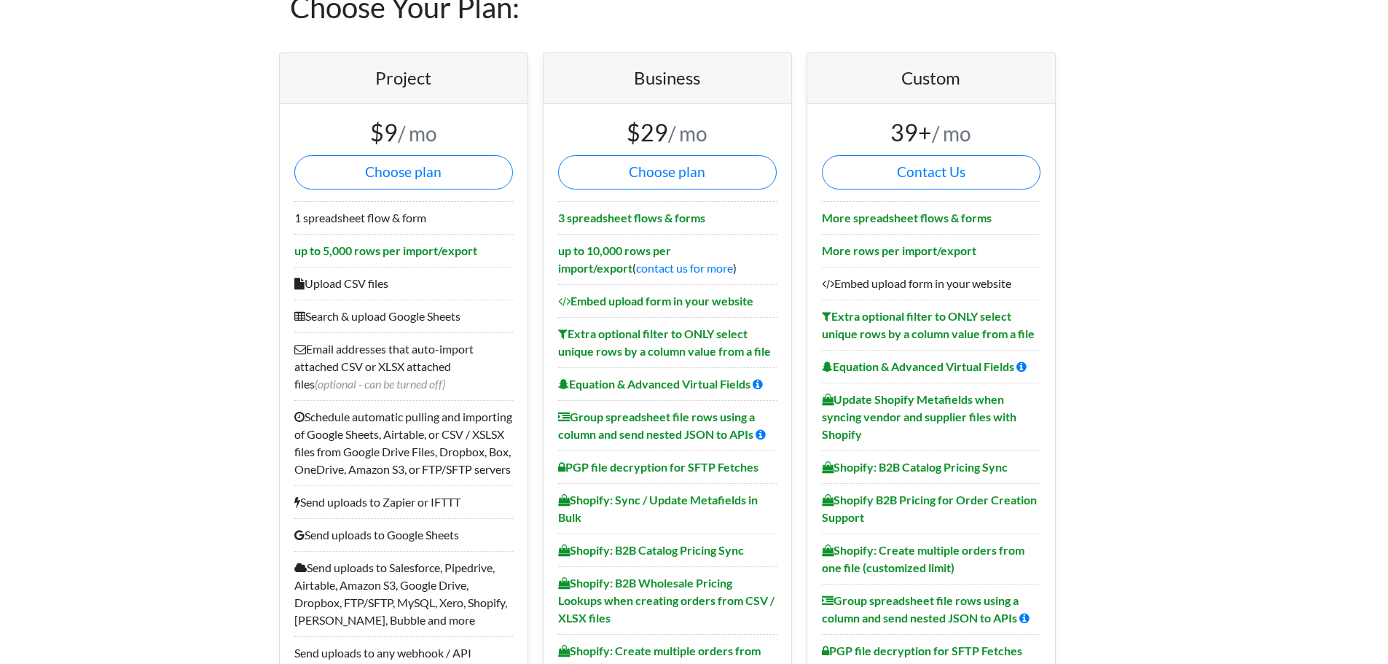
click at [601, 211] on b "3 spreadsheet flows & forms" at bounding box center [631, 218] width 147 height 14
click at [613, 202] on li "3 spreadsheet flows & forms" at bounding box center [667, 217] width 219 height 33
click at [616, 201] on li "3 spreadsheet flows & forms" at bounding box center [667, 217] width 219 height 33
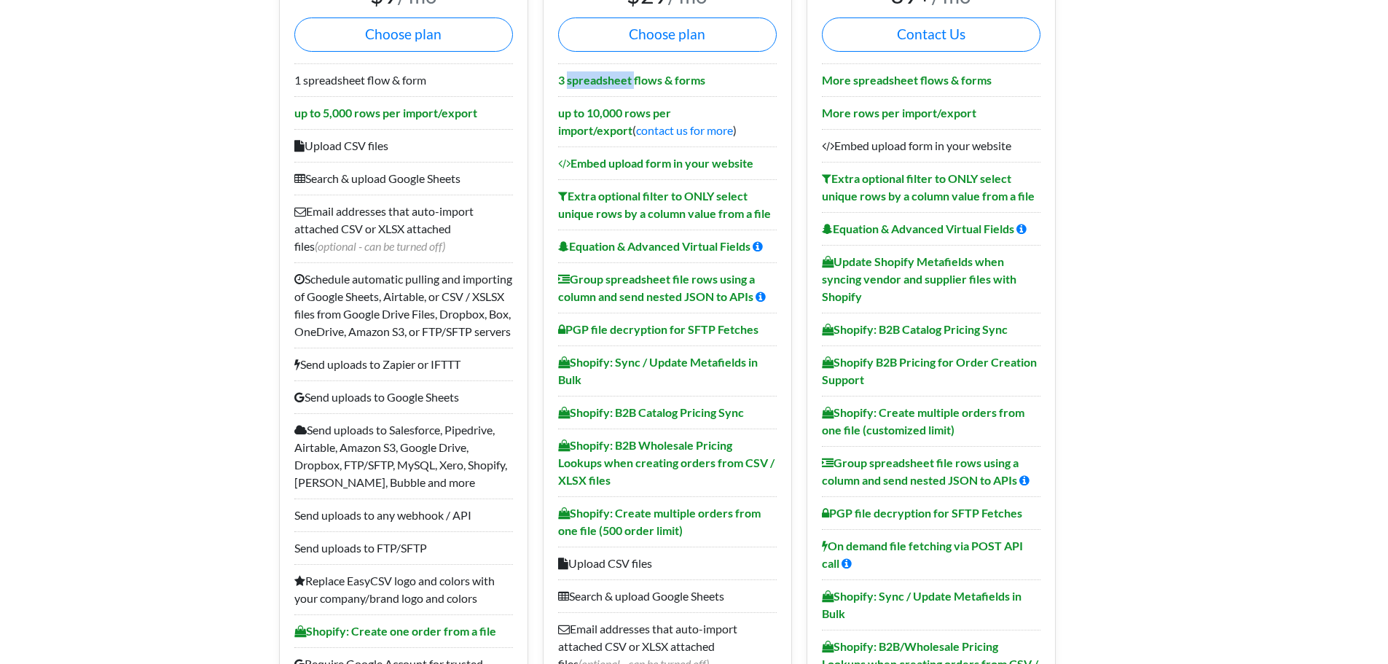
scroll to position [219, 0]
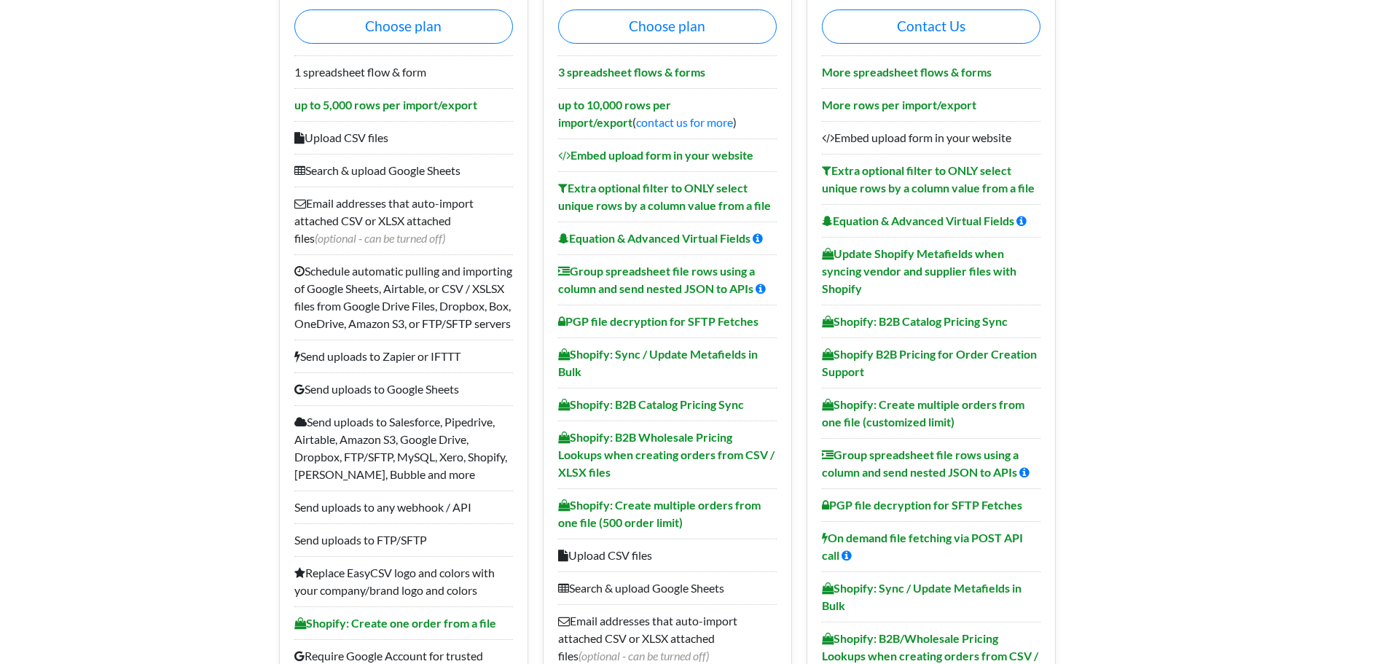
click at [651, 82] on li "3 spreadsheet flows & forms" at bounding box center [667, 71] width 219 height 33
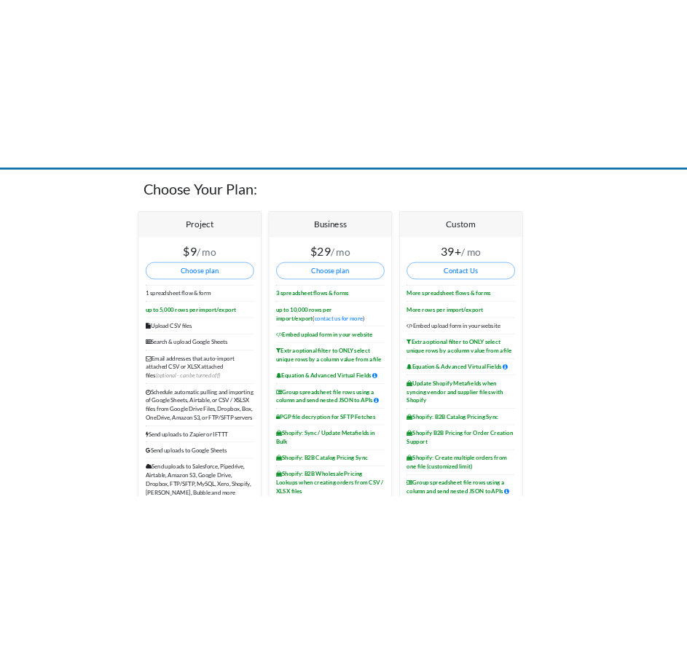
scroll to position [0, 0]
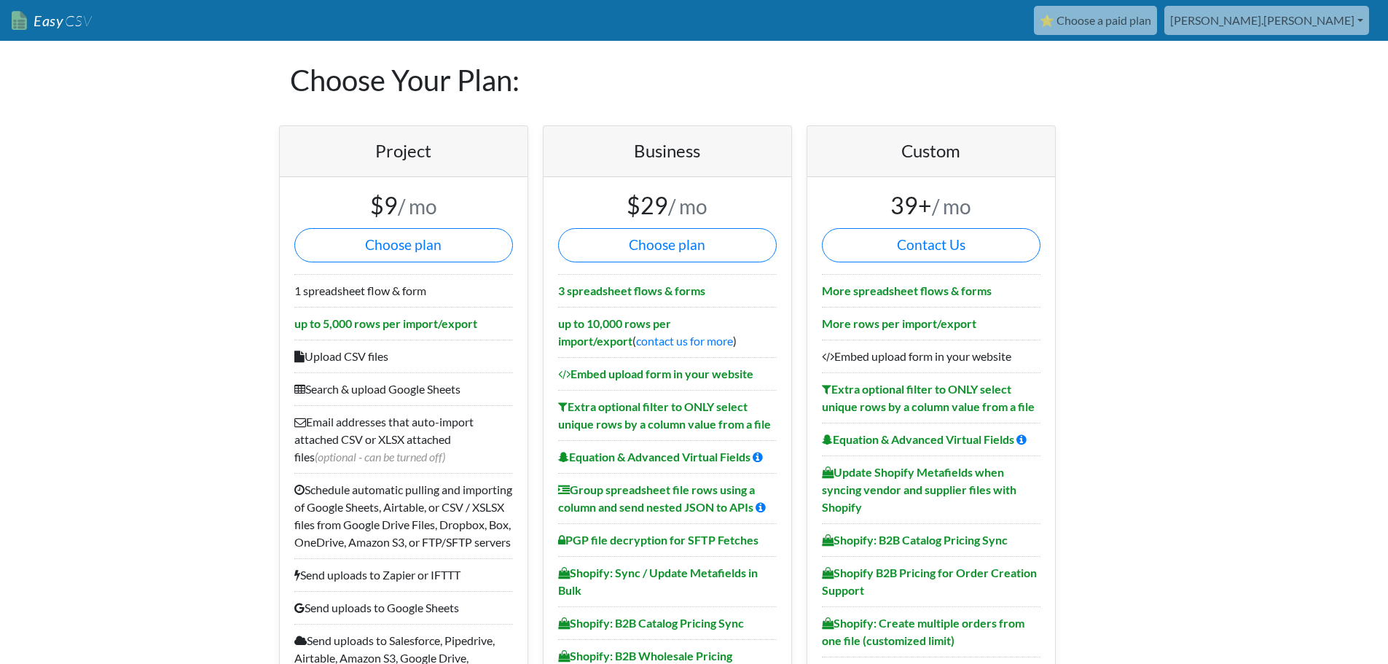
drag, startPoint x: 761, startPoint y: 46, endPoint x: 714, endPoint y: 68, distance: 52.5
click at [772, 44] on h1 "Choose Your Plan:" at bounding box center [694, 80] width 809 height 79
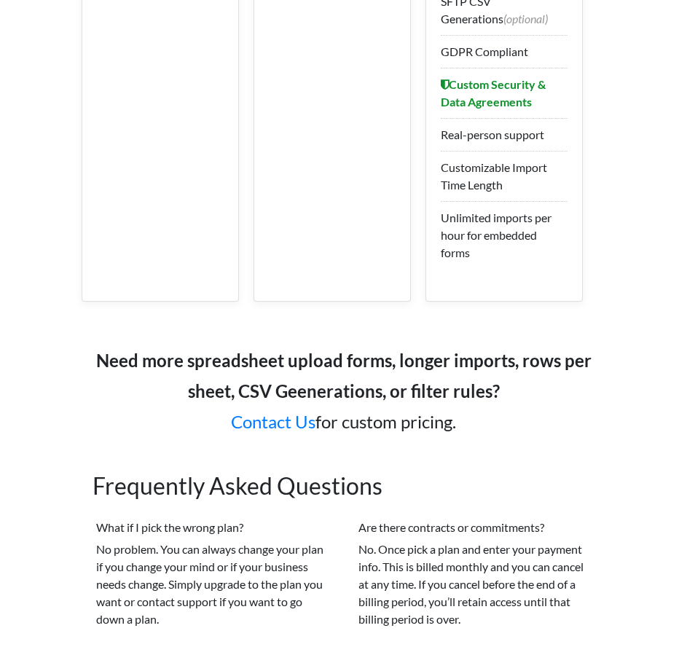
scroll to position [3230, 0]
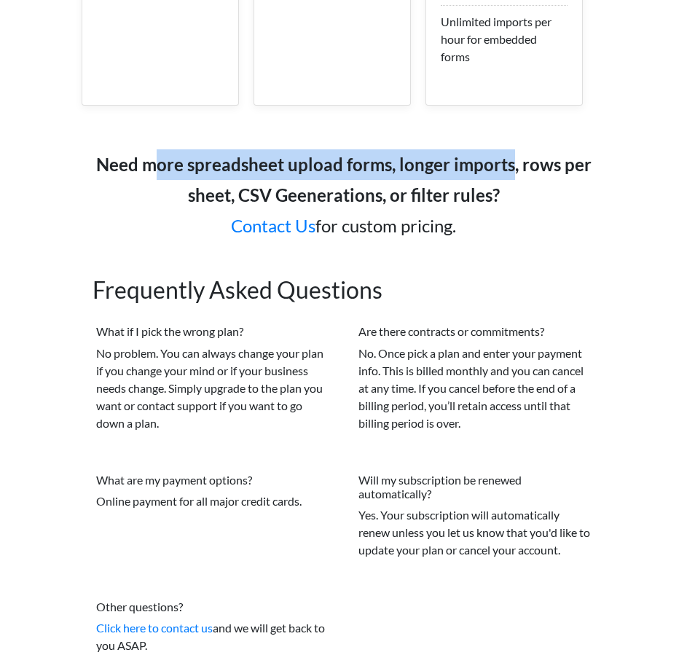
drag, startPoint x: 509, startPoint y: 144, endPoint x: 163, endPoint y: 138, distance: 346.1
click at [163, 154] on b "Need more spreadsheet upload forms, longer imports, rows per sheet, CSV Geenera…" at bounding box center [343, 180] width 495 height 52
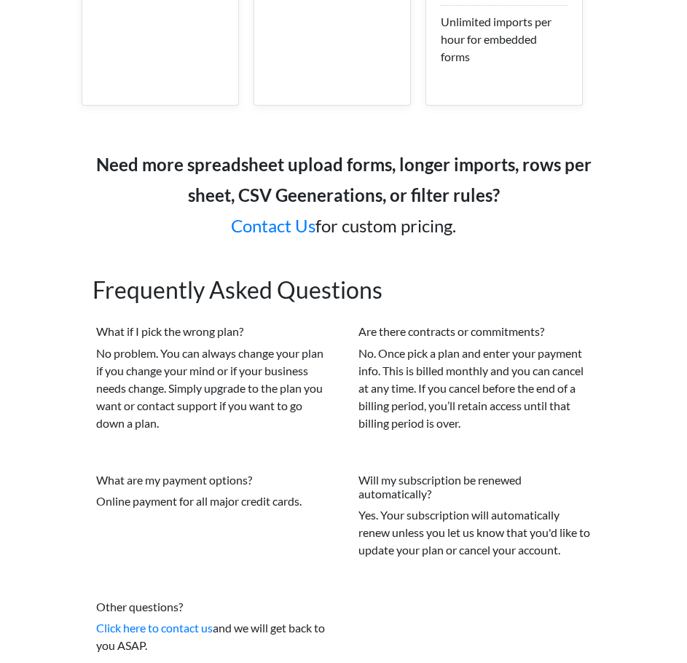
click at [227, 181] on b "Need more spreadsheet upload forms, longer imports, rows per sheet, CSV Geenera…" at bounding box center [343, 180] width 495 height 52
click at [227, 178] on b "Need more spreadsheet upload forms, longer imports, rows per sheet, CSV Geenera…" at bounding box center [343, 180] width 495 height 52
click at [240, 154] on b "Need more spreadsheet upload forms, longer imports, rows per sheet, CSV Geenera…" at bounding box center [343, 180] width 495 height 52
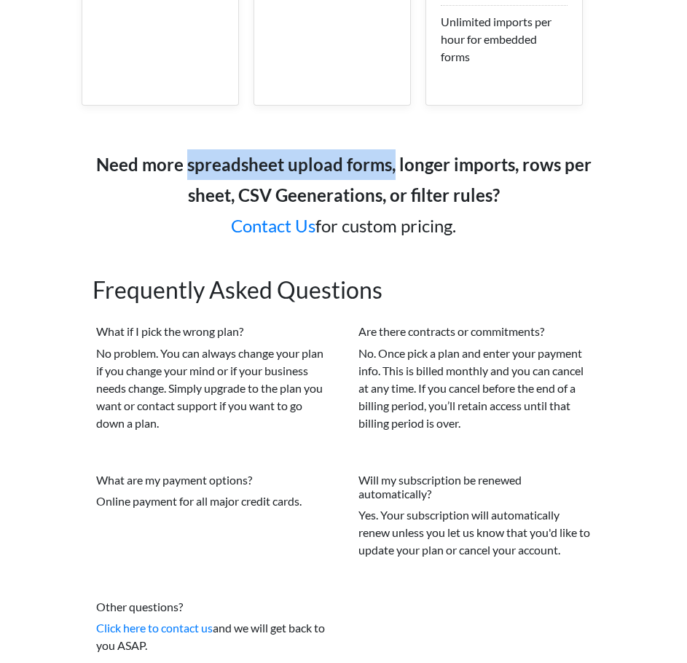
drag, startPoint x: 344, startPoint y: 152, endPoint x: 390, endPoint y: 152, distance: 46.6
click at [390, 154] on b "Need more spreadsheet upload forms, longer imports, rows per sheet, CSV Geenera…" at bounding box center [343, 180] width 495 height 52
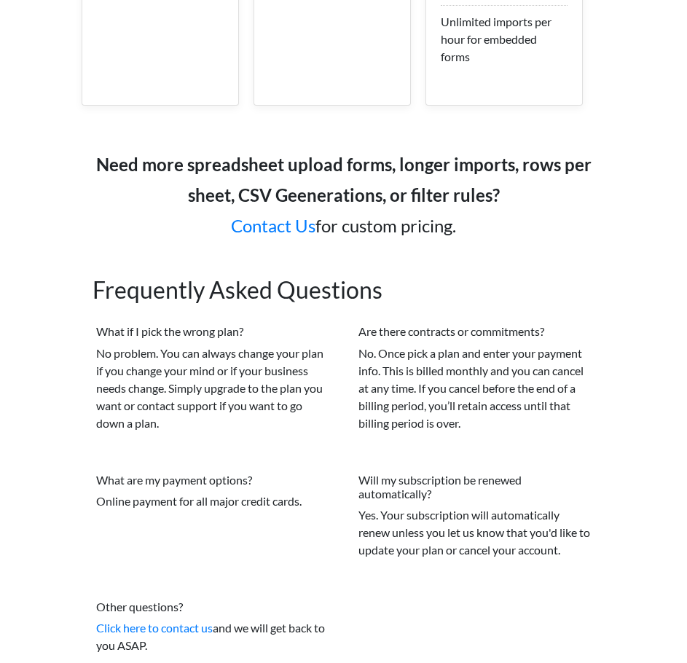
click at [463, 154] on b "Need more spreadsheet upload forms, longer imports, rows per sheet, CSV Geenera…" at bounding box center [343, 180] width 495 height 52
click at [461, 154] on b "Need more spreadsheet upload forms, longer imports, rows per sheet, CSV Geenera…" at bounding box center [343, 180] width 495 height 52
click at [339, 167] on b "Need more spreadsheet upload forms, longer imports, rows per sheet, CSV Geenera…" at bounding box center [343, 180] width 495 height 52
click at [385, 190] on h5 "Need more spreadsheet upload forms, longer imports, rows per sheet, CSV Geenera…" at bounding box center [344, 195] width 525 height 150
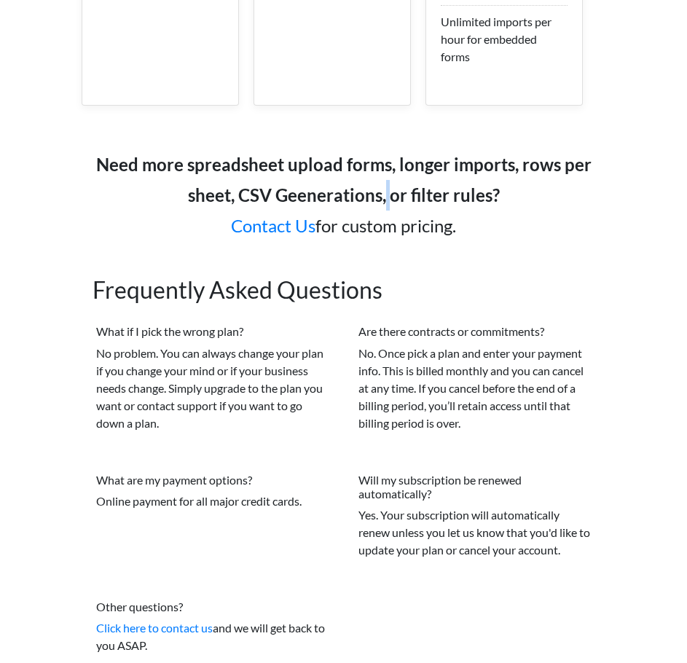
click at [385, 190] on h5 "Need more spreadsheet upload forms, longer imports, rows per sheet, CSV Geenera…" at bounding box center [344, 195] width 525 height 150
click at [178, 345] on p "No problem. You can always change your plan if you change your mind or if your …" at bounding box center [212, 388] width 233 height 87
click at [167, 345] on p "No problem. You can always change your plan if you change your mind or if your …" at bounding box center [212, 388] width 233 height 87
click at [172, 345] on p "No problem. You can always change your plan if you change your mind or if your …" at bounding box center [212, 388] width 233 height 87
